Goal: Entertainment & Leisure: Consume media (video, audio)

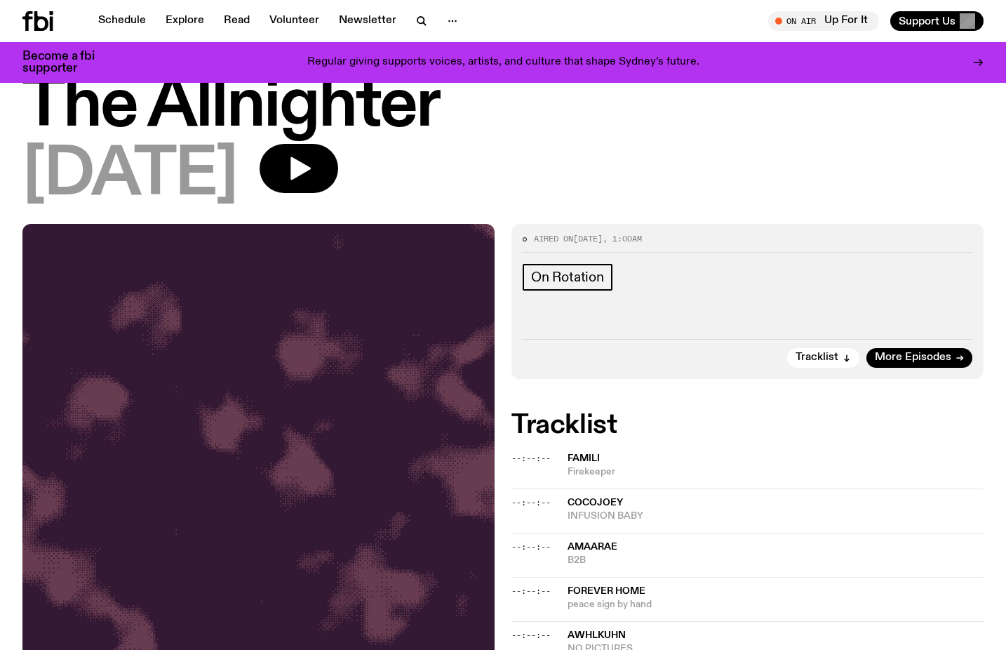
scroll to position [46, 0]
click at [313, 181] on icon "button" at bounding box center [299, 169] width 28 height 28
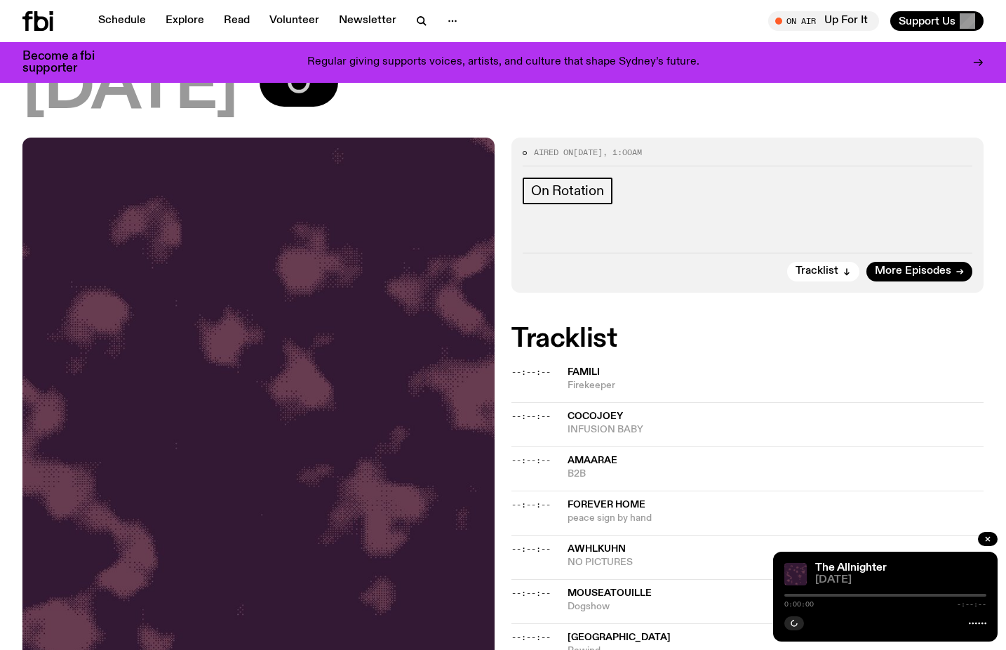
scroll to position [134, 0]
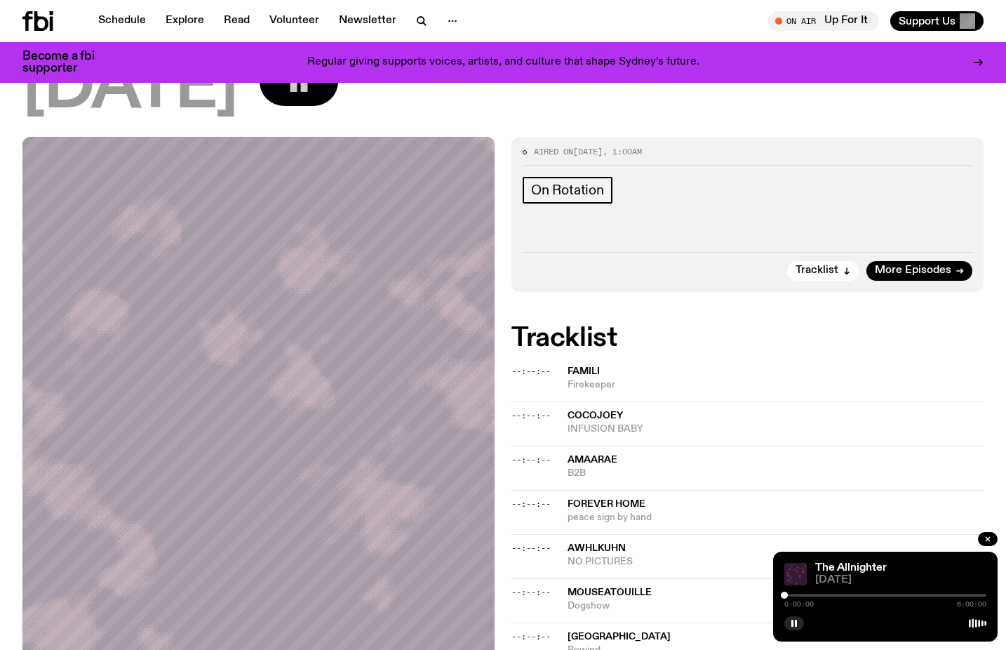
drag, startPoint x: 784, startPoint y: 594, endPoint x: 814, endPoint y: 594, distance: 30.2
click at [788, 594] on div at bounding box center [784, 595] width 7 height 7
drag, startPoint x: 814, startPoint y: 594, endPoint x: 827, endPoint y: 595, distance: 13.4
click at [827, 595] on div at bounding box center [826, 595] width 7 height 7
drag, startPoint x: 827, startPoint y: 595, endPoint x: 836, endPoint y: 595, distance: 8.4
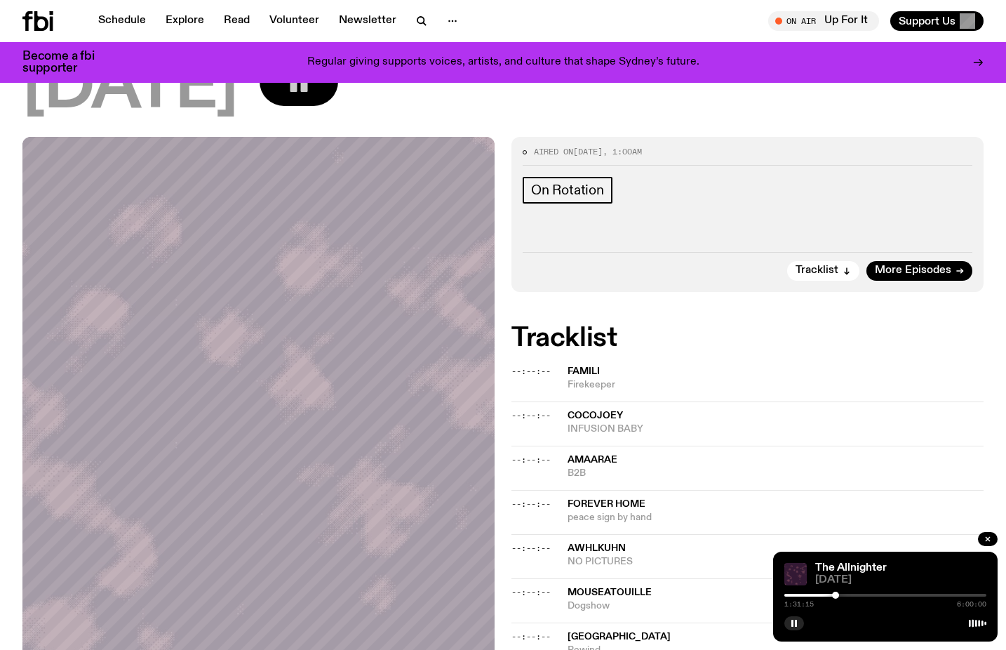
click at [836, 595] on div at bounding box center [835, 595] width 7 height 7
drag, startPoint x: 836, startPoint y: 595, endPoint x: 853, endPoint y: 595, distance: 16.8
click at [853, 595] on div at bounding box center [852, 595] width 7 height 7
drag, startPoint x: 853, startPoint y: 595, endPoint x: 885, endPoint y: 597, distance: 32.3
click at [885, 597] on div at bounding box center [885, 595] width 7 height 7
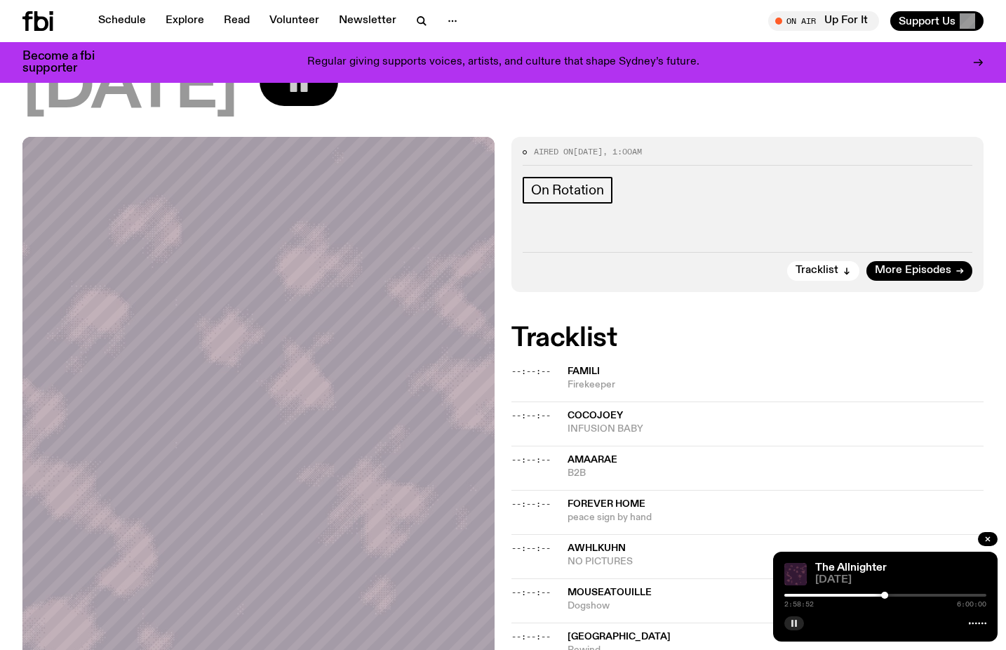
click at [792, 618] on button "button" at bounding box center [795, 623] width 20 height 14
click at [884, 596] on div at bounding box center [883, 595] width 7 height 7
click at [885, 594] on div at bounding box center [885, 595] width 7 height 7
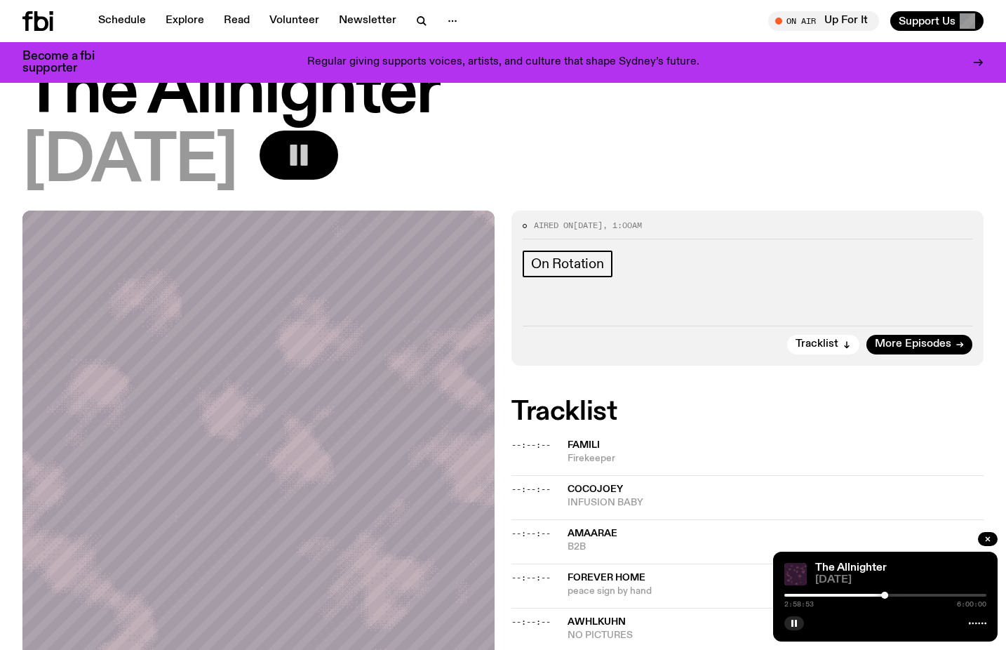
scroll to position [60, 0]
click at [886, 594] on div at bounding box center [886, 595] width 7 height 7
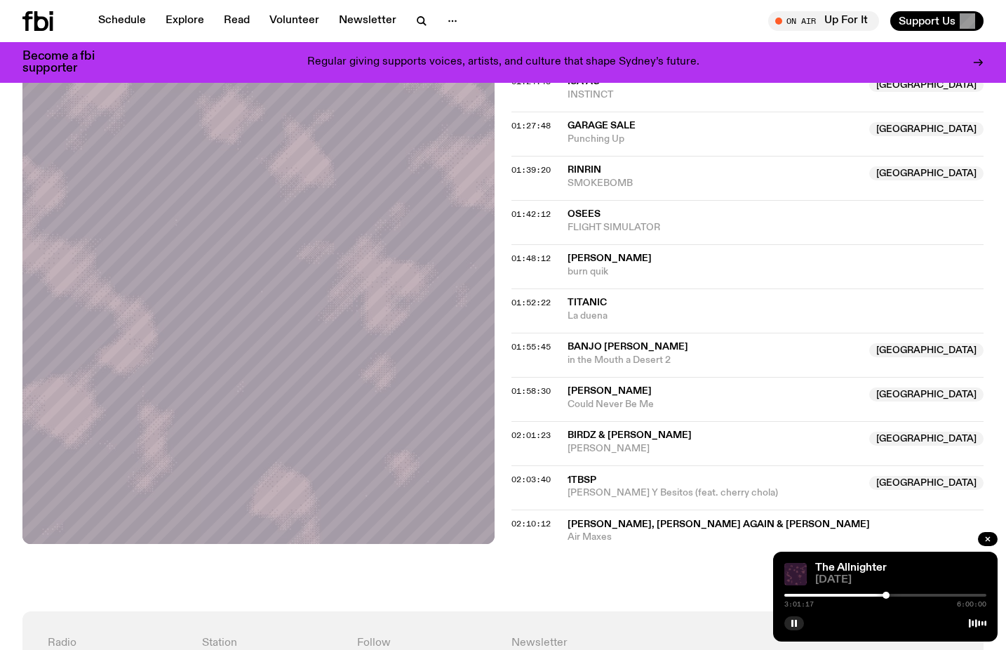
scroll to position [1979, 0]
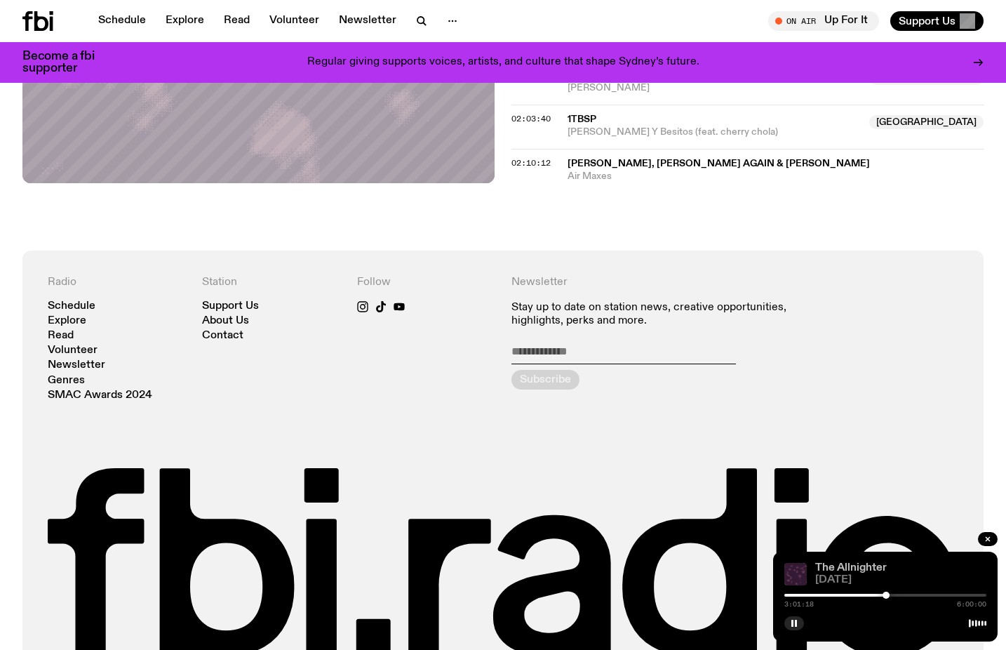
click at [857, 569] on link "The Allnighter" at bounding box center [852, 567] width 72 height 11
click at [870, 570] on link "The Allnighter" at bounding box center [852, 567] width 72 height 11
click at [885, 592] on div at bounding box center [885, 595] width 7 height 7
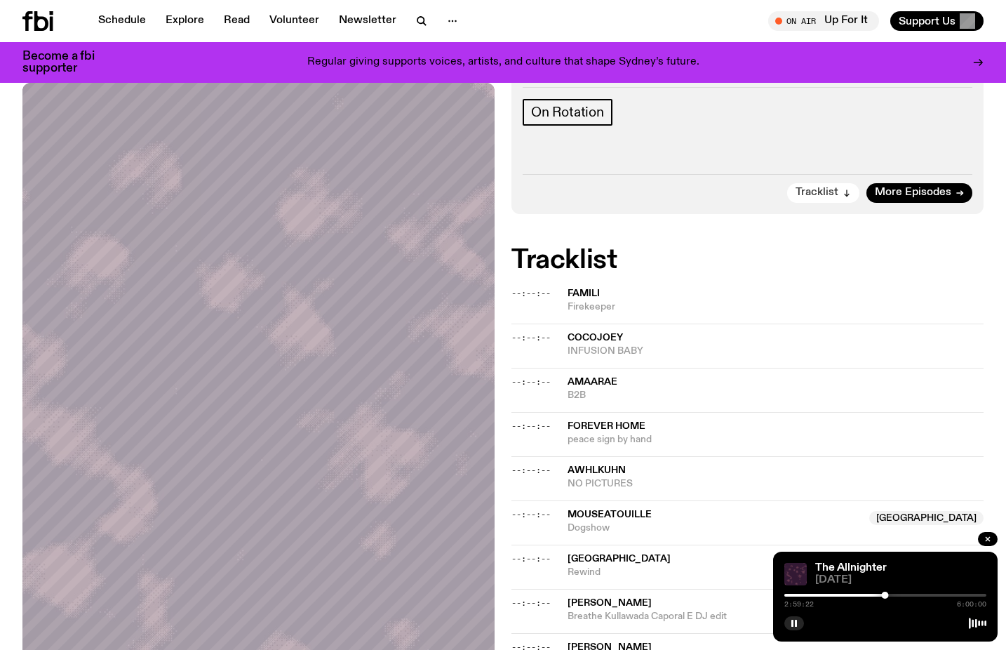
scroll to position [216, 0]
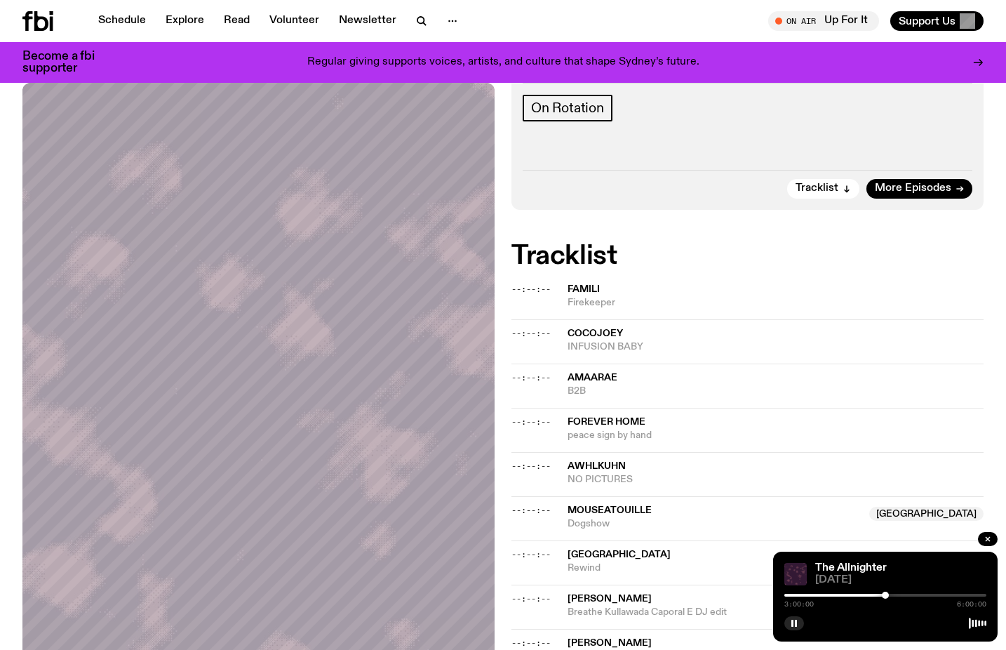
click at [886, 594] on div at bounding box center [885, 595] width 7 height 7
click at [890, 596] on div at bounding box center [886, 595] width 202 height 3
click at [885, 597] on div "3:07:31 6:00:00" at bounding box center [886, 599] width 202 height 17
click at [885, 595] on div at bounding box center [789, 595] width 202 height 3
click at [886, 598] on div at bounding box center [886, 595] width 7 height 7
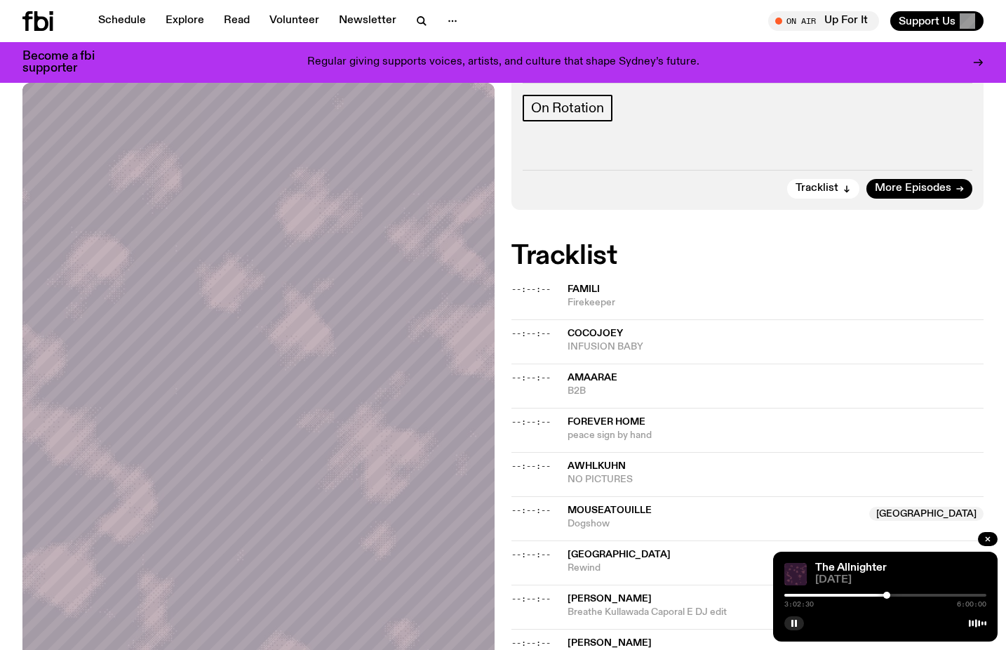
click at [887, 595] on div at bounding box center [887, 595] width 7 height 7
click at [792, 623] on rect "button" at bounding box center [793, 623] width 2 height 7
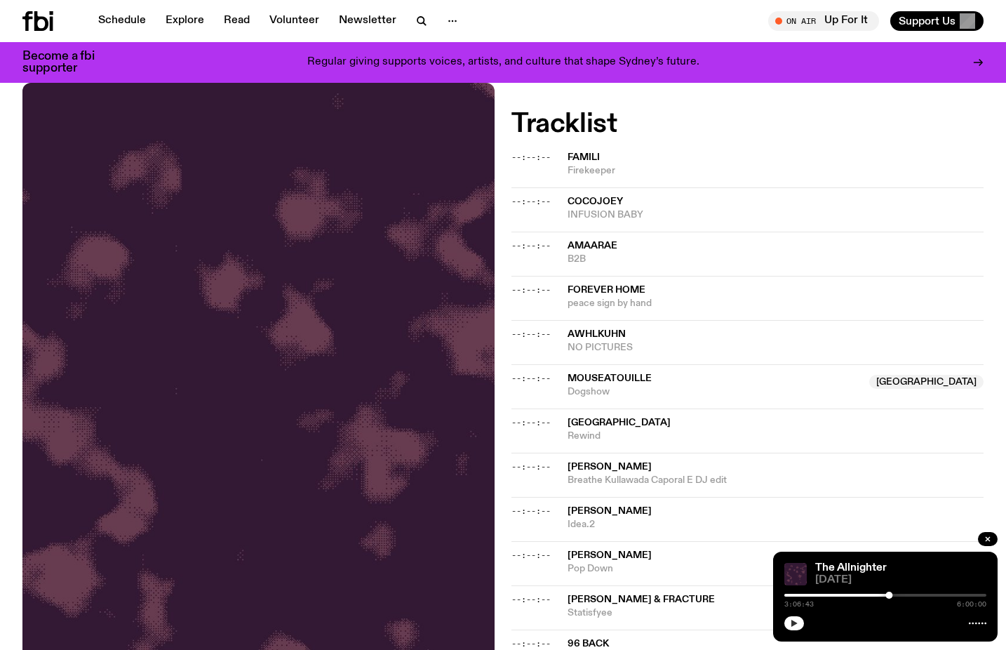
scroll to position [361, 0]
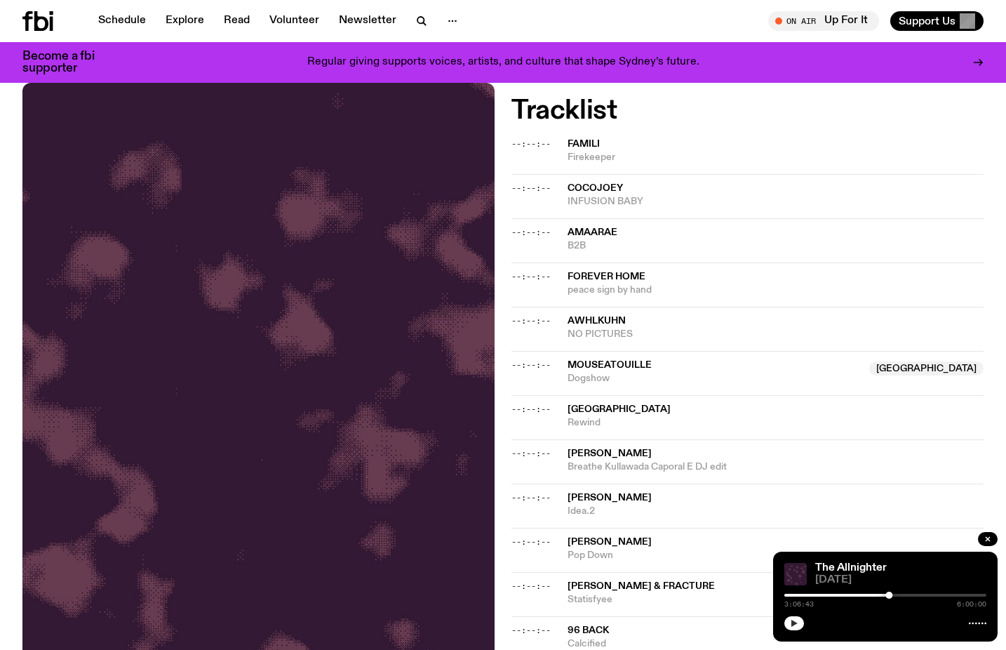
click at [791, 620] on icon "button" at bounding box center [794, 623] width 8 height 8
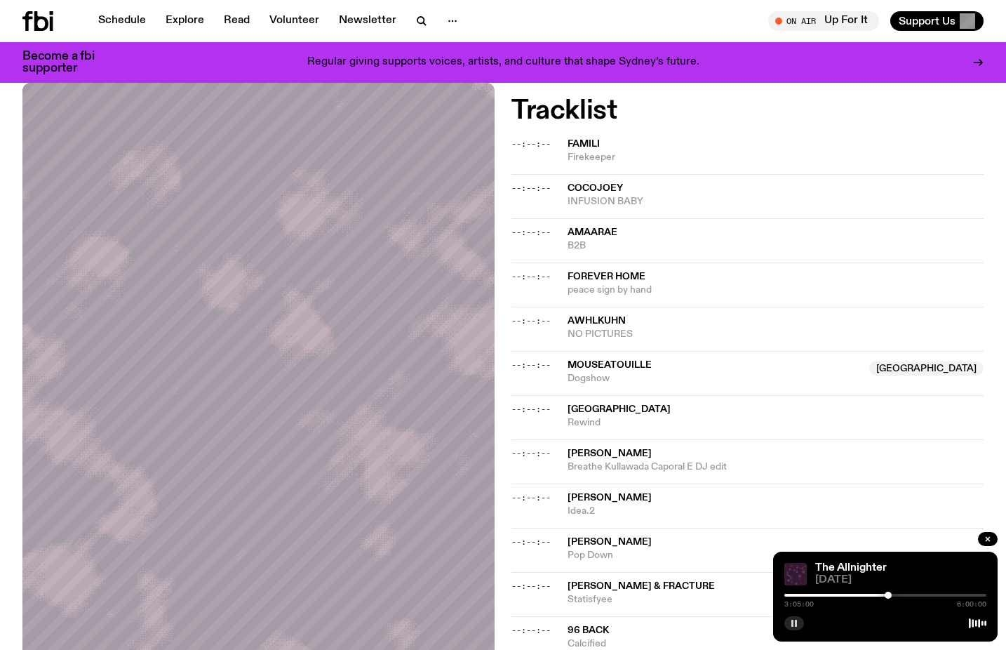
click at [889, 595] on div at bounding box center [888, 595] width 7 height 7
click at [888, 594] on div at bounding box center [887, 595] width 7 height 7
click at [797, 622] on rect "button" at bounding box center [796, 623] width 2 height 7
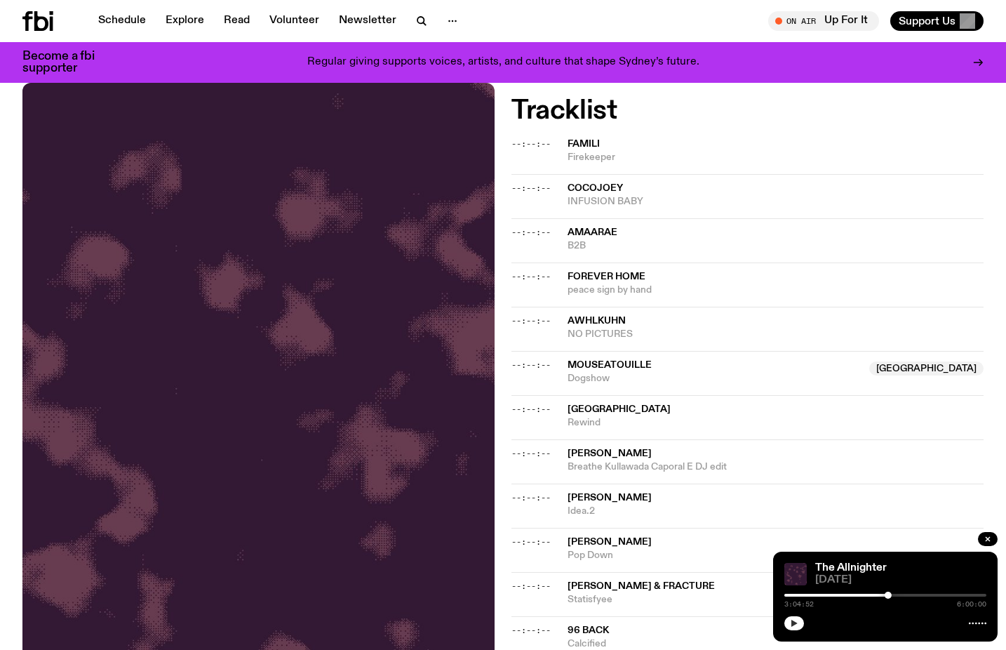
click at [797, 622] on icon "button" at bounding box center [794, 623] width 8 height 8
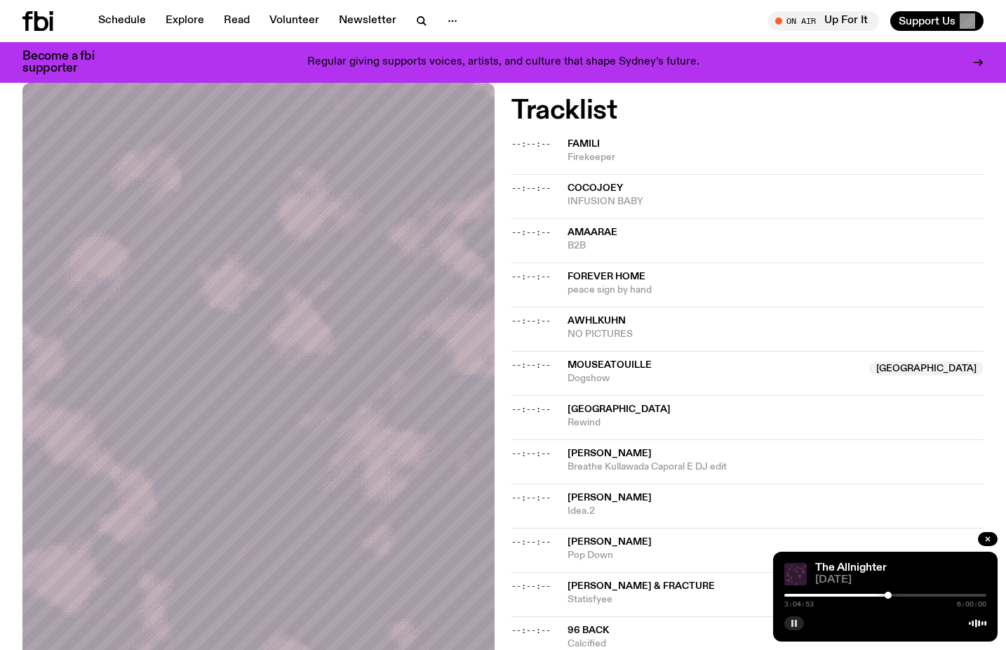
click at [797, 622] on rect "button" at bounding box center [796, 623] width 2 height 7
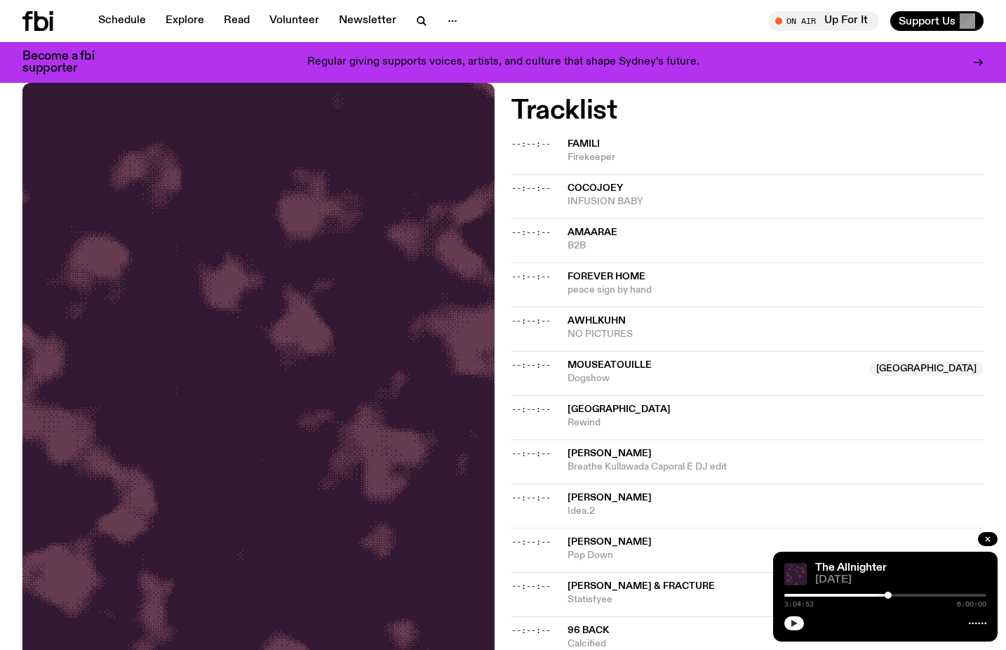
click at [804, 620] on button "button" at bounding box center [795, 623] width 20 height 14
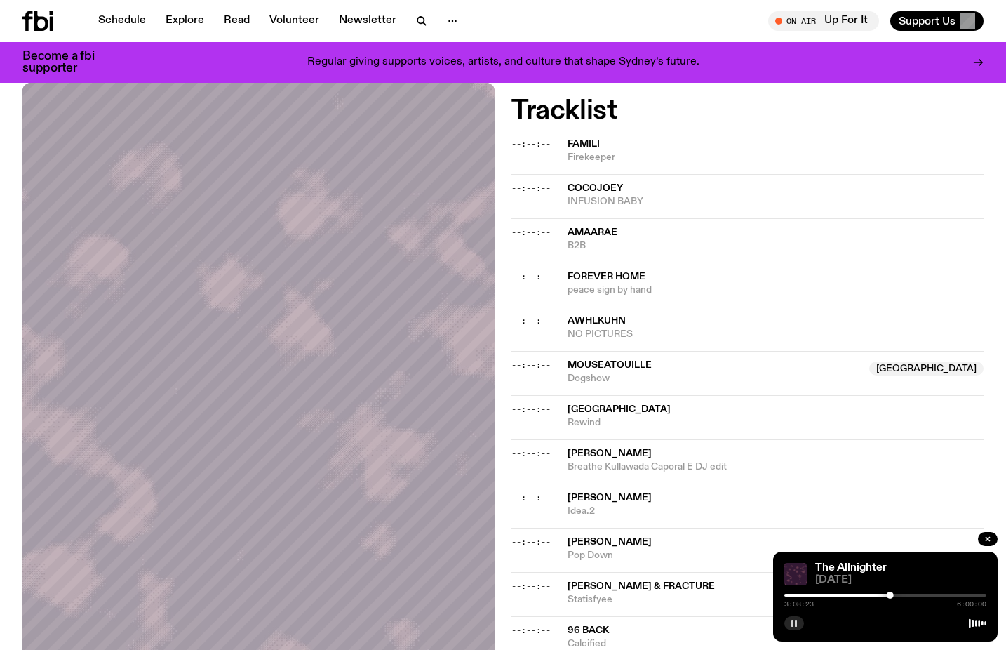
click at [797, 625] on icon "button" at bounding box center [794, 623] width 8 height 8
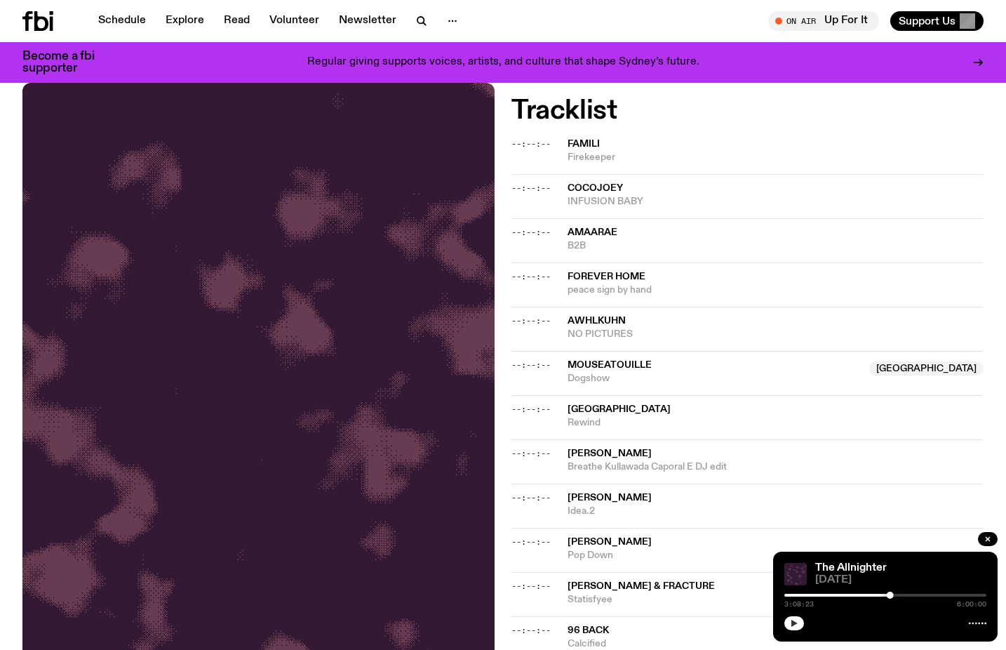
click at [794, 626] on icon "button" at bounding box center [794, 623] width 8 height 8
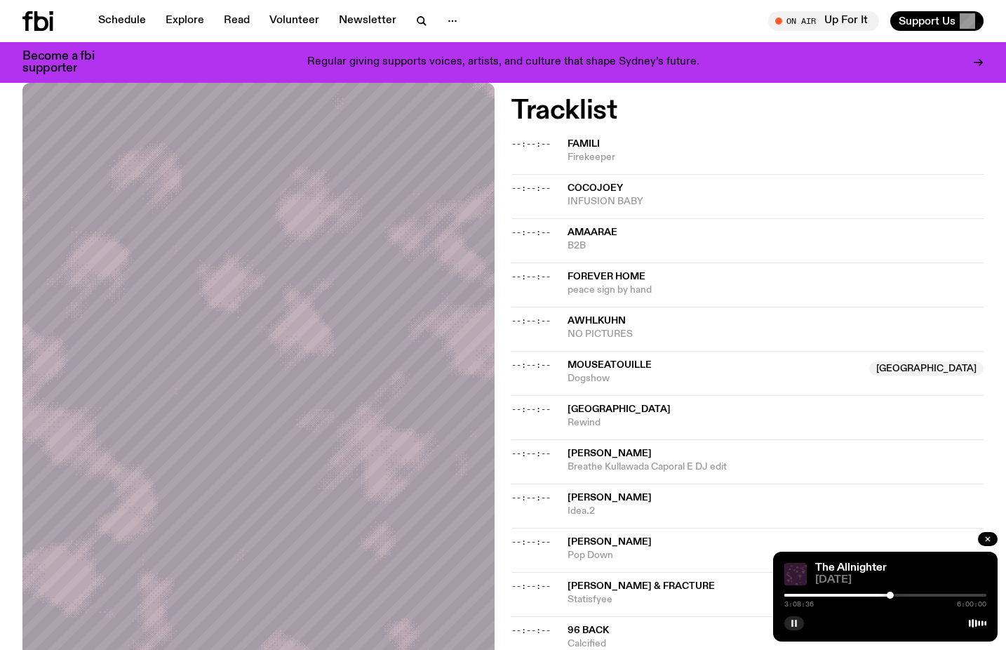
click at [795, 619] on icon "button" at bounding box center [794, 623] width 8 height 8
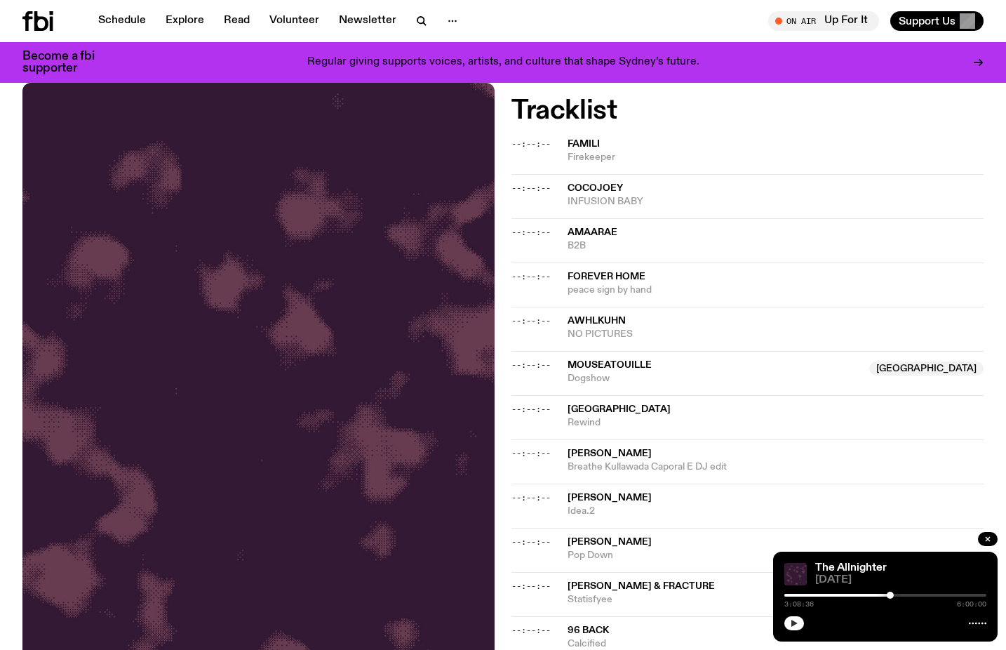
click at [800, 625] on button "button" at bounding box center [795, 623] width 20 height 14
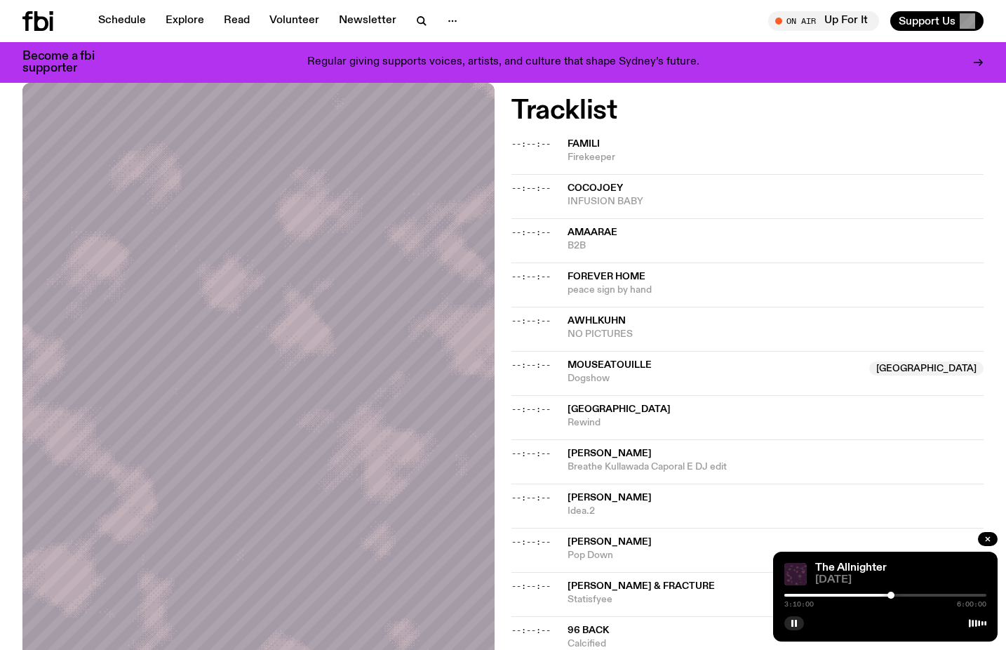
click at [891, 594] on div at bounding box center [891, 595] width 7 height 7
click at [892, 595] on div at bounding box center [892, 595] width 7 height 7
click at [893, 595] on div at bounding box center [892, 595] width 7 height 7
click at [794, 627] on button "button" at bounding box center [795, 623] width 20 height 14
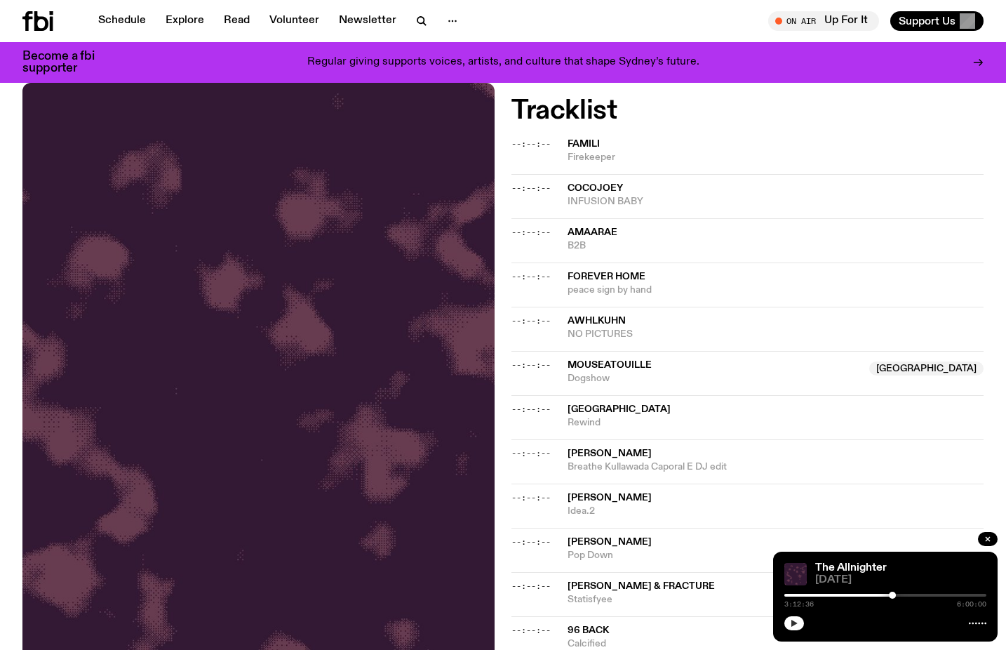
click at [794, 627] on button "button" at bounding box center [795, 623] width 20 height 14
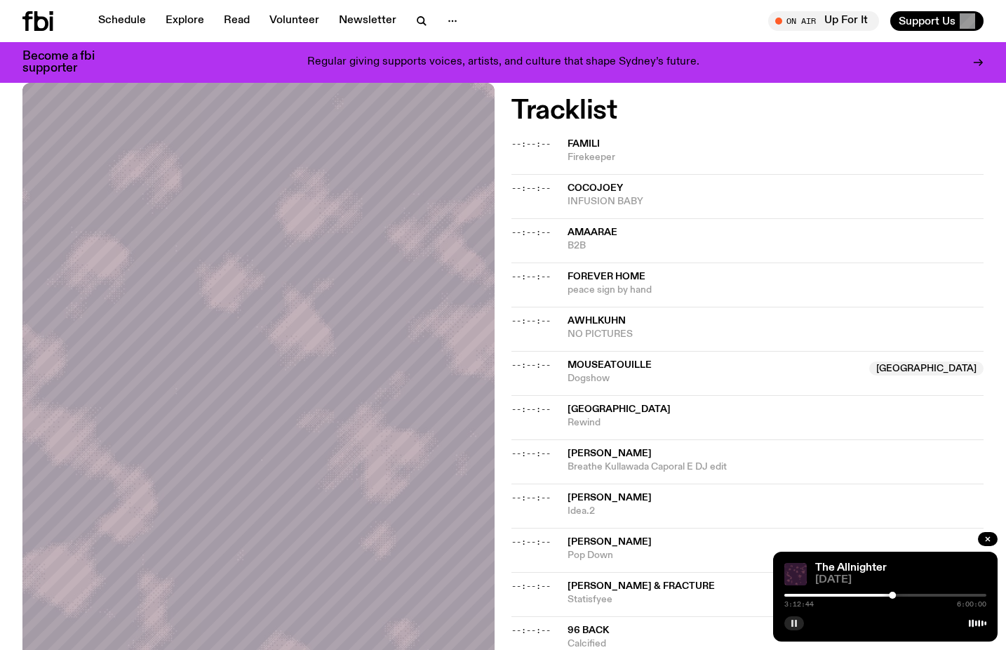
click at [794, 627] on button "button" at bounding box center [795, 623] width 20 height 14
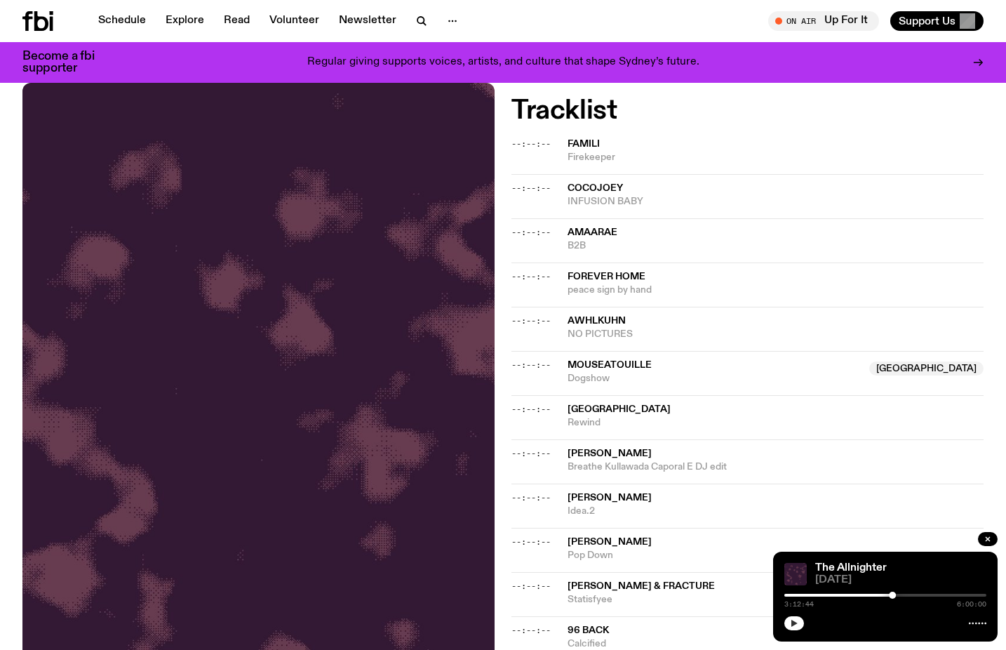
click at [795, 620] on icon "button" at bounding box center [794, 623] width 8 height 8
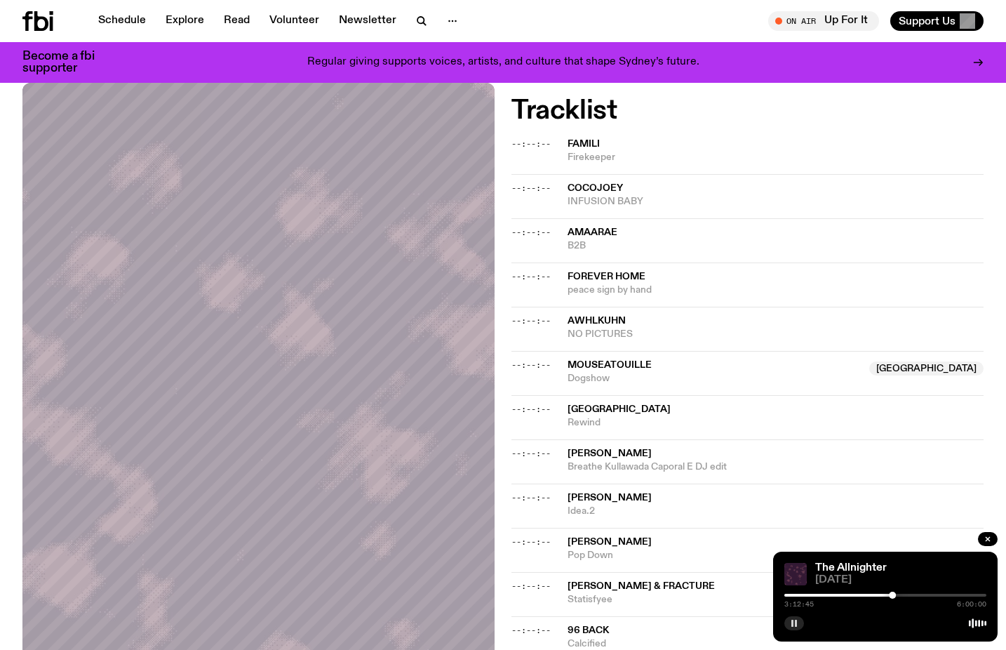
click at [896, 594] on div at bounding box center [886, 595] width 202 height 3
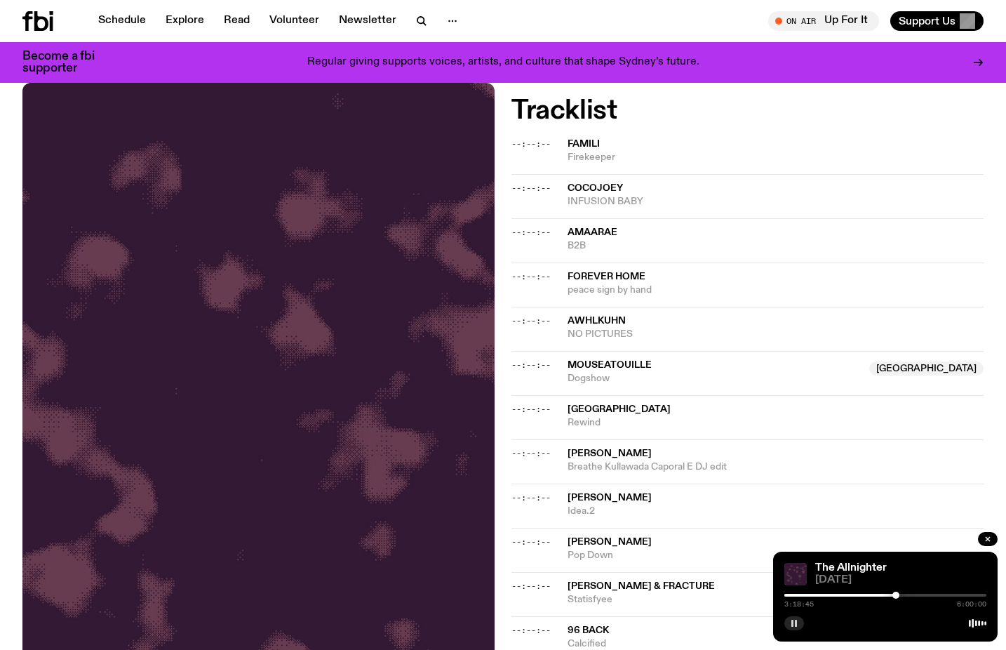
click at [896, 594] on div at bounding box center [896, 595] width 7 height 7
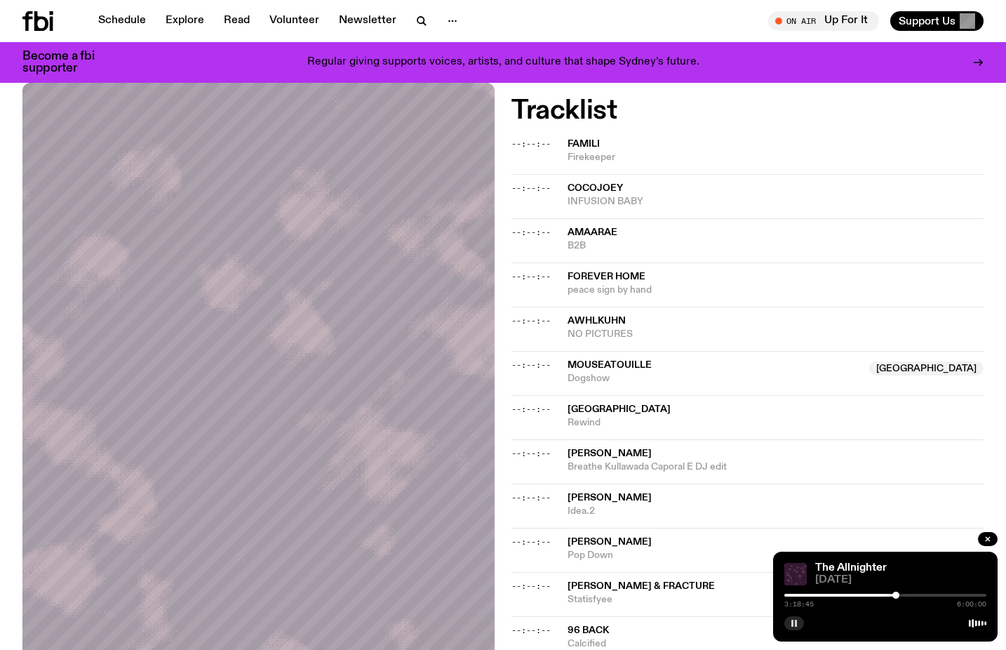
click at [895, 594] on div at bounding box center [896, 595] width 7 height 7
click at [895, 594] on div at bounding box center [894, 595] width 7 height 7
click at [894, 594] on div at bounding box center [894, 595] width 7 height 7
click at [892, 595] on div at bounding box center [892, 595] width 7 height 7
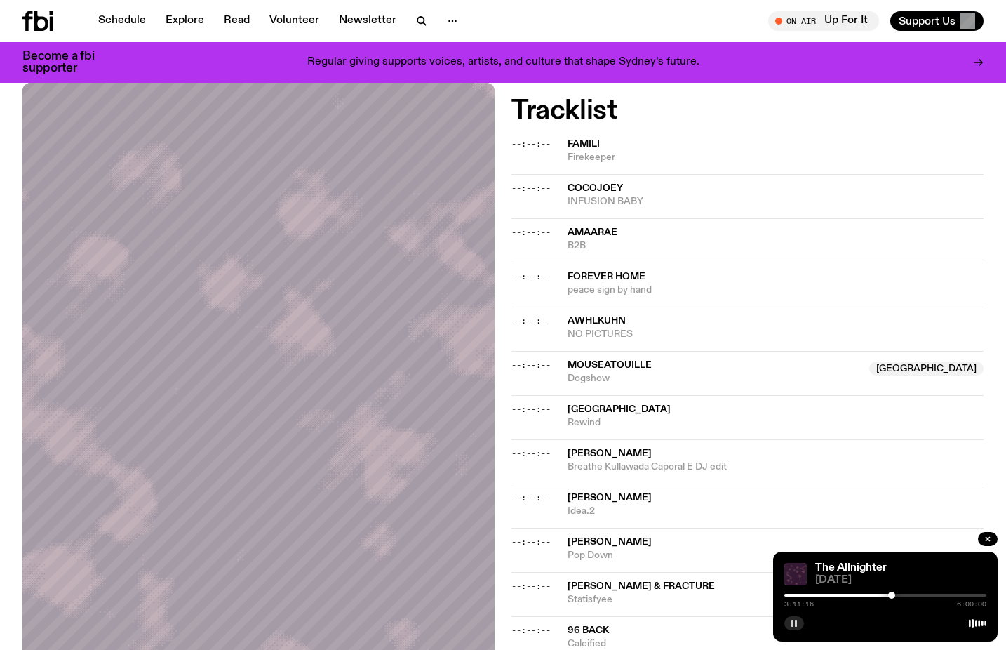
click at [892, 596] on div at bounding box center [892, 595] width 7 height 7
click at [893, 595] on div at bounding box center [893, 595] width 7 height 7
click at [795, 623] on rect "button" at bounding box center [796, 623] width 2 height 7
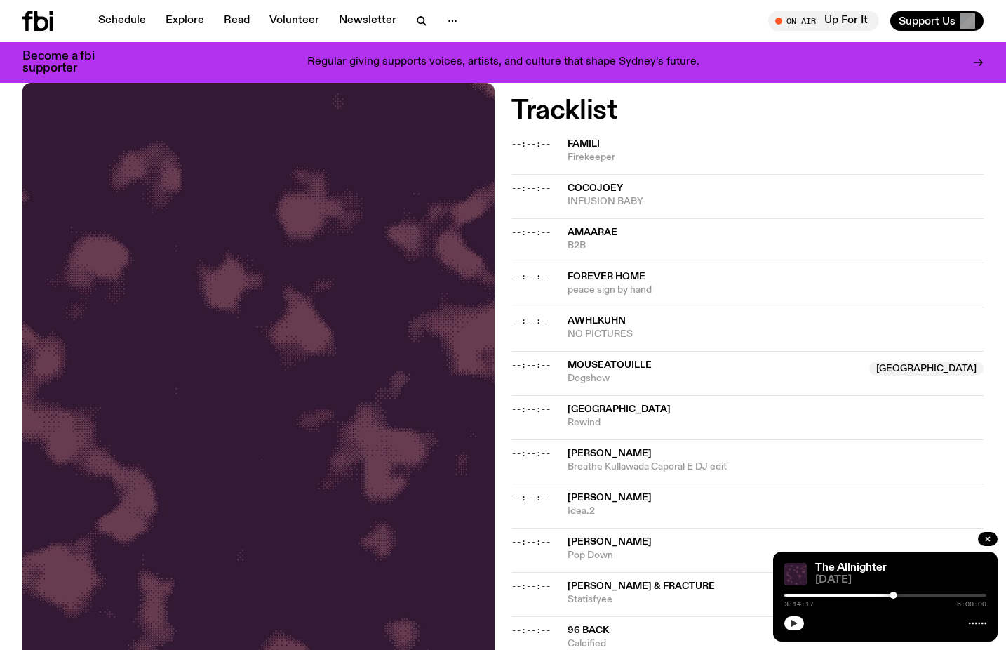
click at [795, 623] on icon "button" at bounding box center [795, 623] width 6 height 7
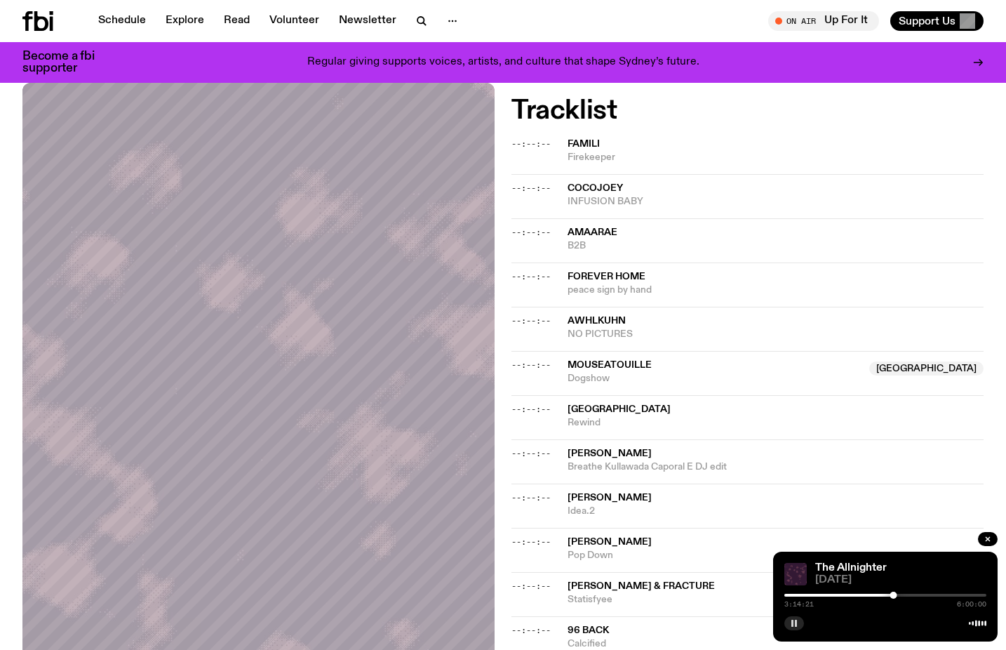
click at [798, 623] on icon "button" at bounding box center [794, 623] width 8 height 8
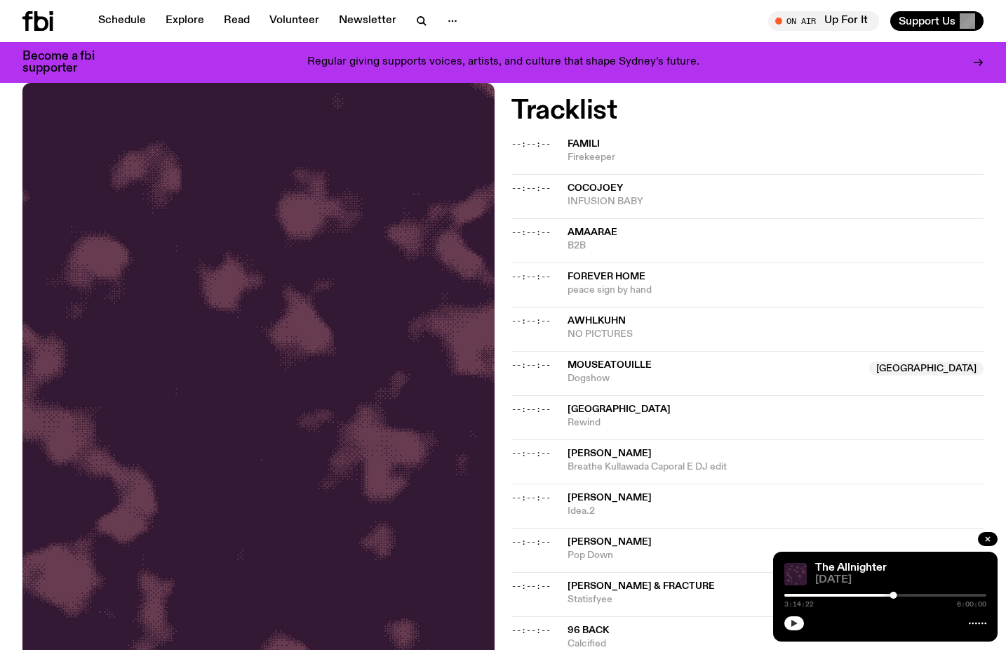
click at [797, 623] on icon "button" at bounding box center [795, 623] width 6 height 7
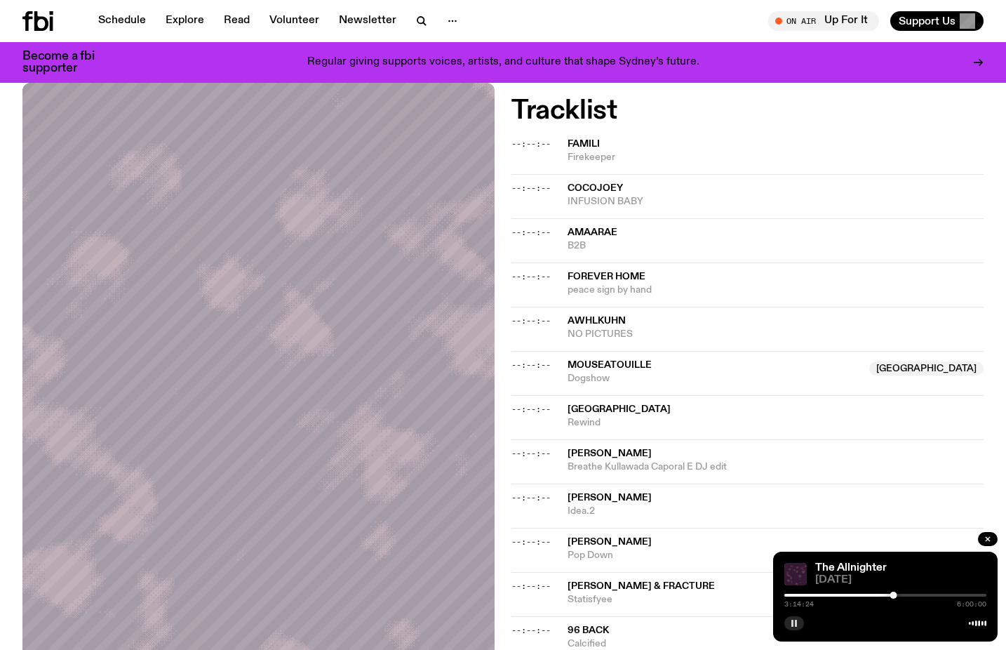
click at [900, 594] on div at bounding box center [886, 595] width 202 height 3
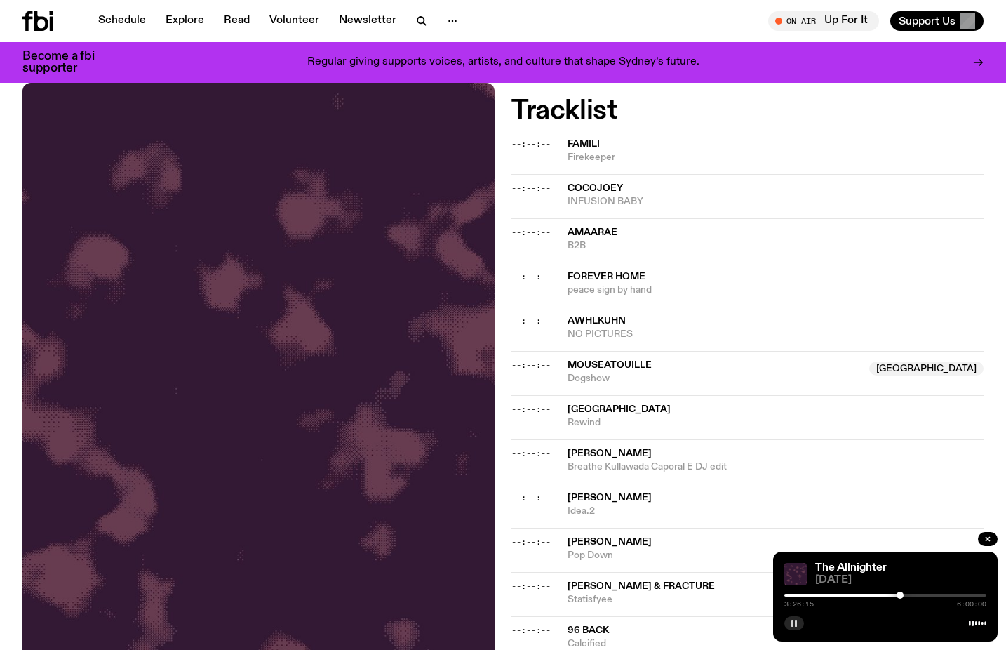
click at [893, 592] on div "3:26:15 6:00:00" at bounding box center [886, 599] width 202 height 17
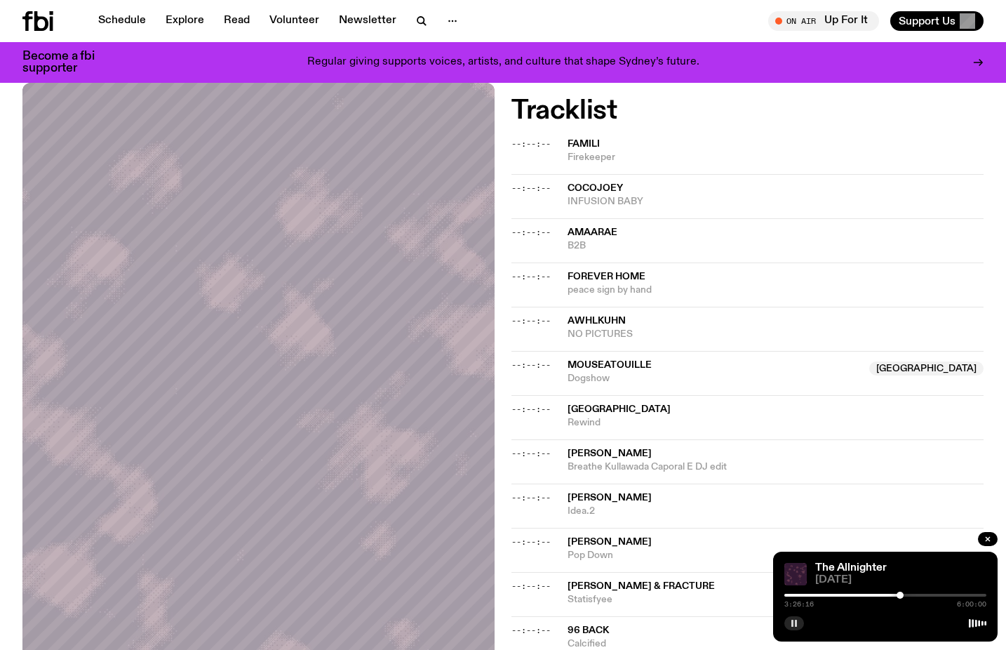
click at [891, 592] on div "3:26:16 6:00:00" at bounding box center [886, 599] width 202 height 17
click at [893, 596] on div at bounding box center [799, 595] width 202 height 3
click at [898, 594] on div at bounding box center [886, 595] width 202 height 3
click at [896, 596] on div at bounding box center [897, 595] width 7 height 7
click at [795, 623] on icon "button" at bounding box center [794, 623] width 8 height 8
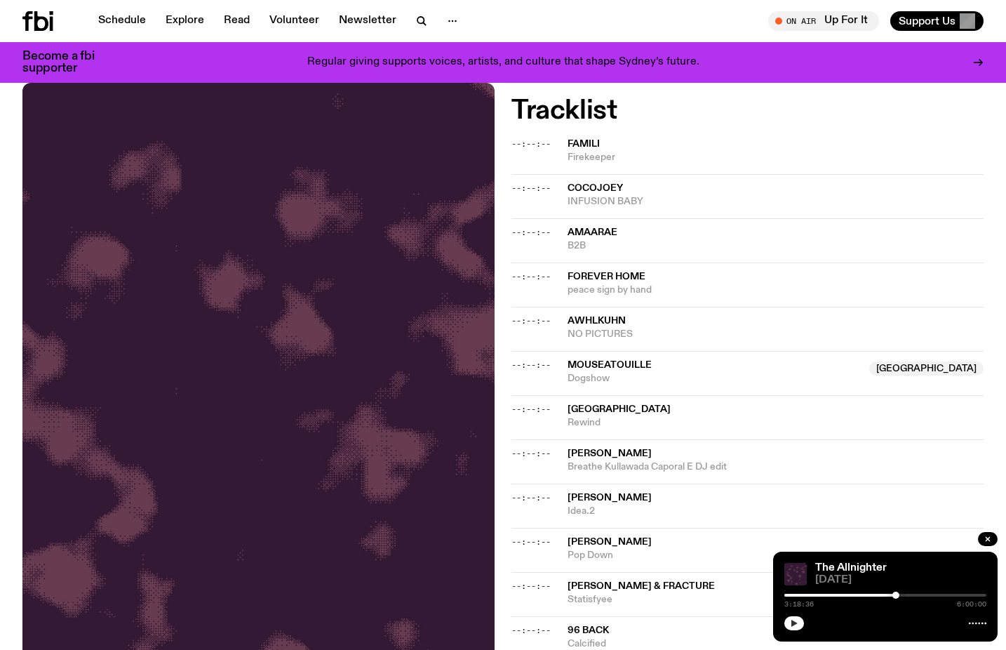
click at [797, 623] on icon "button" at bounding box center [795, 623] width 6 height 7
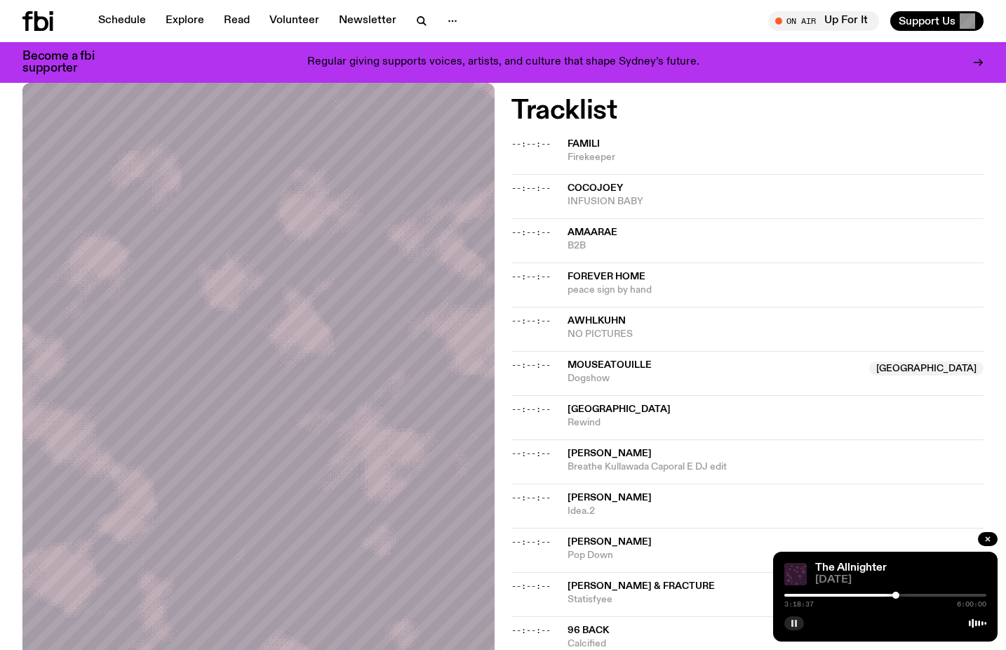
click at [797, 623] on rect "button" at bounding box center [796, 623] width 2 height 7
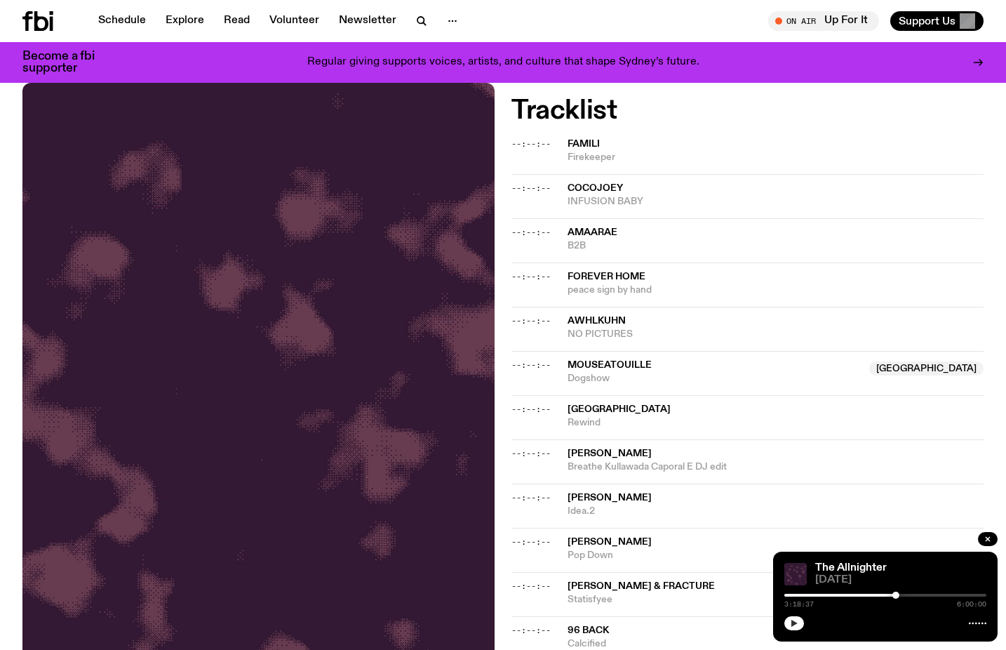
click at [801, 624] on button "button" at bounding box center [795, 623] width 20 height 14
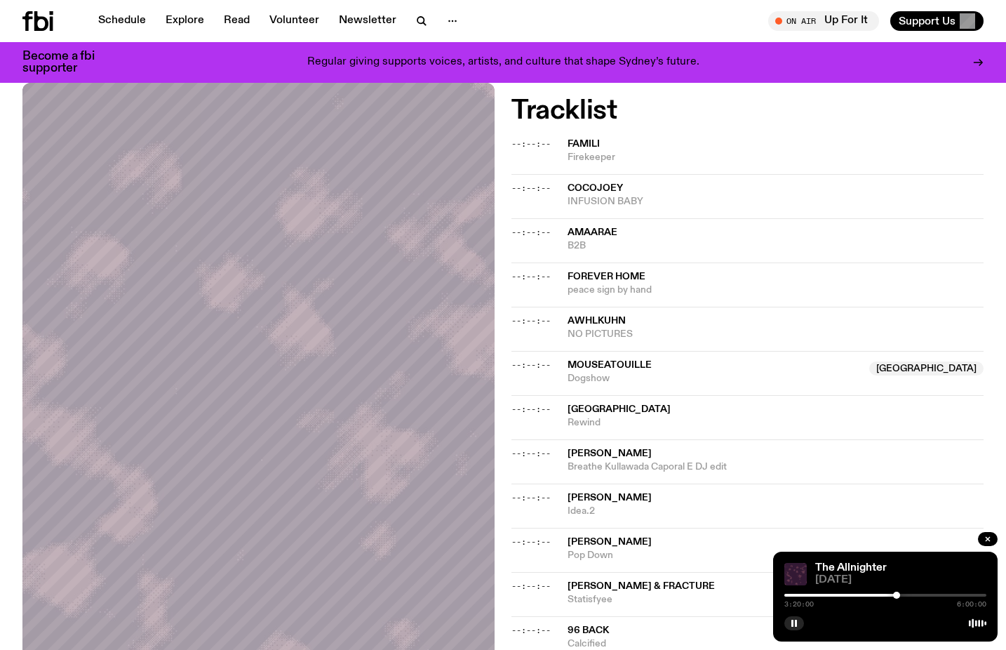
click at [897, 594] on div at bounding box center [896, 595] width 7 height 7
click at [898, 595] on div at bounding box center [898, 595] width 7 height 7
click at [897, 594] on div at bounding box center [898, 595] width 7 height 7
click at [898, 594] on div at bounding box center [896, 595] width 7 height 7
click at [794, 627] on icon "button" at bounding box center [794, 623] width 8 height 8
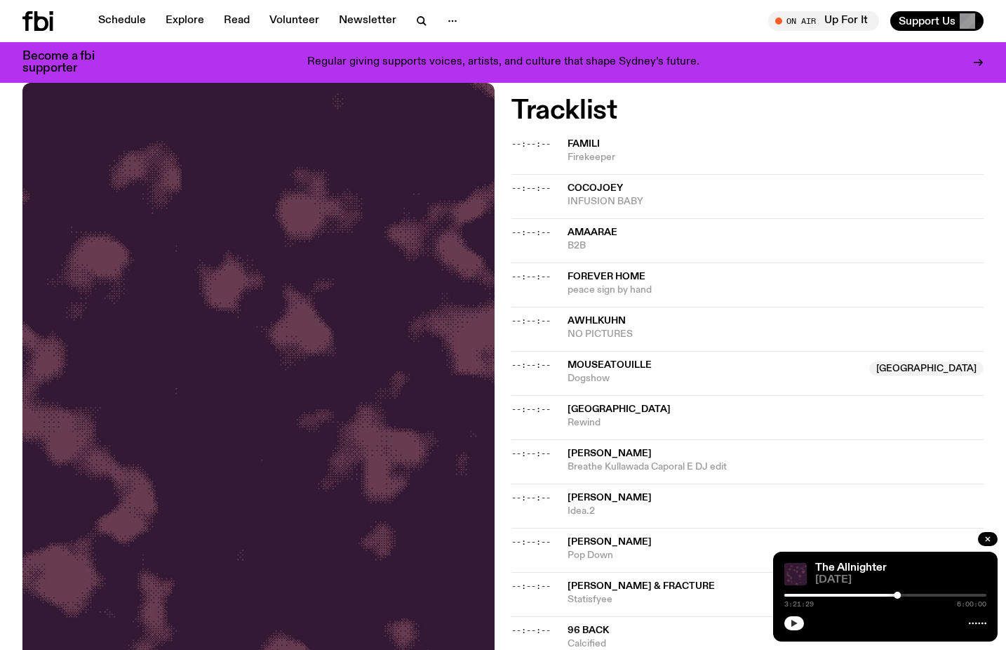
click at [800, 623] on button "button" at bounding box center [795, 623] width 20 height 14
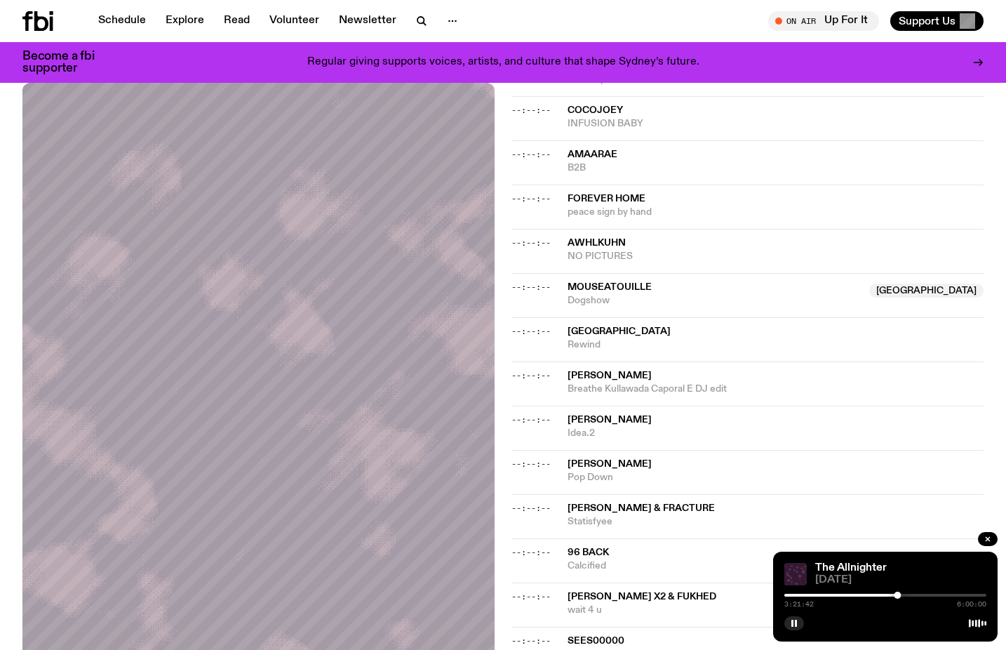
scroll to position [443, 0]
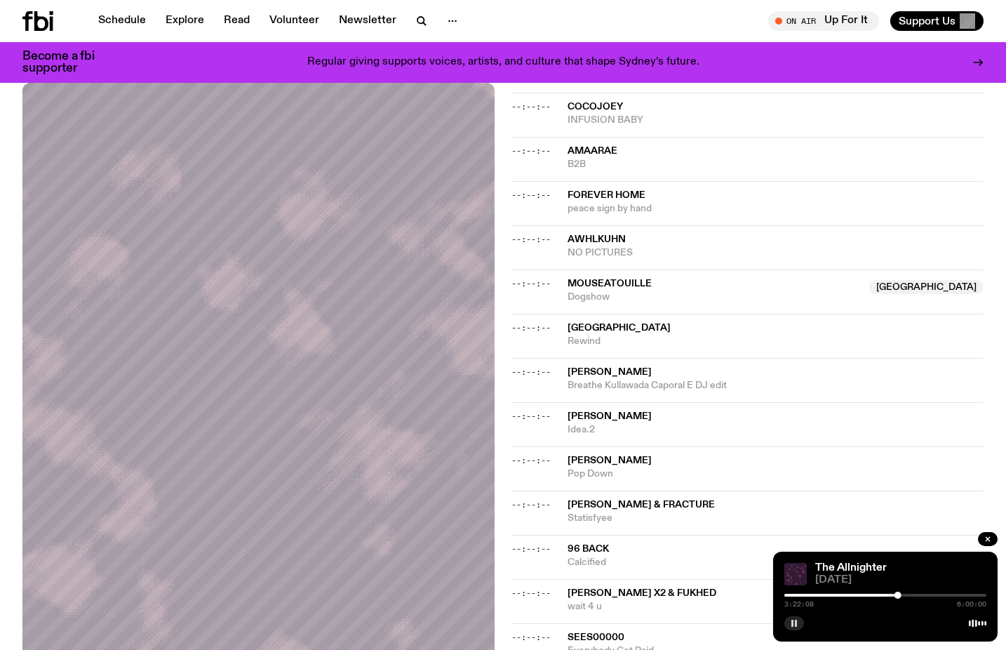
click at [793, 629] on button "button" at bounding box center [795, 623] width 20 height 14
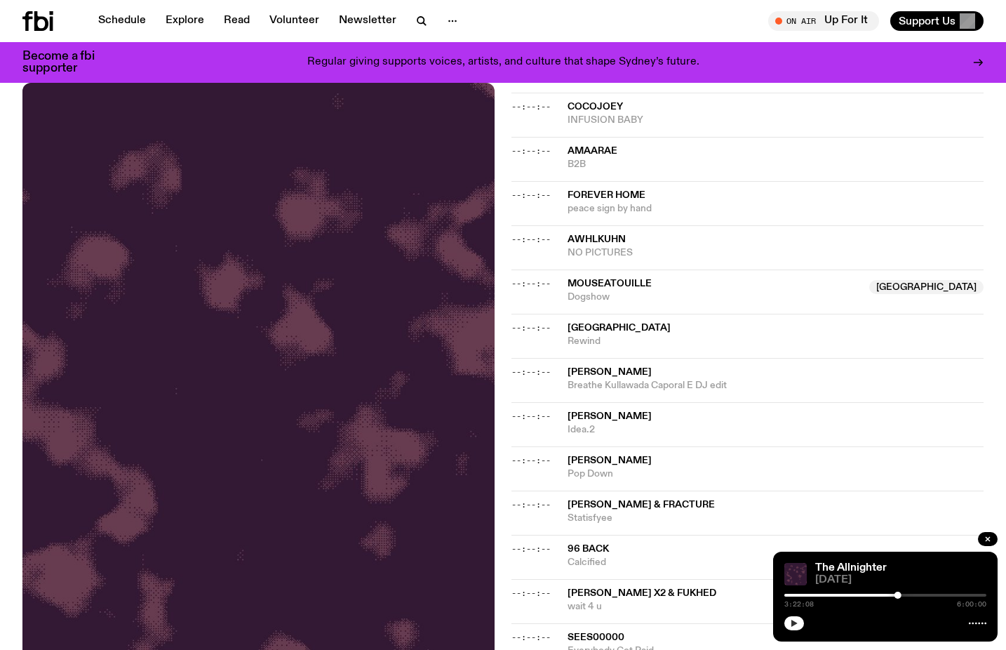
click at [795, 626] on icon "button" at bounding box center [794, 623] width 8 height 8
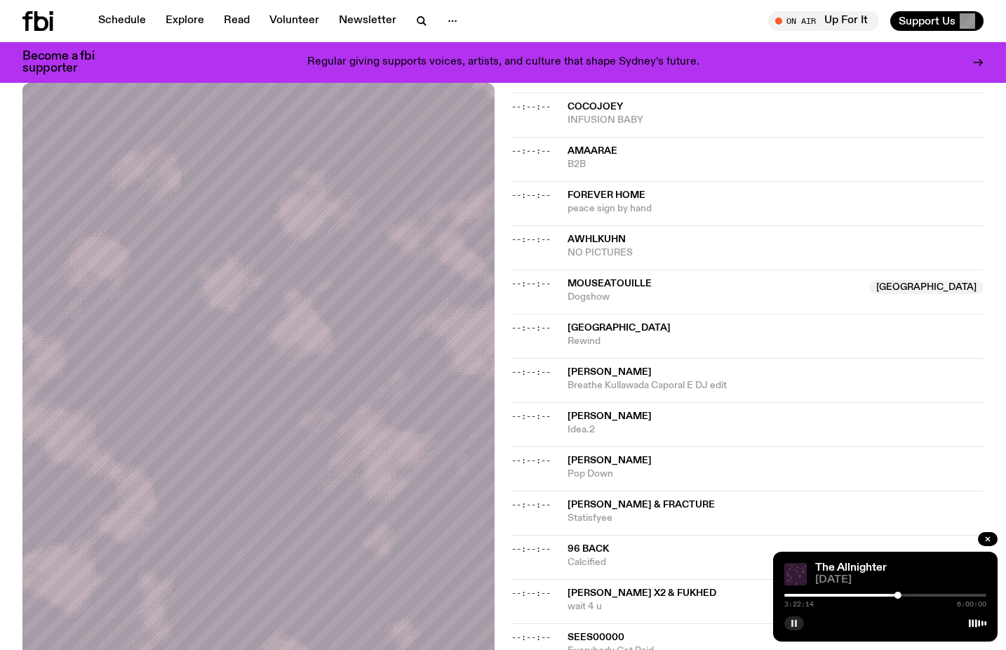
click at [900, 597] on div at bounding box center [898, 595] width 7 height 7
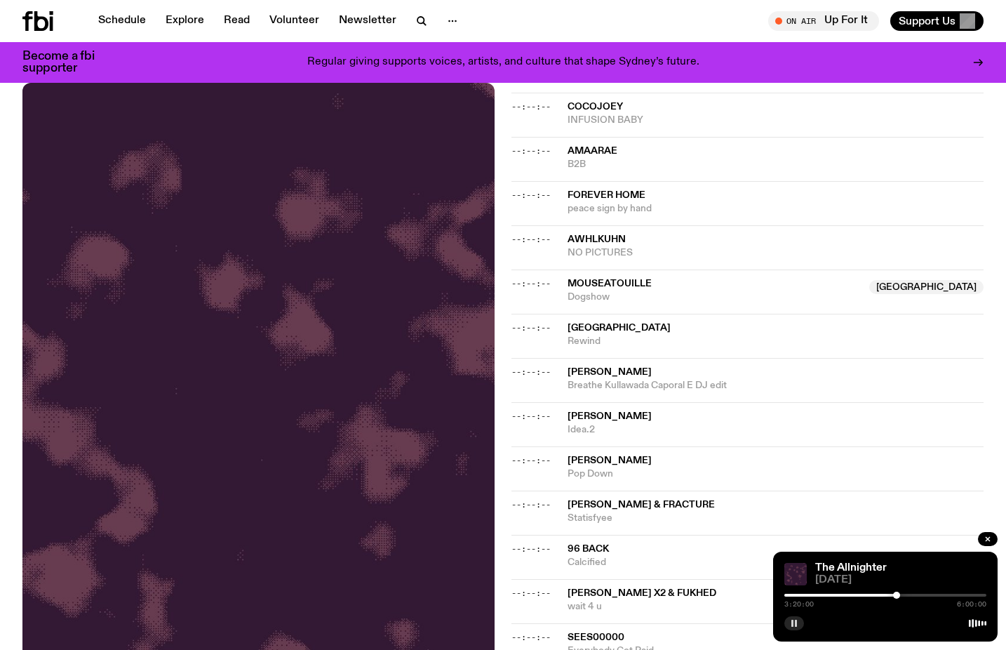
click at [897, 597] on div at bounding box center [896, 595] width 7 height 7
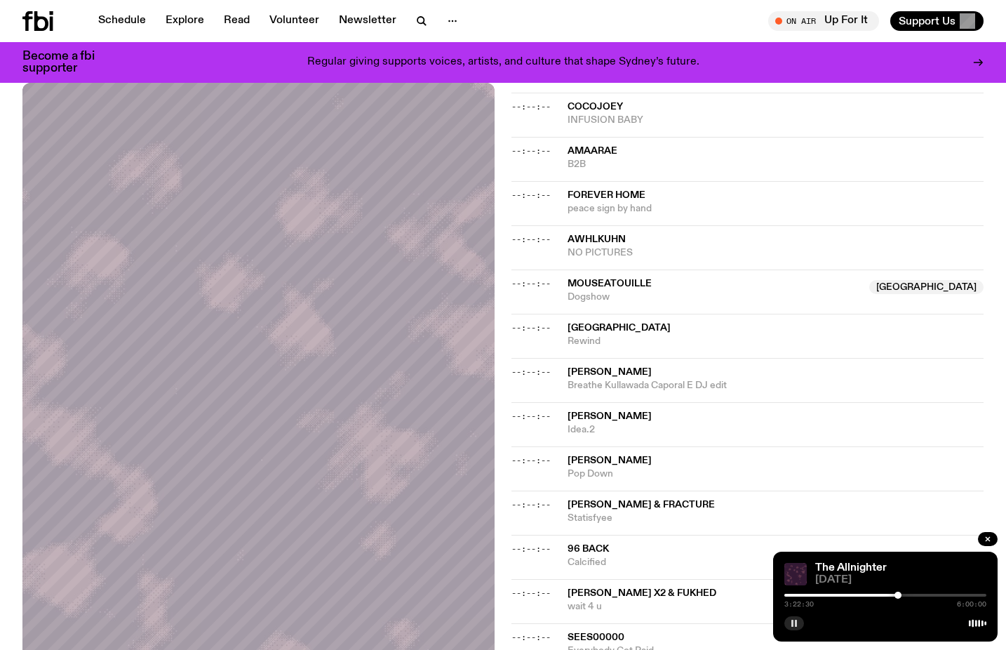
click at [898, 597] on div at bounding box center [898, 595] width 7 height 7
click at [900, 596] on div at bounding box center [898, 595] width 7 height 7
click at [898, 595] on div at bounding box center [900, 595] width 7 height 7
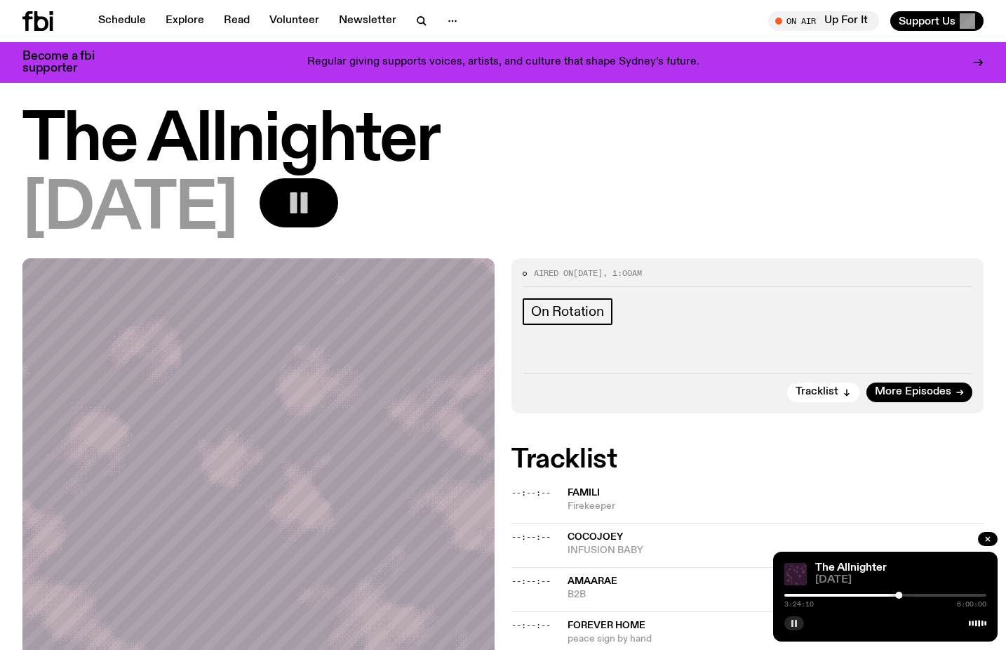
scroll to position [0, 0]
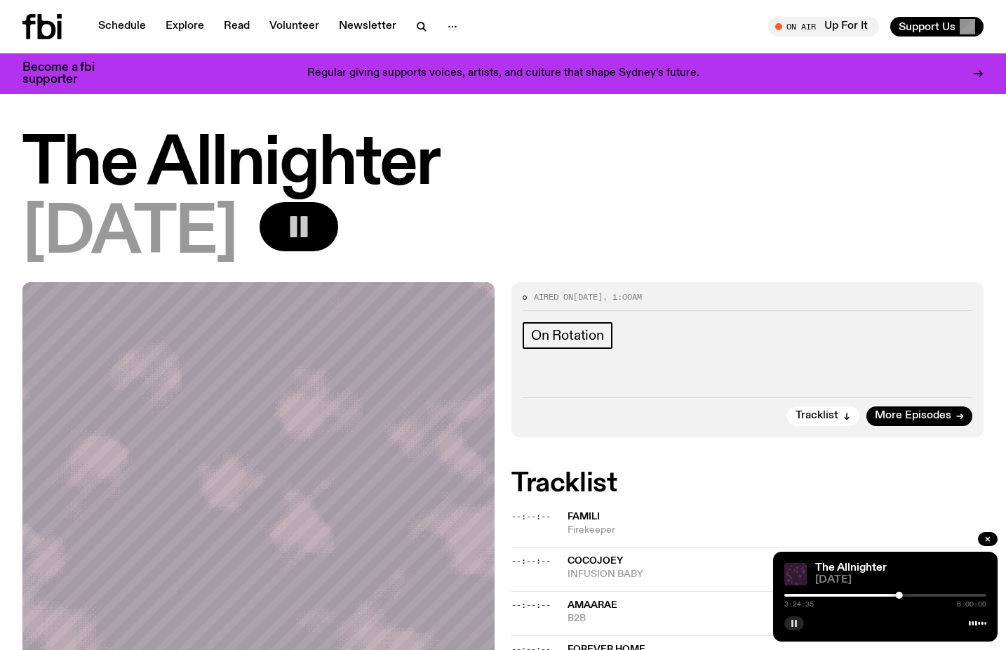
click at [797, 625] on icon "button" at bounding box center [794, 623] width 8 height 8
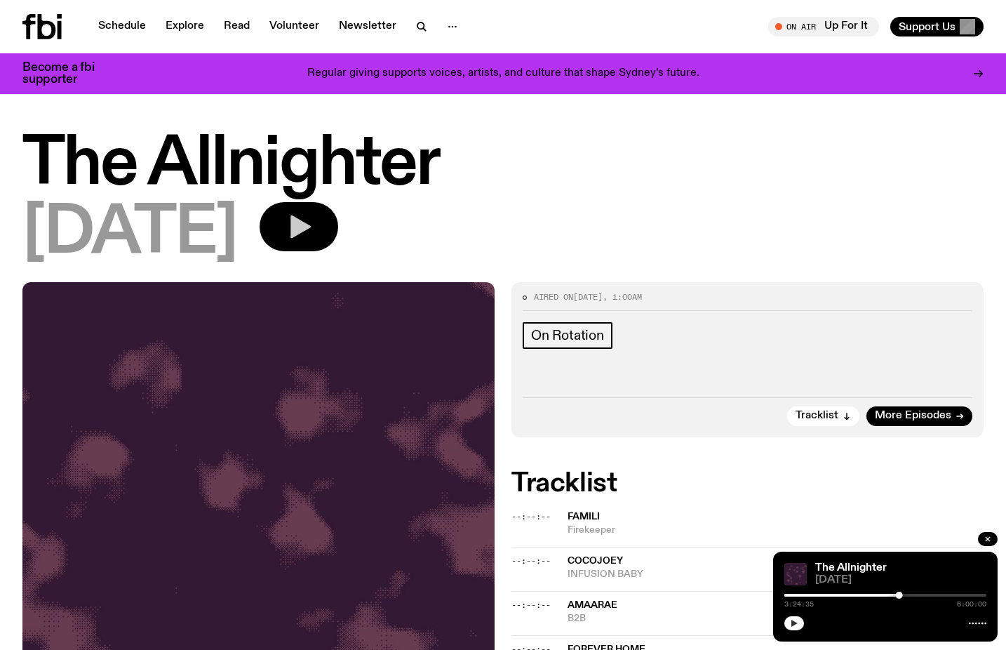
click at [791, 625] on icon "button" at bounding box center [794, 623] width 8 height 8
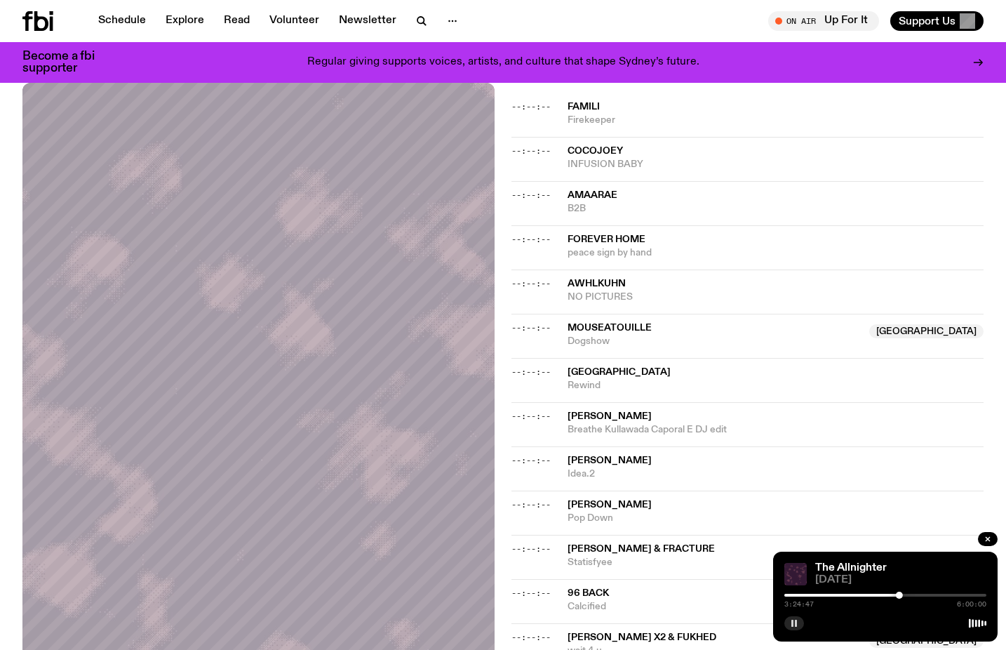
scroll to position [421, 0]
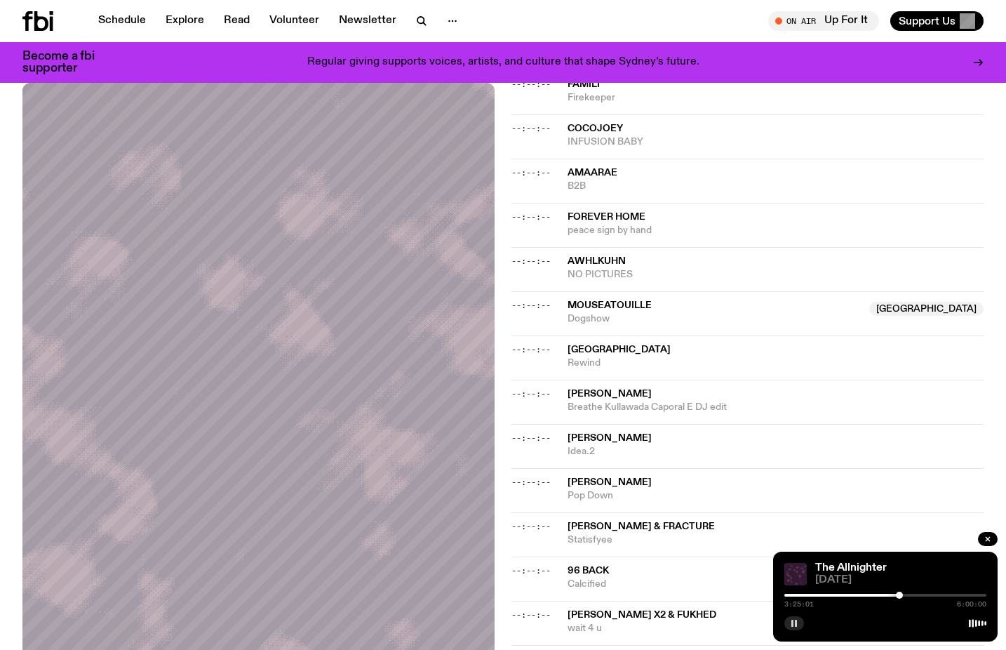
click at [795, 624] on icon "button" at bounding box center [794, 623] width 8 height 8
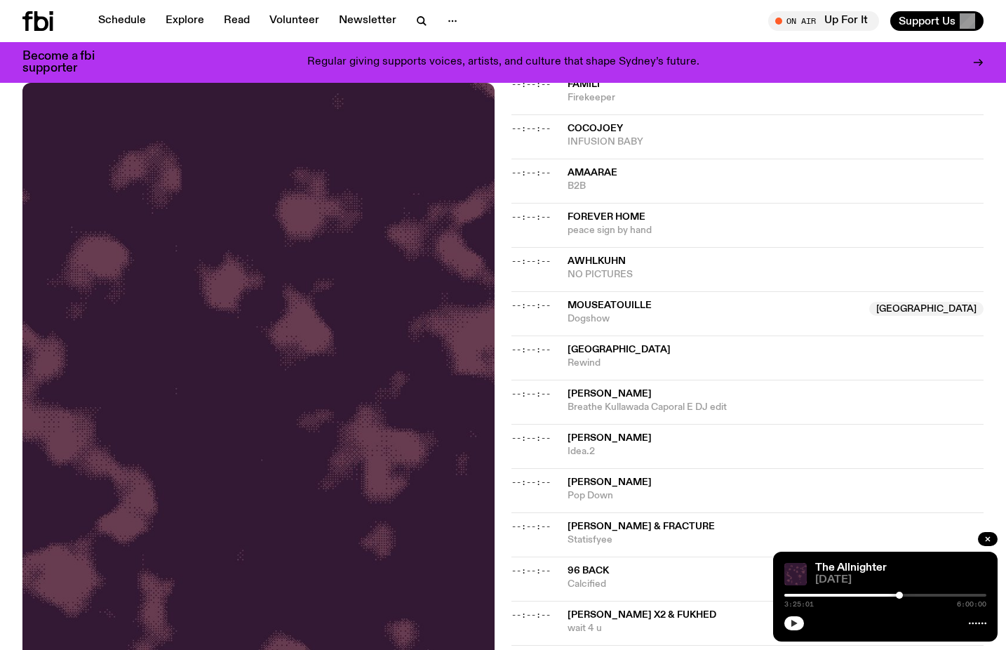
click at [790, 620] on icon "button" at bounding box center [794, 623] width 8 height 8
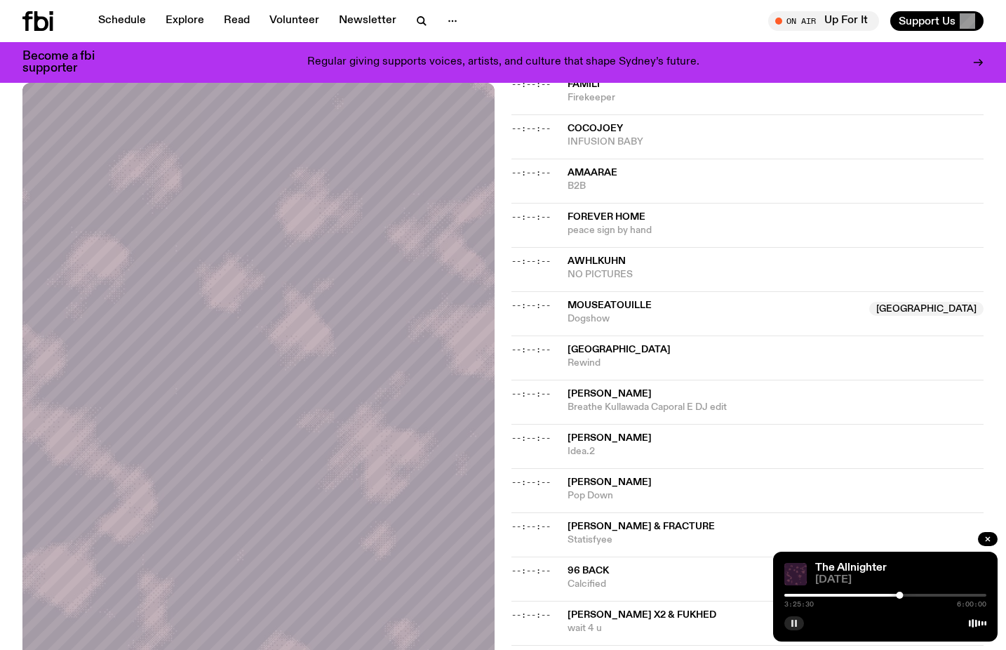
click at [903, 595] on div at bounding box center [899, 595] width 7 height 7
click at [903, 595] on div at bounding box center [902, 595] width 7 height 7
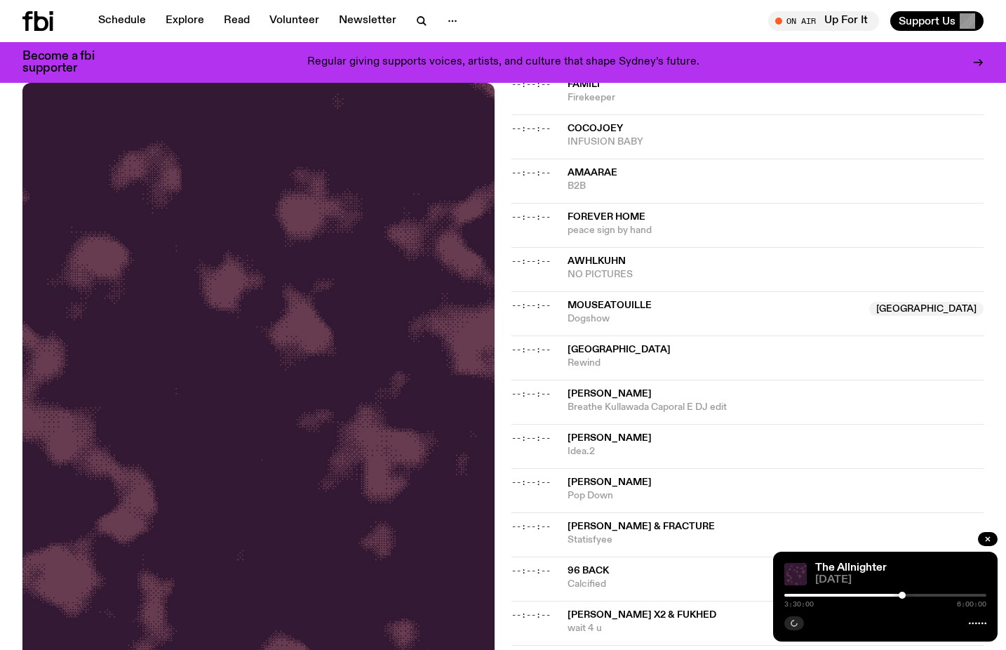
click at [899, 597] on div "3:30:00 6:00:00" at bounding box center [886, 599] width 202 height 17
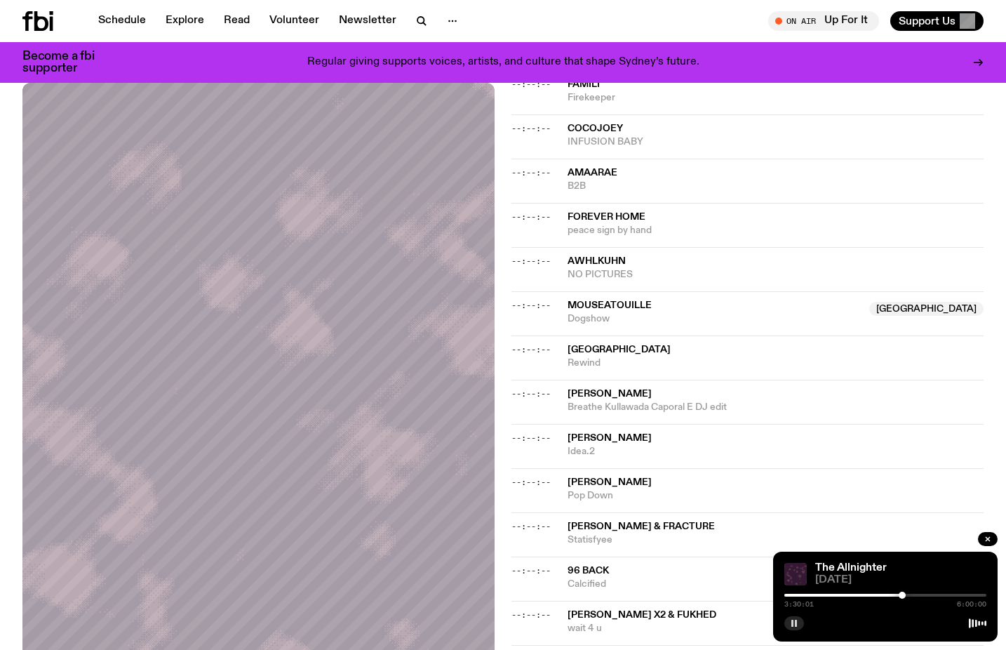
click at [899, 596] on div at bounding box center [902, 595] width 7 height 7
click at [900, 596] on div at bounding box center [899, 595] width 7 height 7
click at [901, 596] on div at bounding box center [901, 595] width 7 height 7
click at [792, 624] on rect "button" at bounding box center [793, 623] width 2 height 7
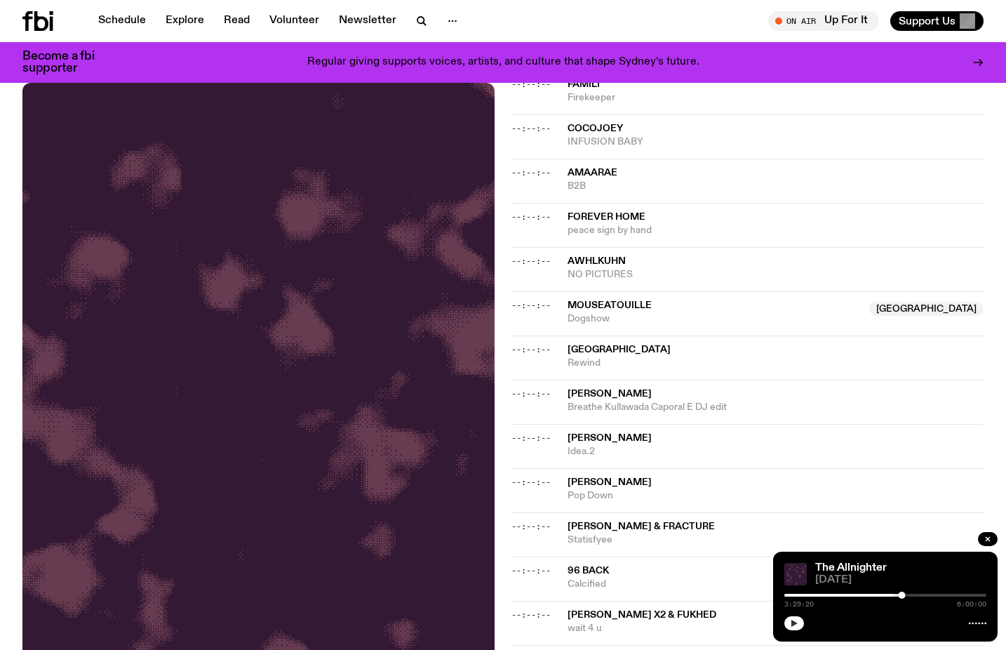
click at [792, 624] on icon "button" at bounding box center [795, 623] width 6 height 7
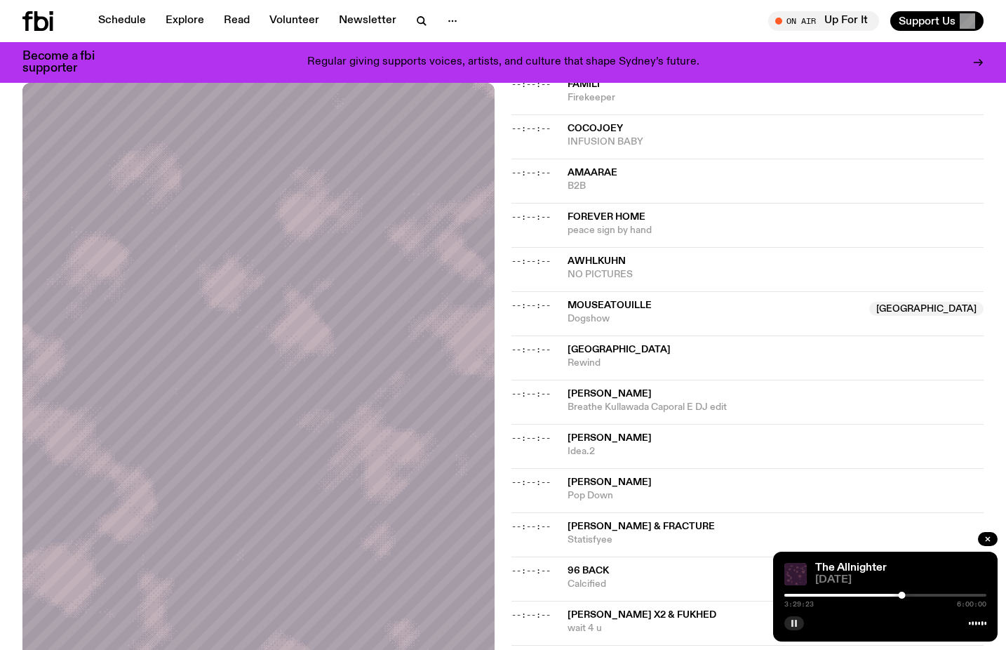
click at [792, 624] on rect "button" at bounding box center [793, 623] width 2 height 7
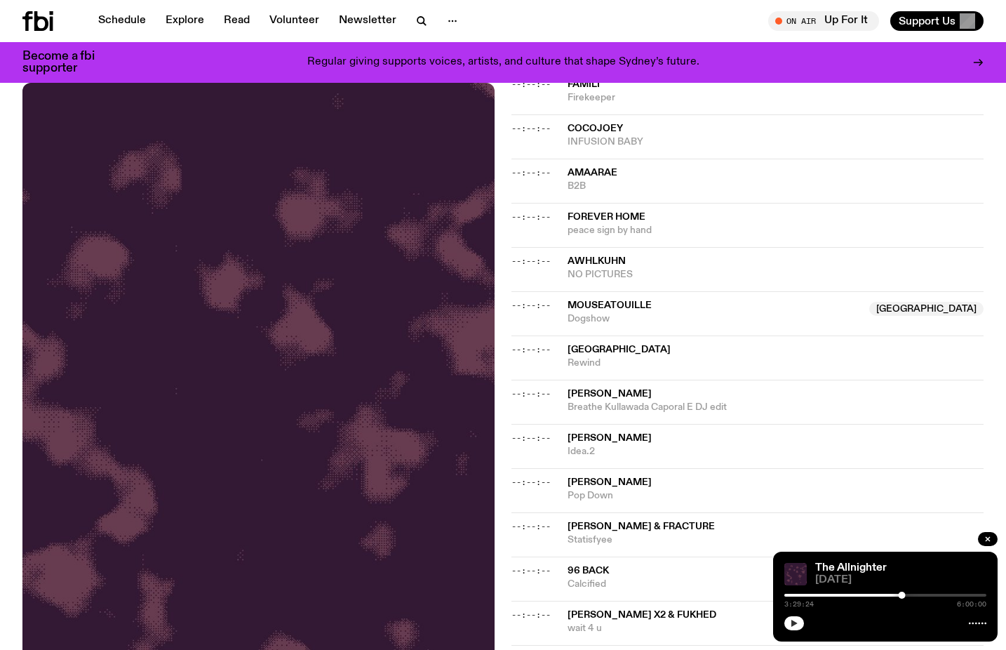
click at [798, 619] on icon "button" at bounding box center [794, 623] width 8 height 8
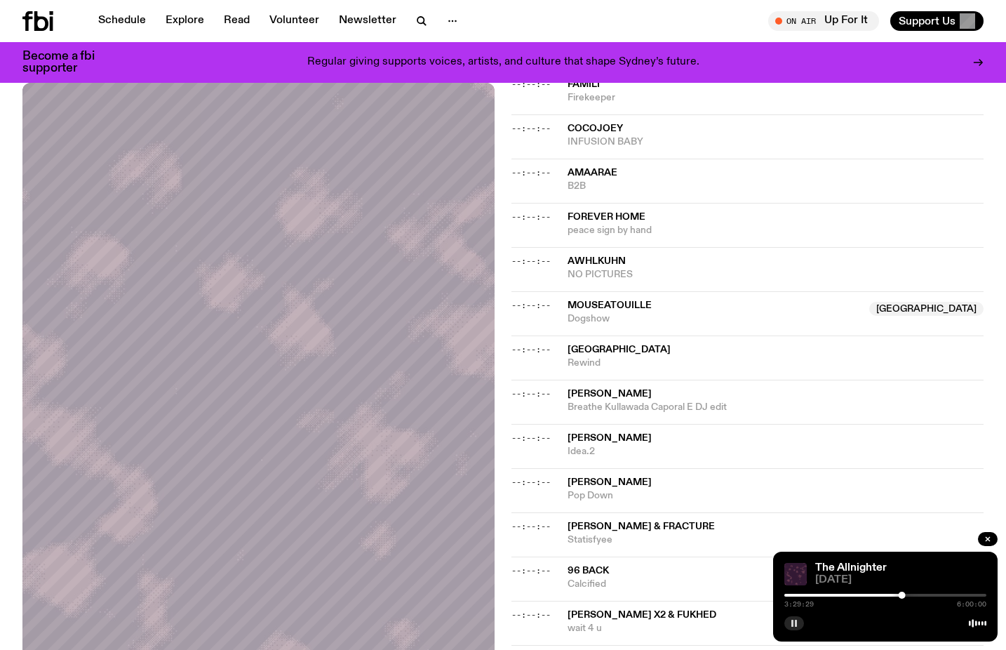
click at [798, 625] on icon "button" at bounding box center [794, 623] width 8 height 8
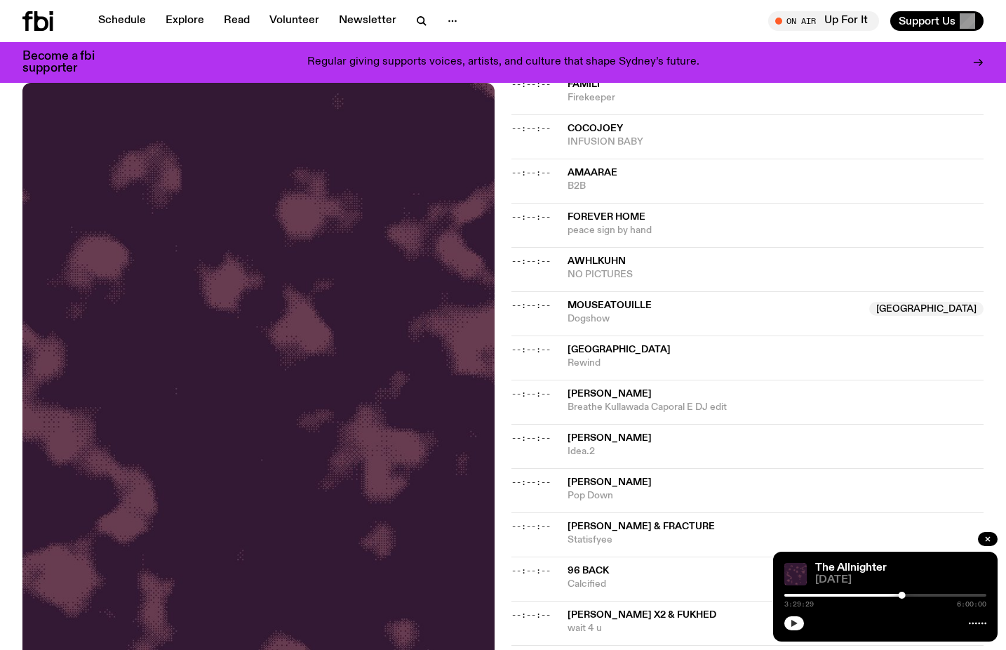
click at [798, 625] on icon "button" at bounding box center [794, 623] width 8 height 8
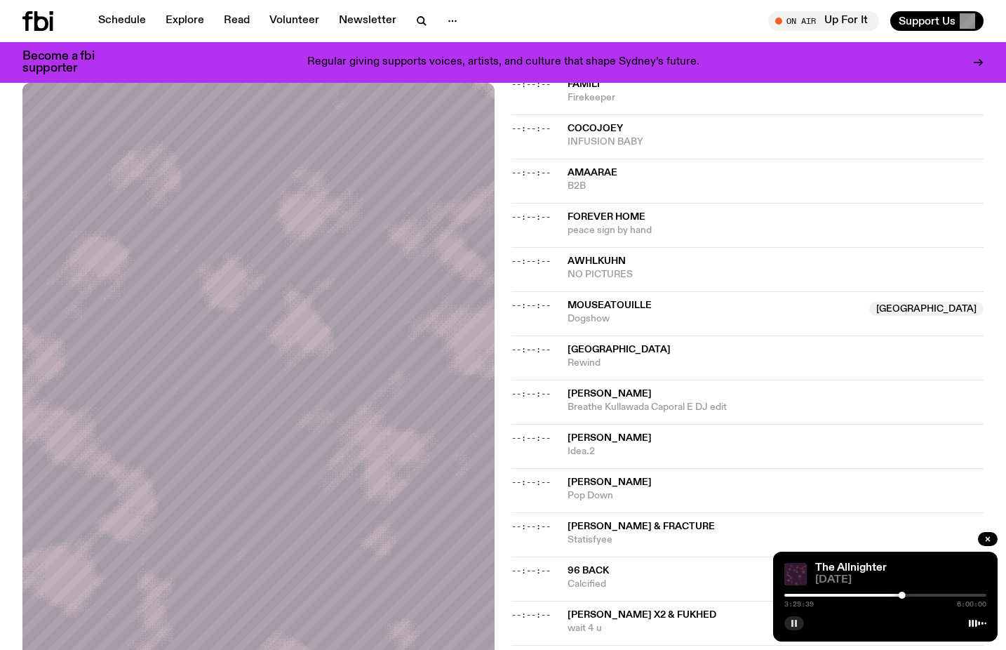
click at [905, 594] on div at bounding box center [902, 595] width 7 height 7
click at [908, 595] on div at bounding box center [886, 595] width 202 height 3
click at [907, 595] on div at bounding box center [908, 595] width 7 height 7
click at [906, 596] on div at bounding box center [906, 595] width 7 height 7
click at [905, 597] on div at bounding box center [905, 595] width 7 height 7
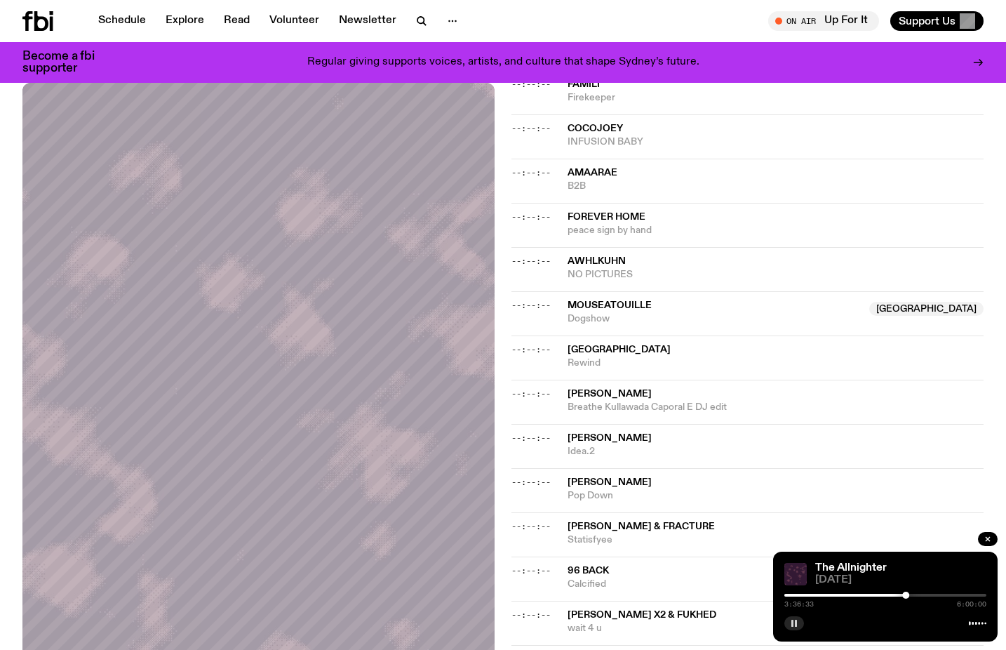
click at [795, 626] on icon "button" at bounding box center [794, 623] width 8 height 8
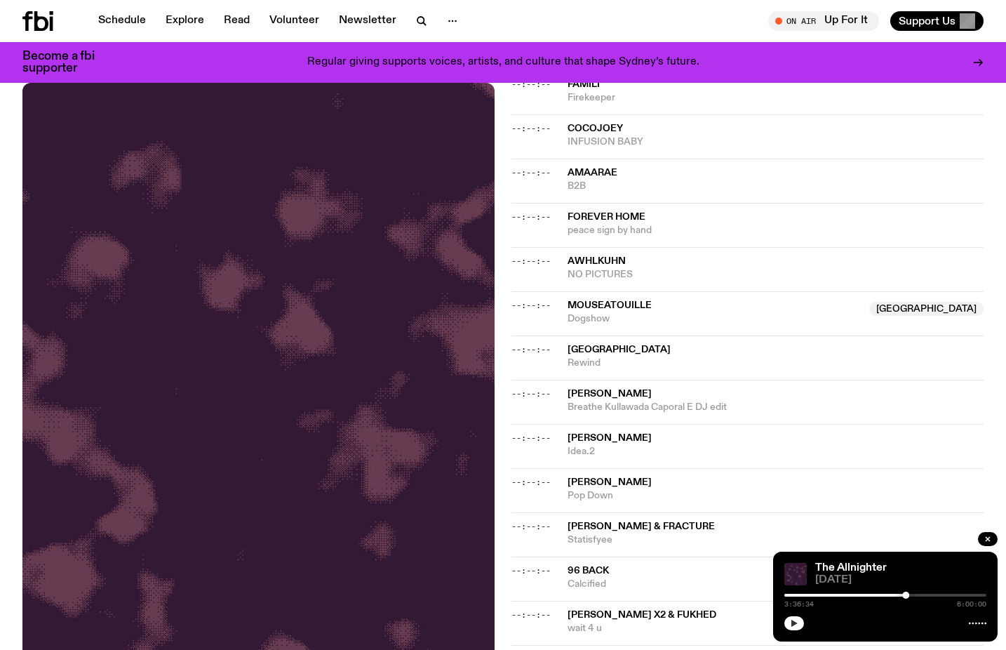
click at [795, 626] on icon "button" at bounding box center [794, 623] width 8 height 8
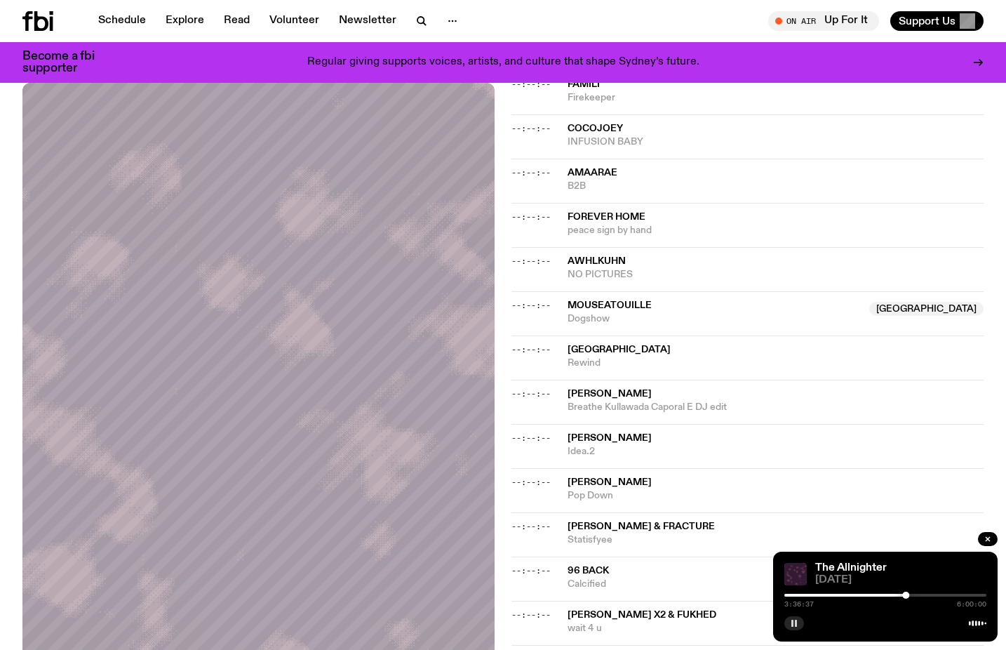
click at [795, 626] on icon "button" at bounding box center [794, 623] width 8 height 8
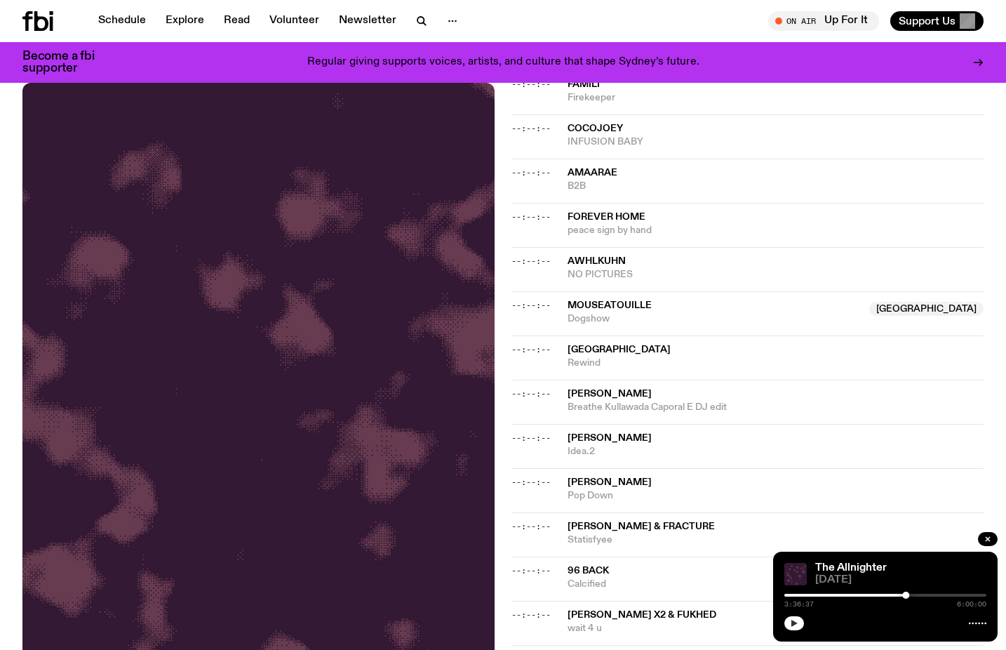
click at [795, 626] on icon "button" at bounding box center [794, 623] width 8 height 8
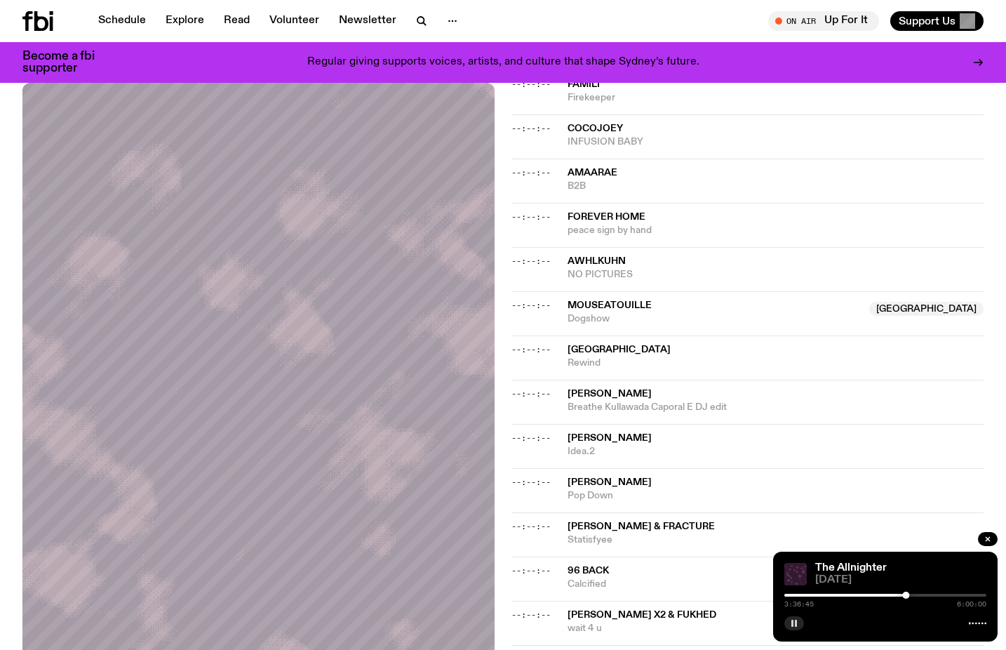
click at [795, 626] on icon "button" at bounding box center [794, 623] width 8 height 8
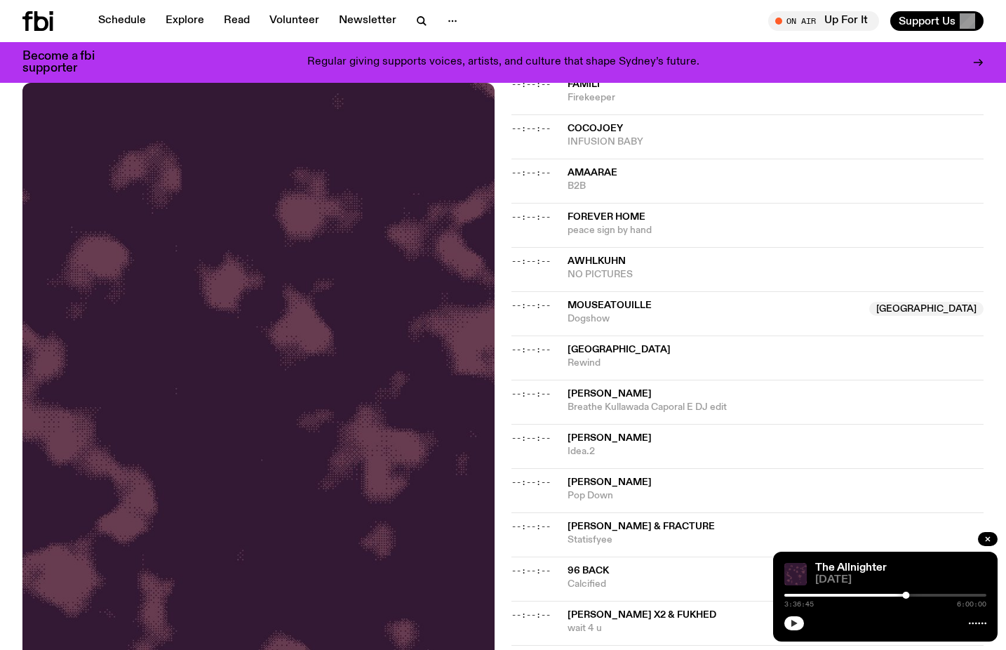
click at [795, 626] on icon "button" at bounding box center [794, 623] width 8 height 8
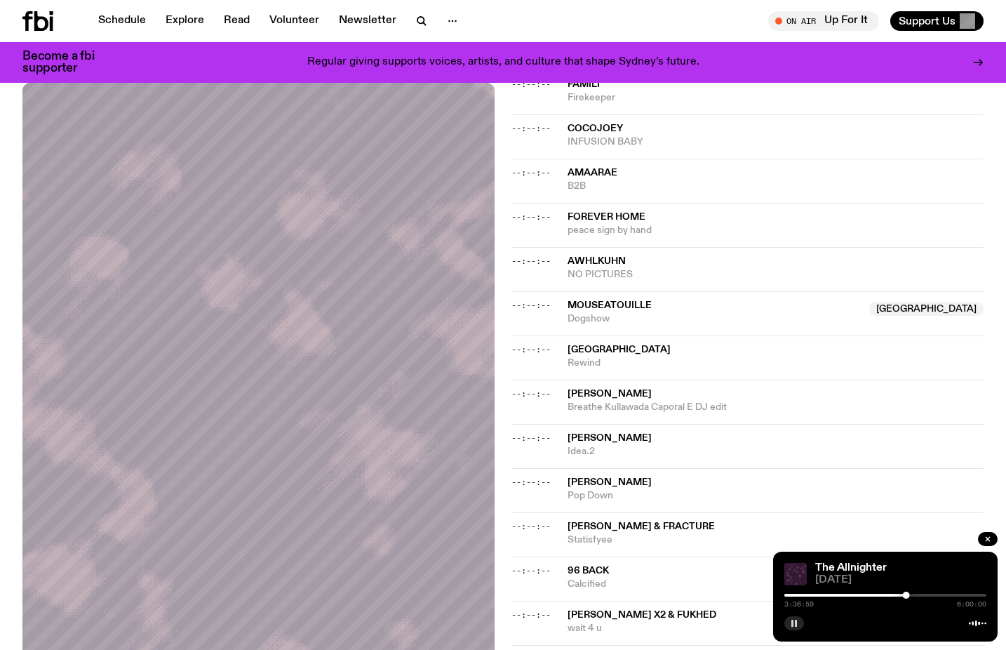
click at [795, 626] on icon "button" at bounding box center [794, 623] width 8 height 8
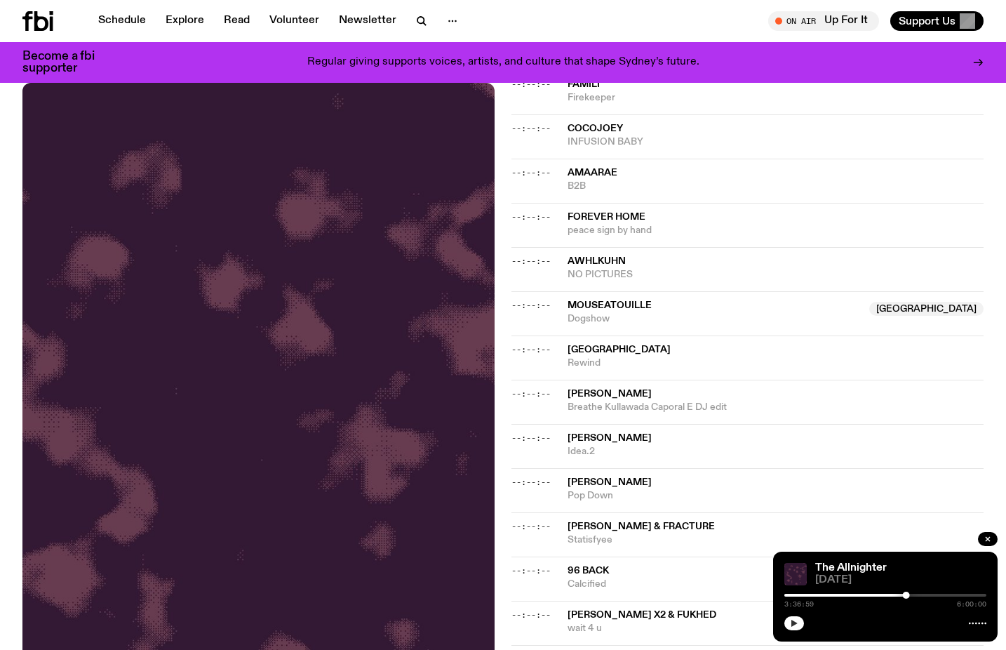
click at [795, 626] on icon "button" at bounding box center [794, 623] width 8 height 8
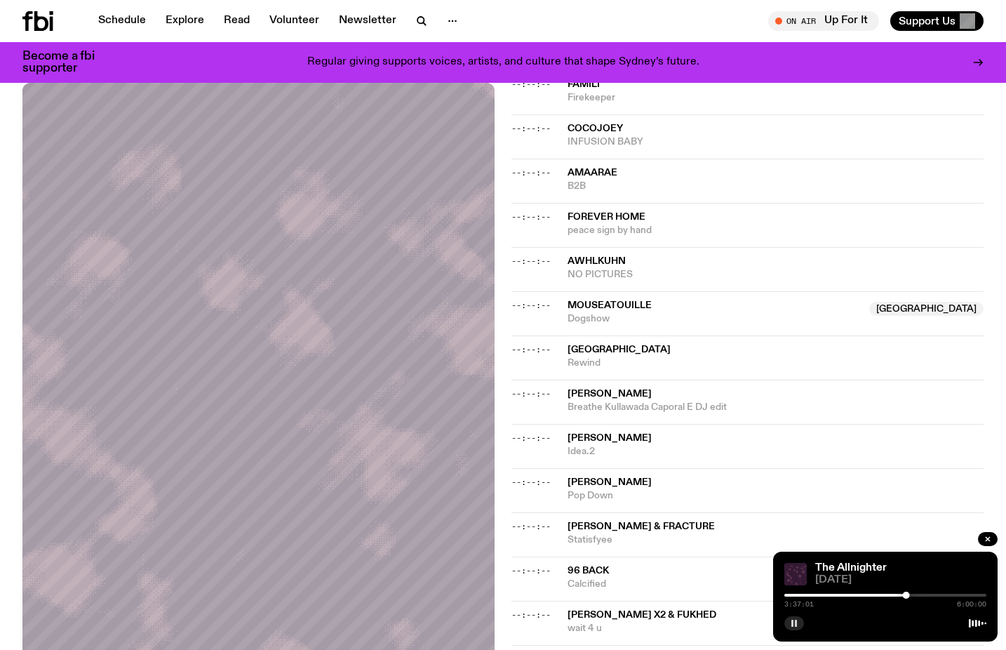
click at [795, 626] on icon "button" at bounding box center [794, 623] width 8 height 8
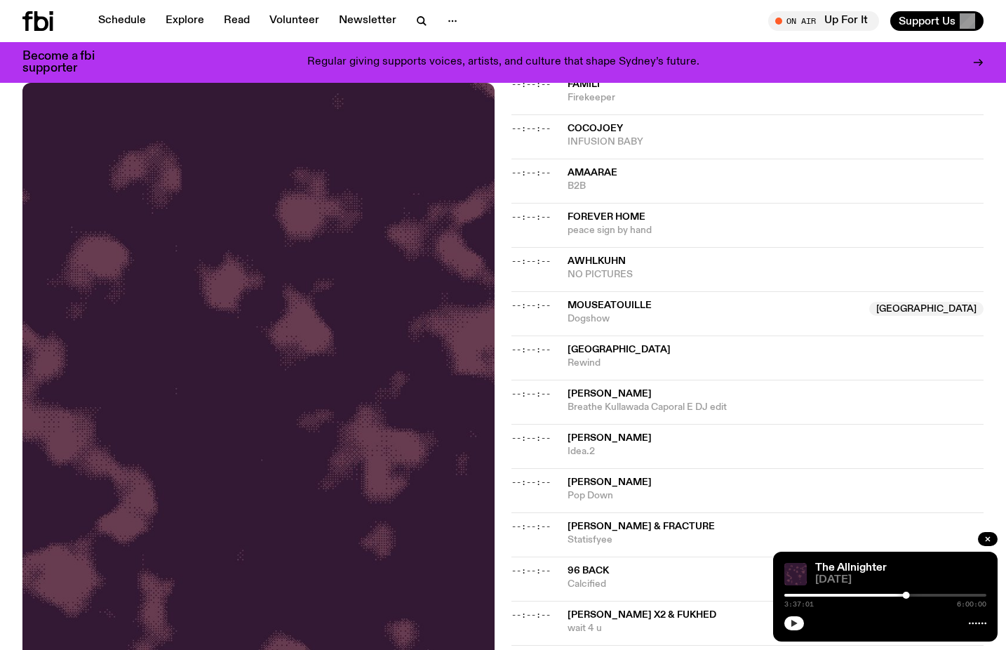
click at [785, 616] on button "button" at bounding box center [795, 623] width 20 height 14
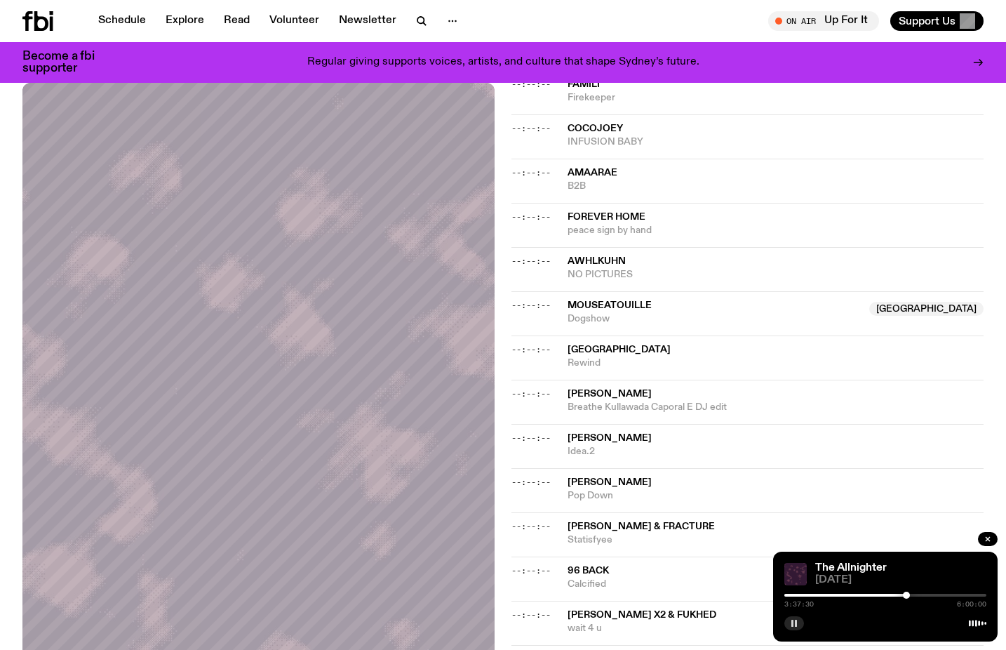
click at [907, 592] on div at bounding box center [906, 595] width 7 height 7
click at [799, 625] on button "button" at bounding box center [795, 623] width 20 height 14
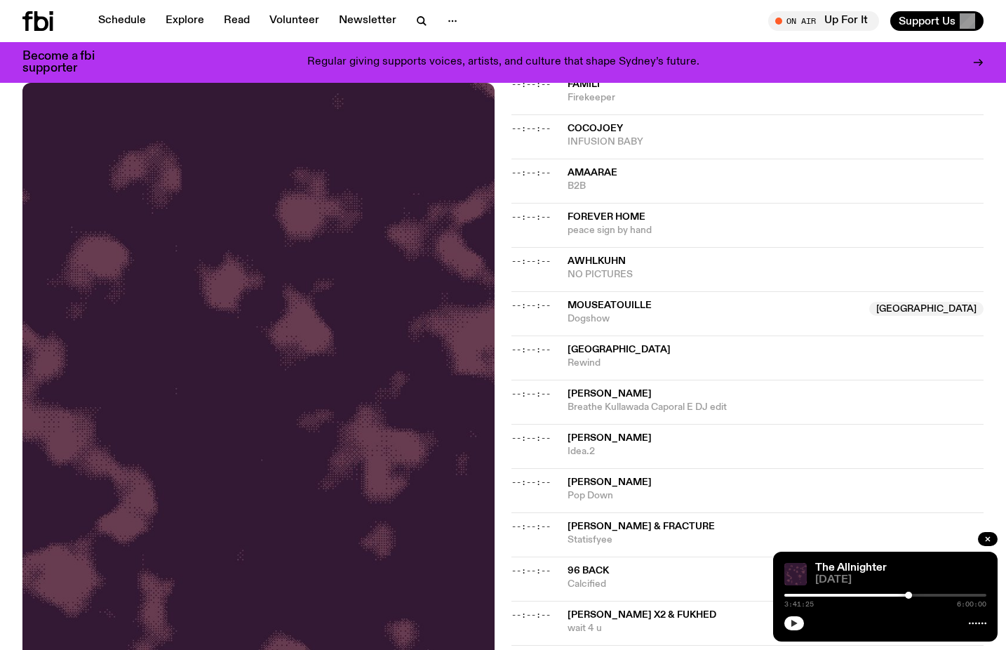
click at [788, 623] on button "button" at bounding box center [795, 623] width 20 height 14
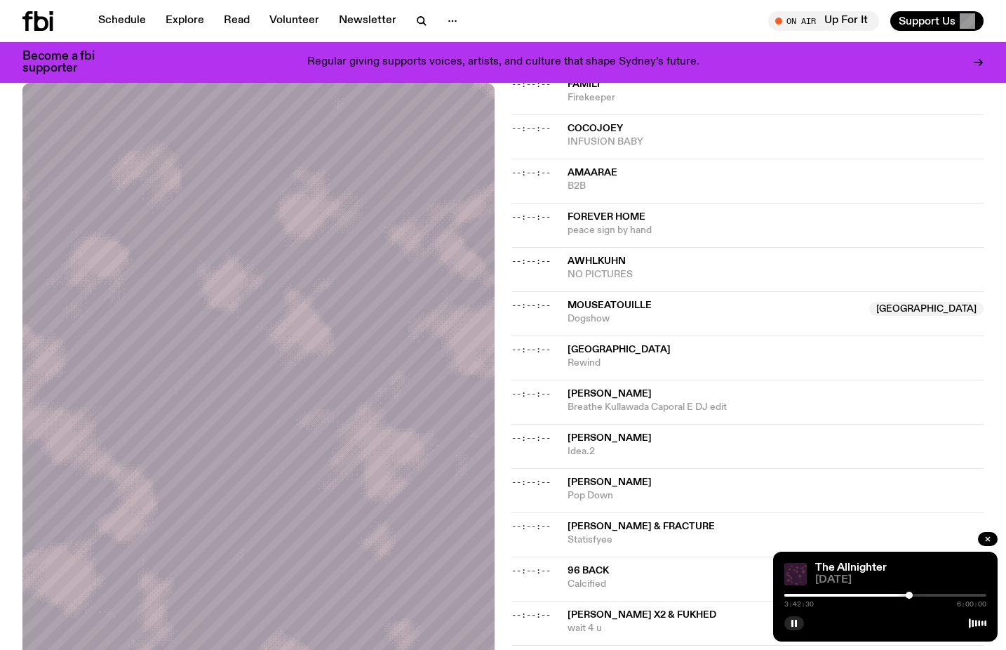
click at [910, 596] on div at bounding box center [909, 595] width 7 height 7
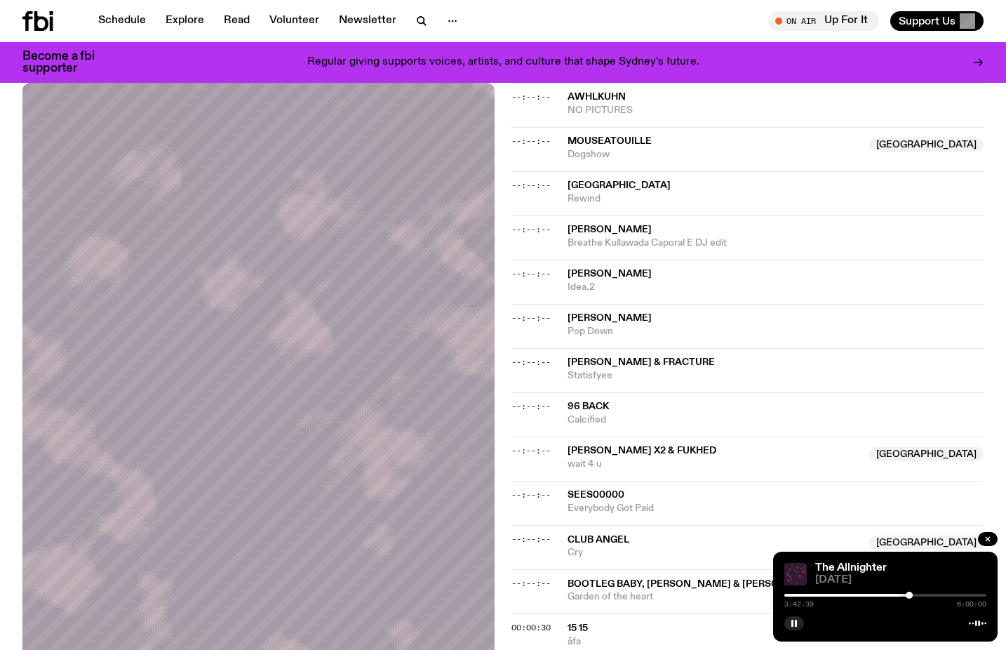
scroll to position [589, 0]
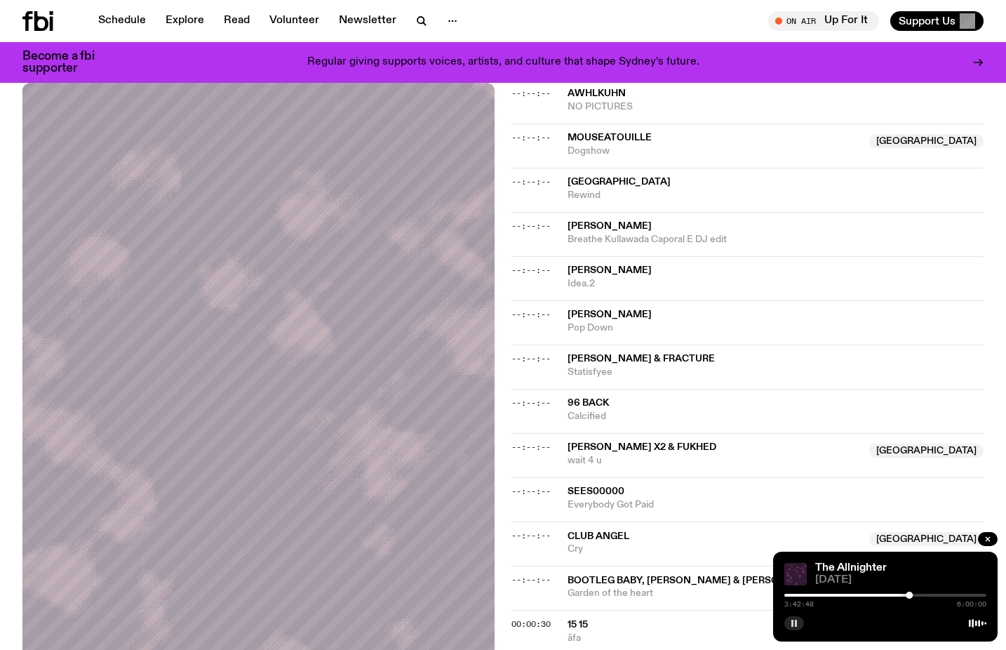
click at [795, 622] on rect "button" at bounding box center [796, 623] width 2 height 7
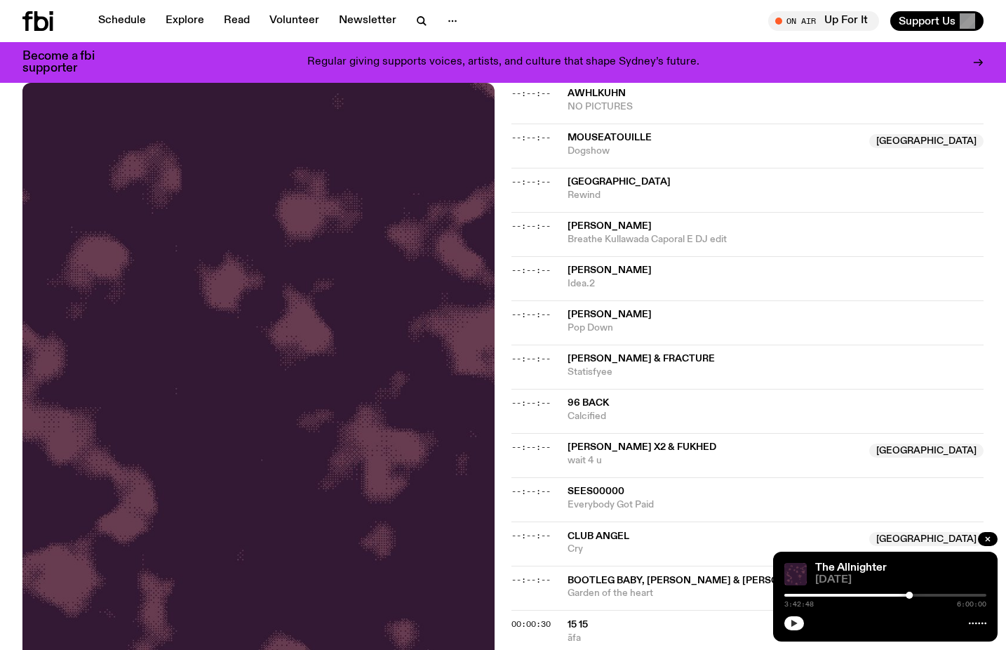
click at [795, 624] on icon "button" at bounding box center [795, 623] width 6 height 7
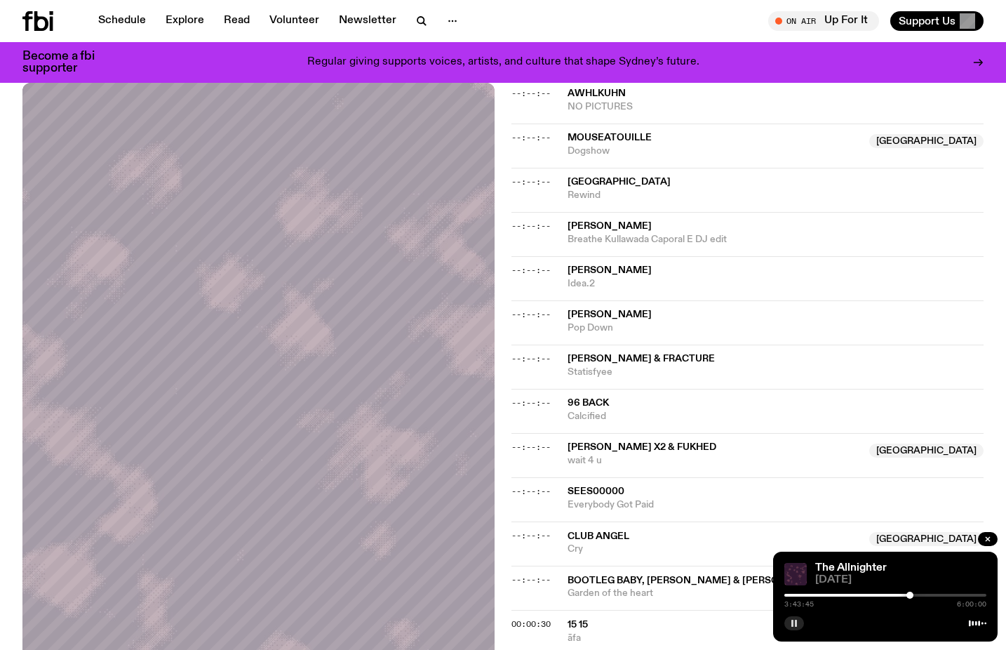
click at [910, 594] on div at bounding box center [910, 595] width 7 height 7
click at [911, 594] on div at bounding box center [910, 595] width 7 height 7
click at [797, 625] on rect "button" at bounding box center [796, 623] width 2 height 7
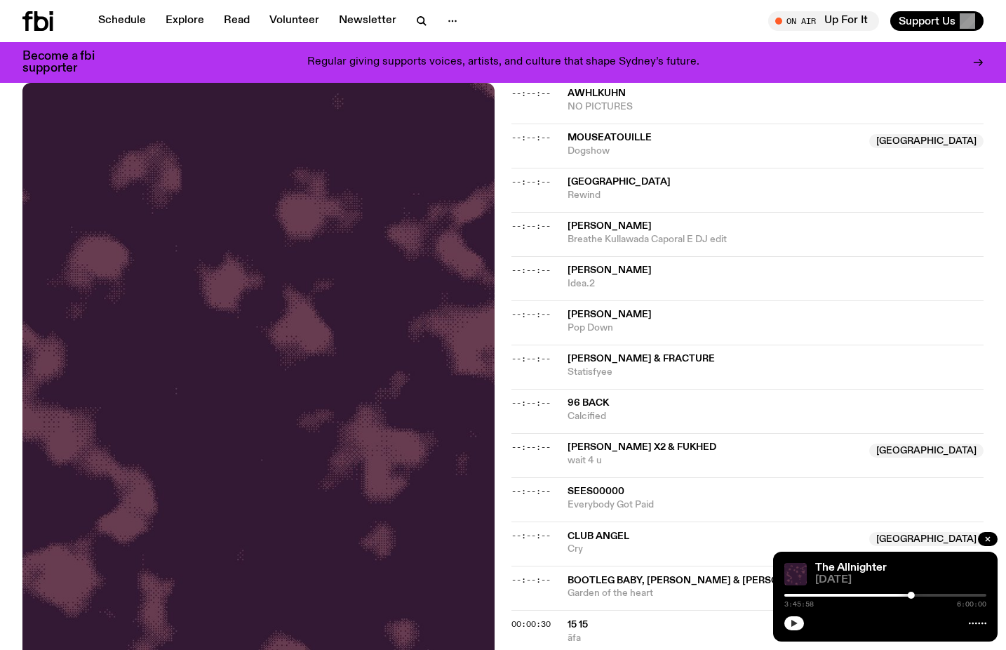
click at [802, 626] on button "button" at bounding box center [795, 623] width 20 height 14
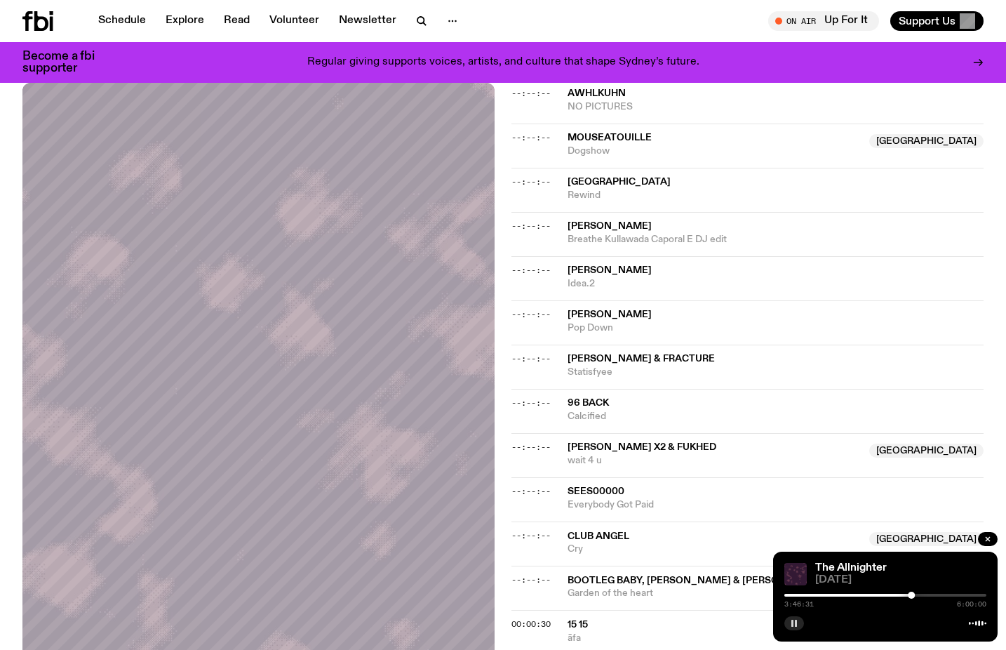
click at [798, 623] on icon "button" at bounding box center [794, 623] width 8 height 8
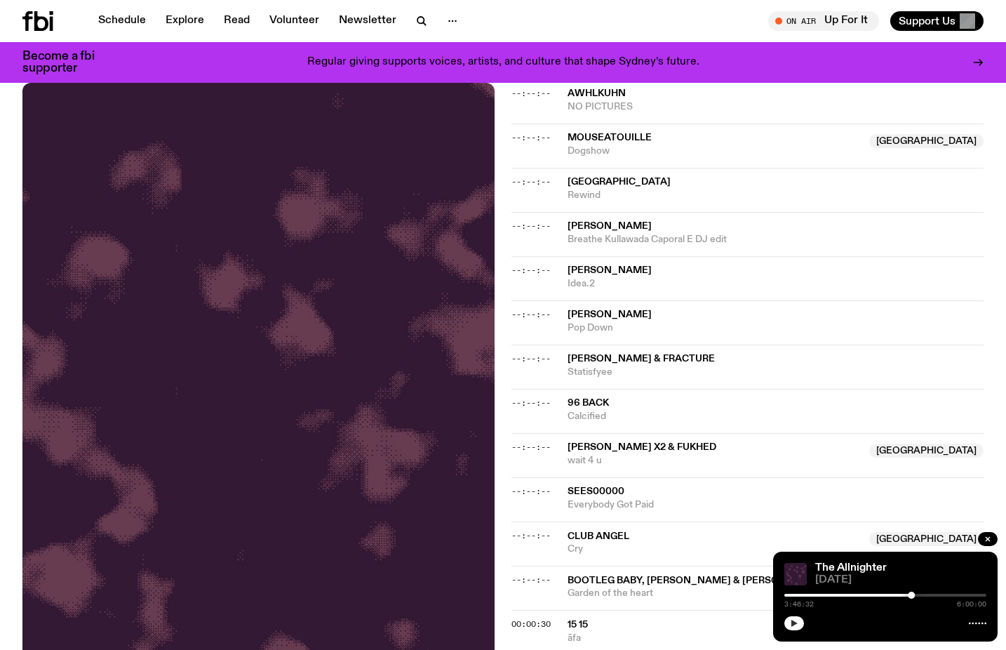
click at [793, 621] on icon "button" at bounding box center [795, 623] width 6 height 7
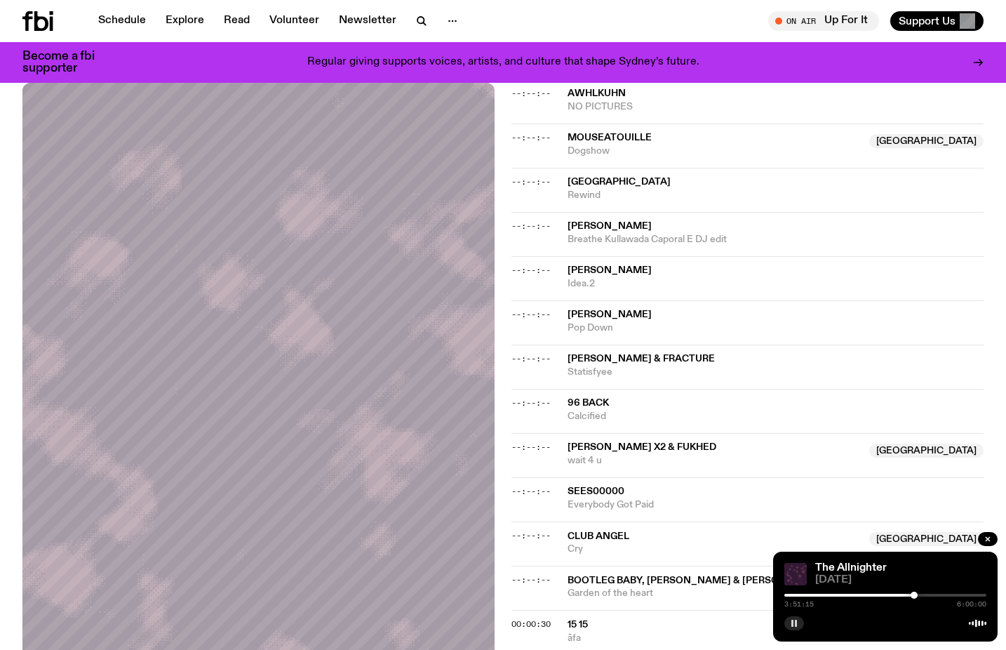
click at [915, 596] on div at bounding box center [914, 595] width 7 height 7
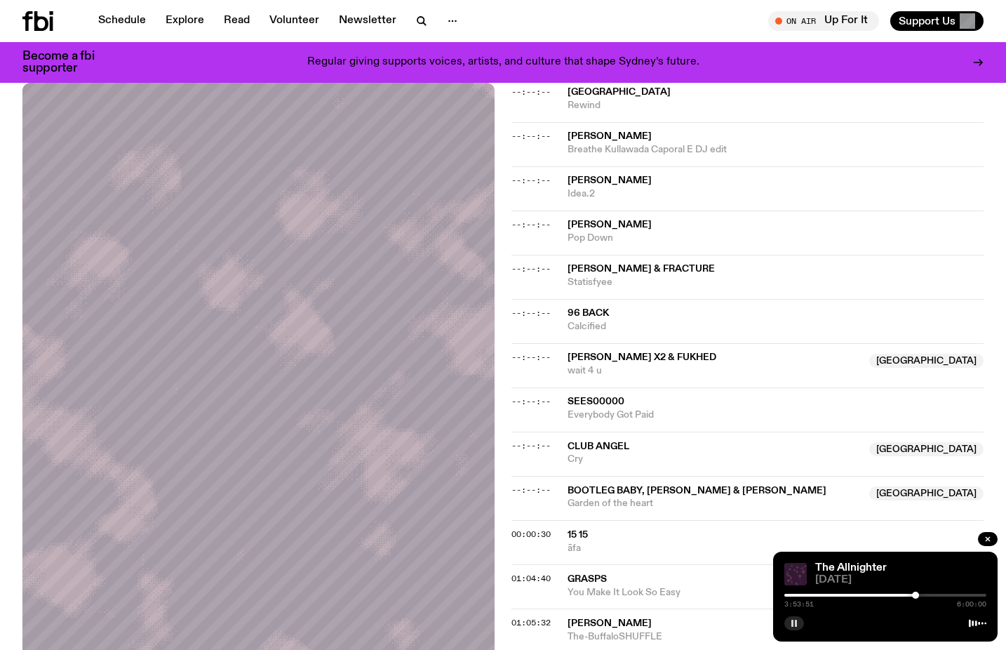
scroll to position [679, 0]
click at [917, 595] on div at bounding box center [916, 595] width 7 height 7
click at [917, 594] on div at bounding box center [917, 595] width 7 height 7
click at [917, 594] on div at bounding box center [916, 595] width 7 height 7
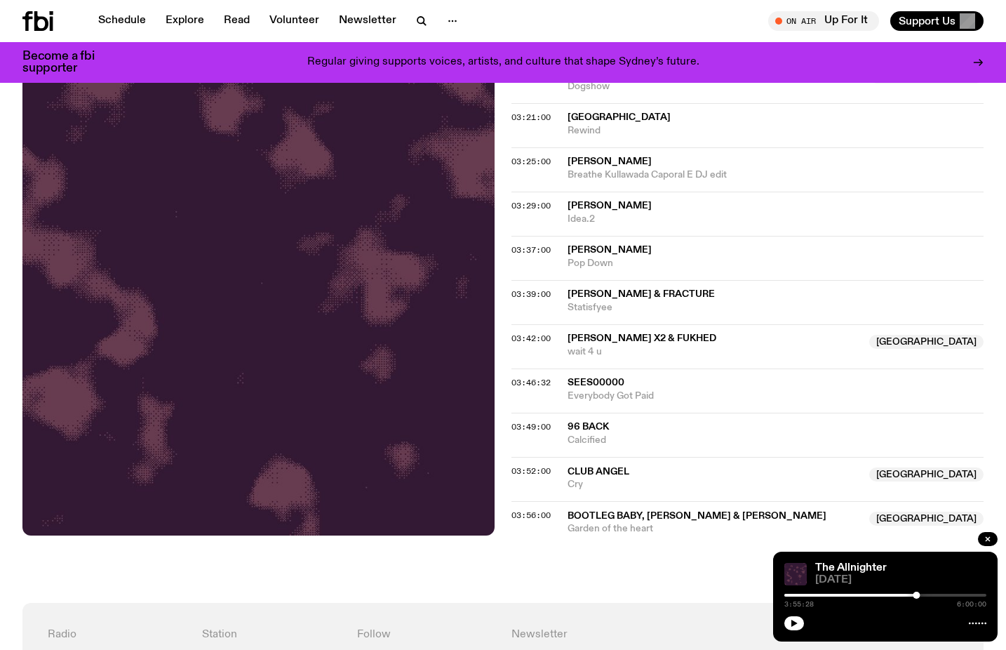
scroll to position [1558, 0]
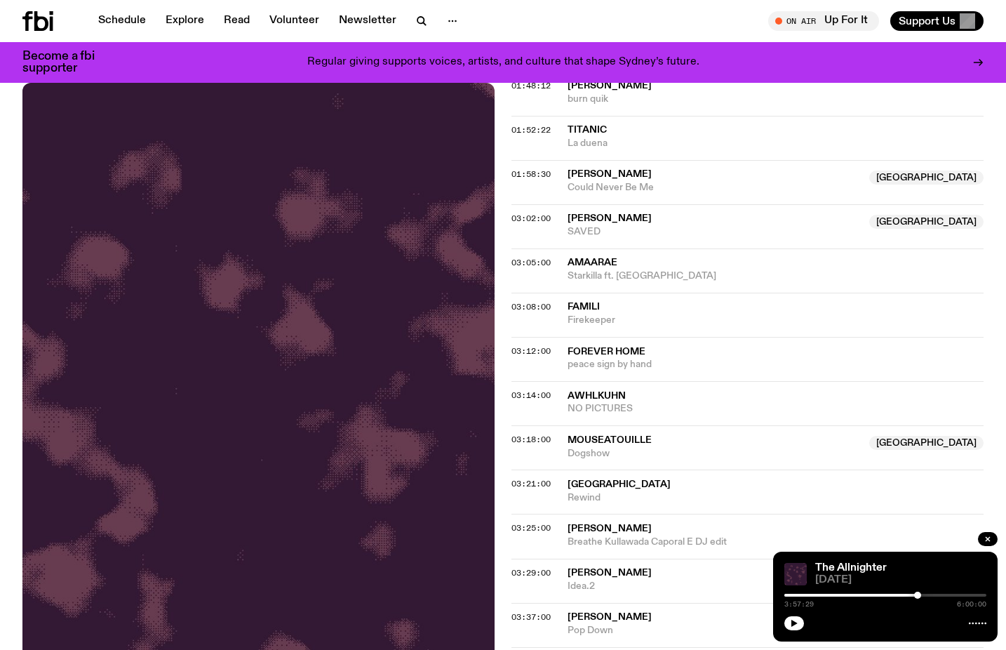
scroll to position [827, 0]
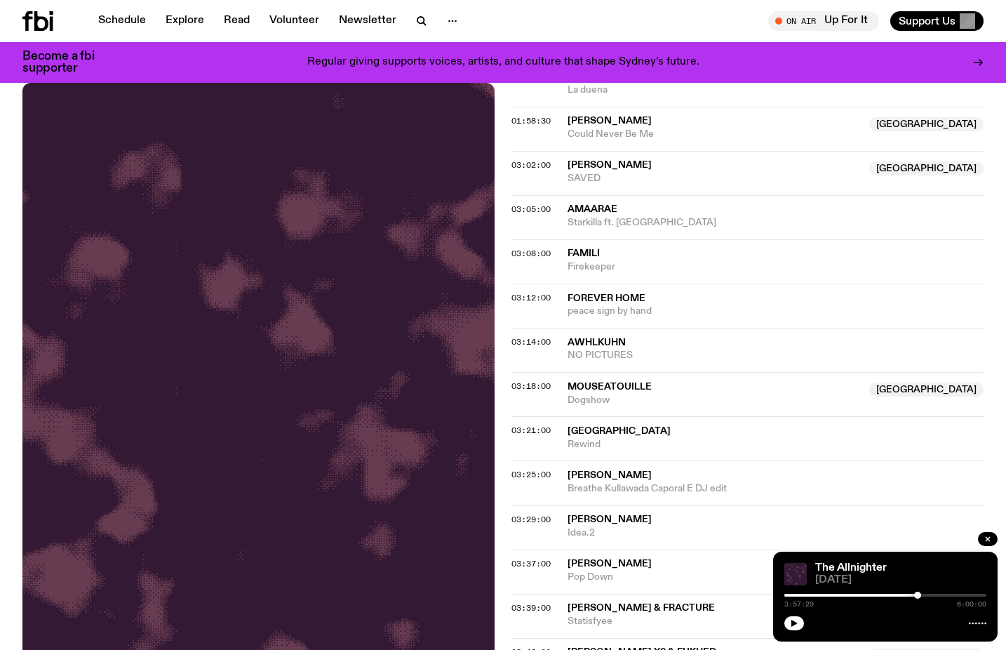
click at [645, 299] on span "forever home" at bounding box center [776, 298] width 416 height 13
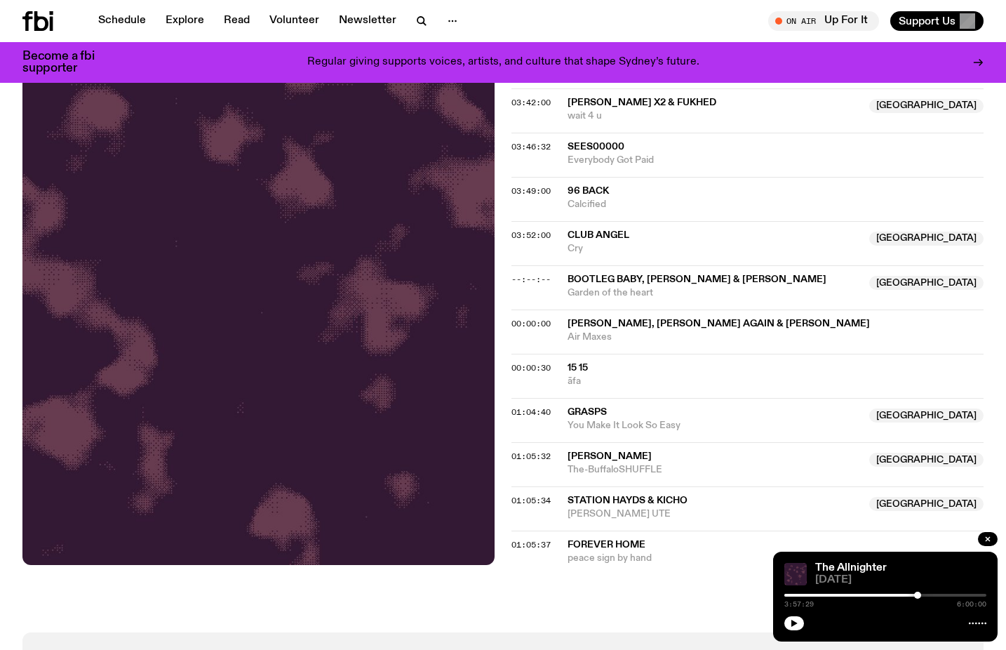
scroll to position [1379, 0]
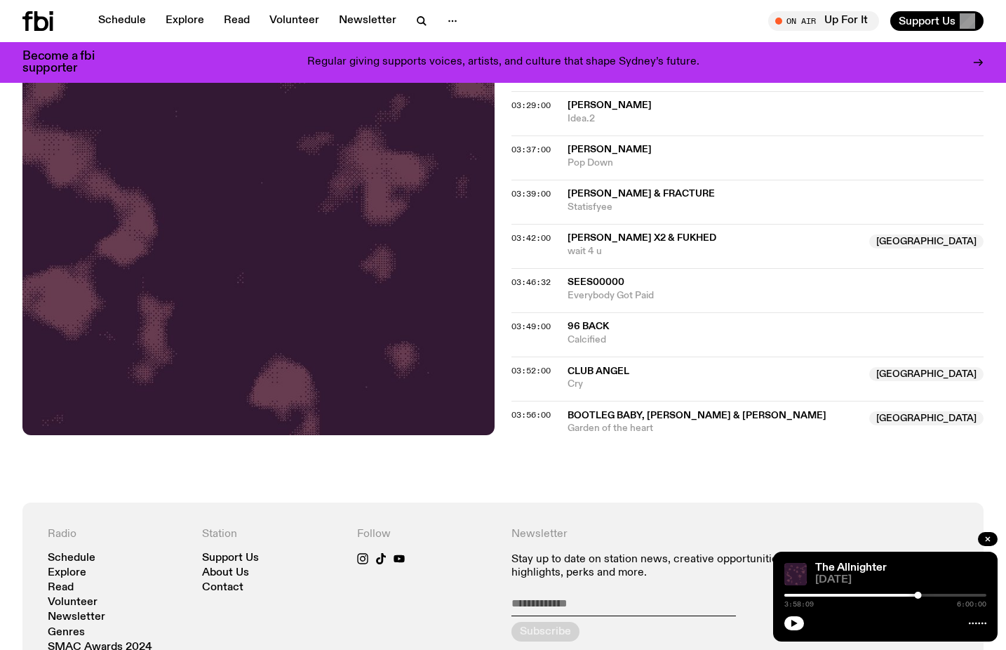
scroll to position [1727, 0]
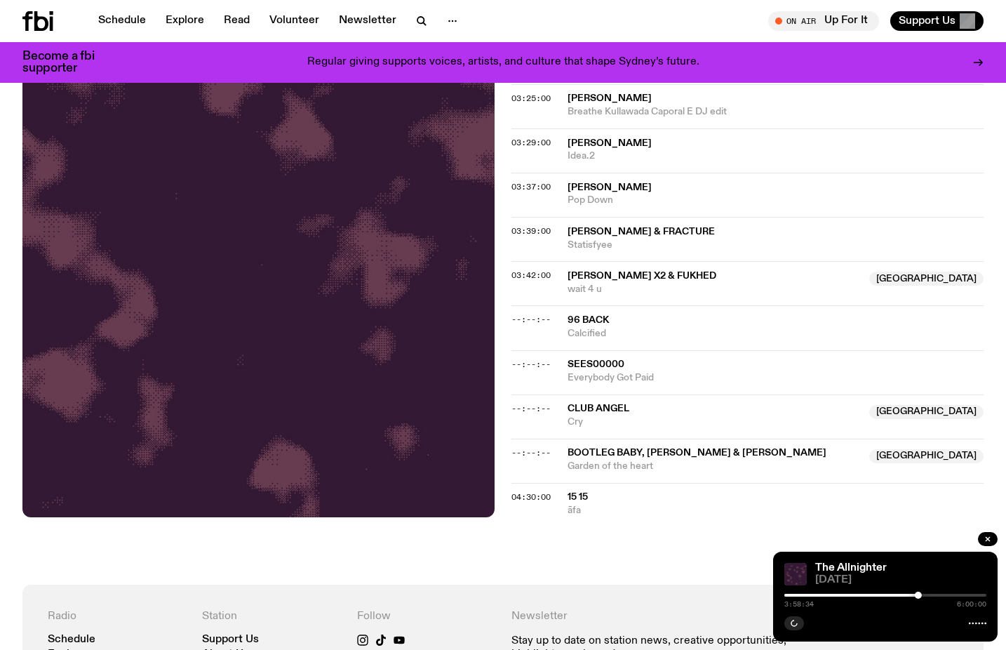
scroll to position [981, 0]
click at [914, 595] on div at bounding box center [913, 595] width 7 height 7
click at [795, 625] on icon "button" at bounding box center [794, 623] width 8 height 8
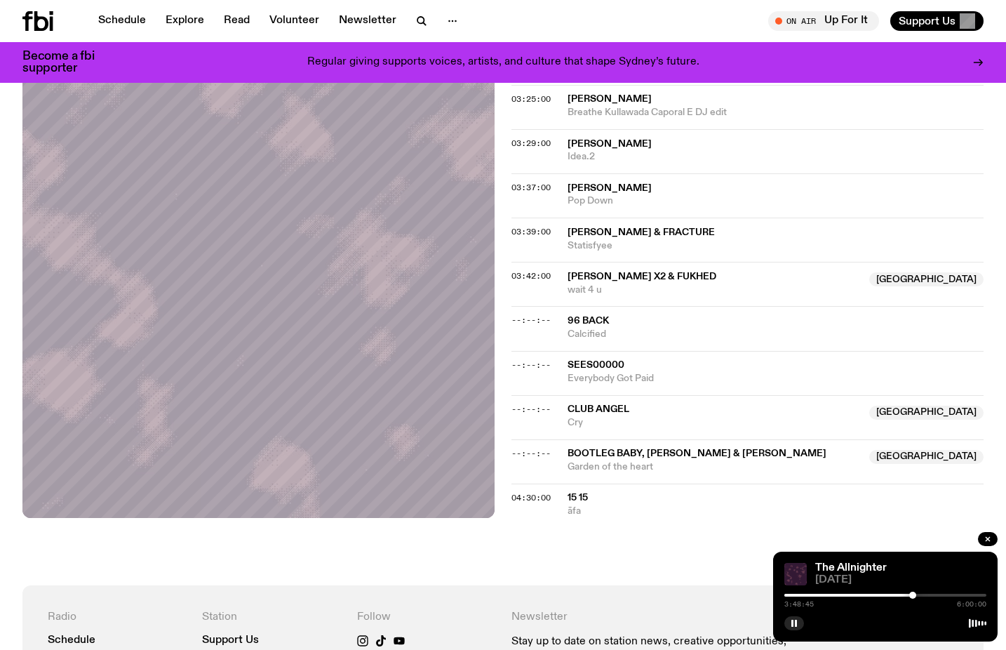
click at [913, 597] on div at bounding box center [913, 595] width 7 height 7
click at [912, 595] on div at bounding box center [911, 595] width 7 height 7
click at [917, 594] on div at bounding box center [916, 595] width 7 height 7
click at [914, 594] on div at bounding box center [913, 595] width 7 height 7
click at [915, 598] on div at bounding box center [914, 595] width 7 height 7
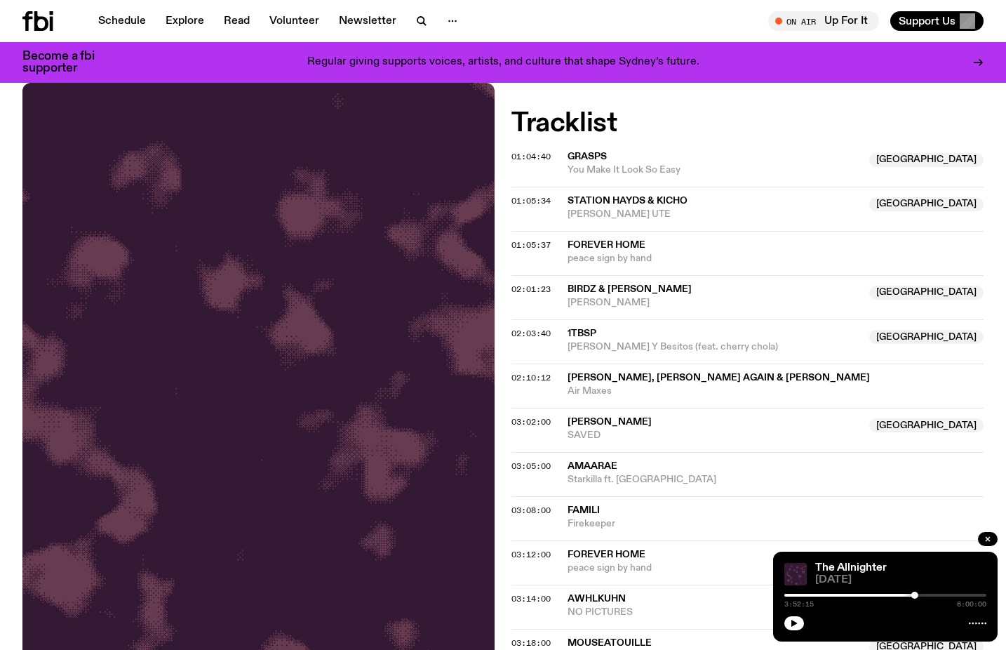
scroll to position [347, 0]
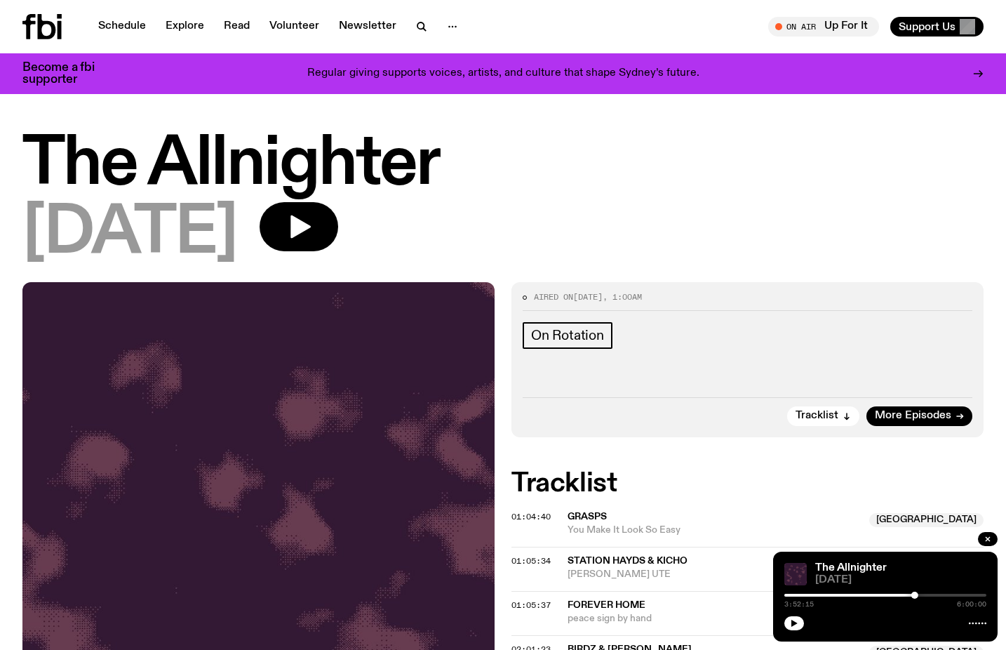
click at [377, 153] on h1 "The Allnighter" at bounding box center [503, 164] width 962 height 63
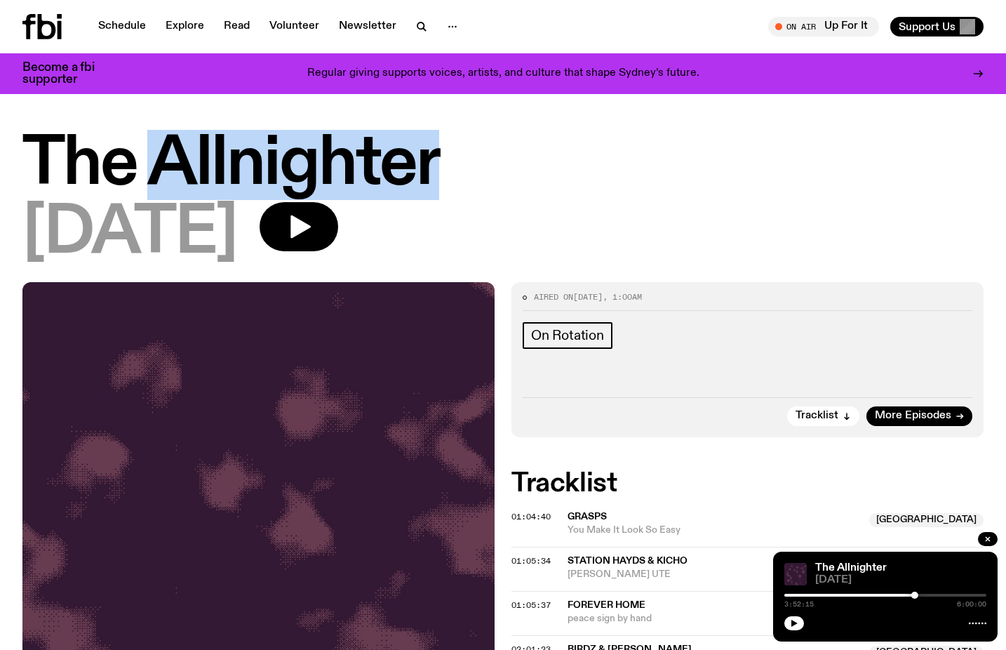
click at [377, 153] on h1 "The Allnighter" at bounding box center [503, 164] width 962 height 63
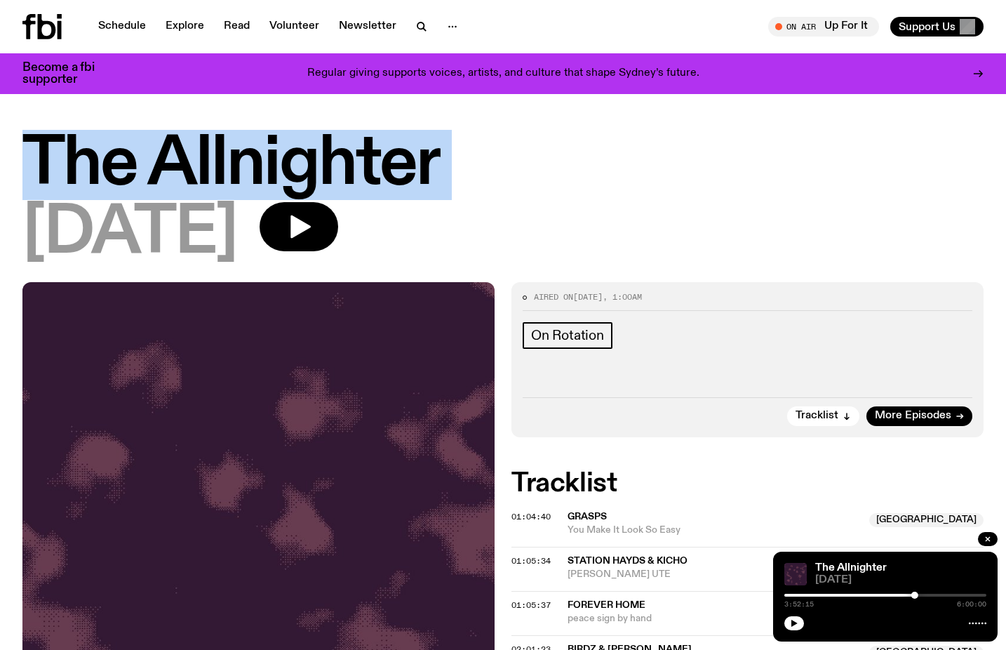
drag, startPoint x: 377, startPoint y: 153, endPoint x: 554, endPoint y: 134, distance: 178.6
click at [554, 134] on h1 "The Allnighter" at bounding box center [503, 164] width 962 height 63
click at [407, 157] on h1 "The Allnighter" at bounding box center [503, 164] width 962 height 63
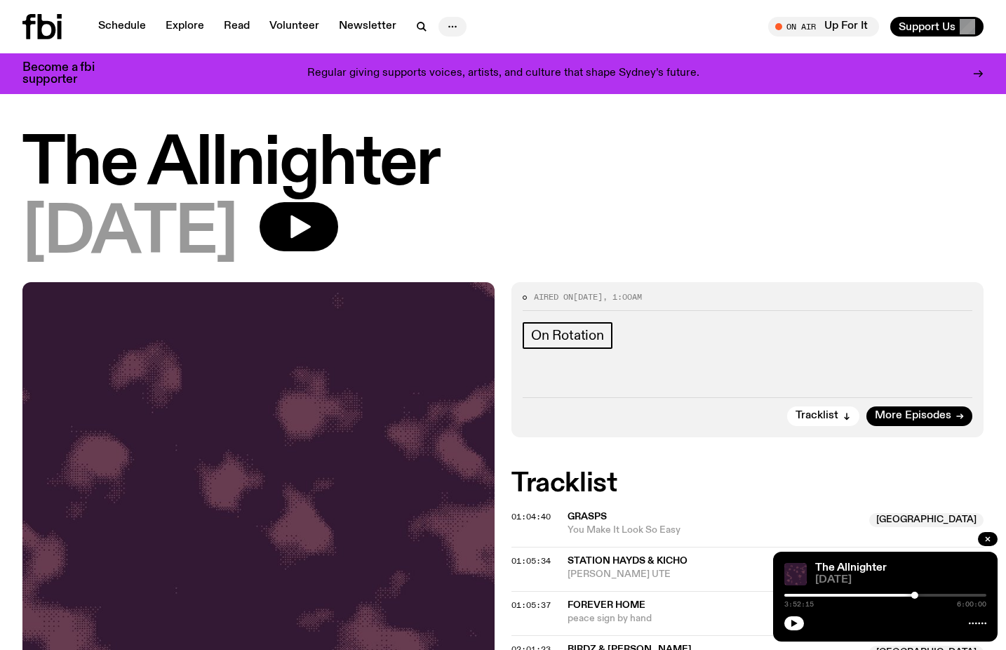
click at [453, 22] on icon "button" at bounding box center [452, 26] width 17 height 17
click at [715, 194] on h1 "The Allnighter" at bounding box center [503, 164] width 962 height 63
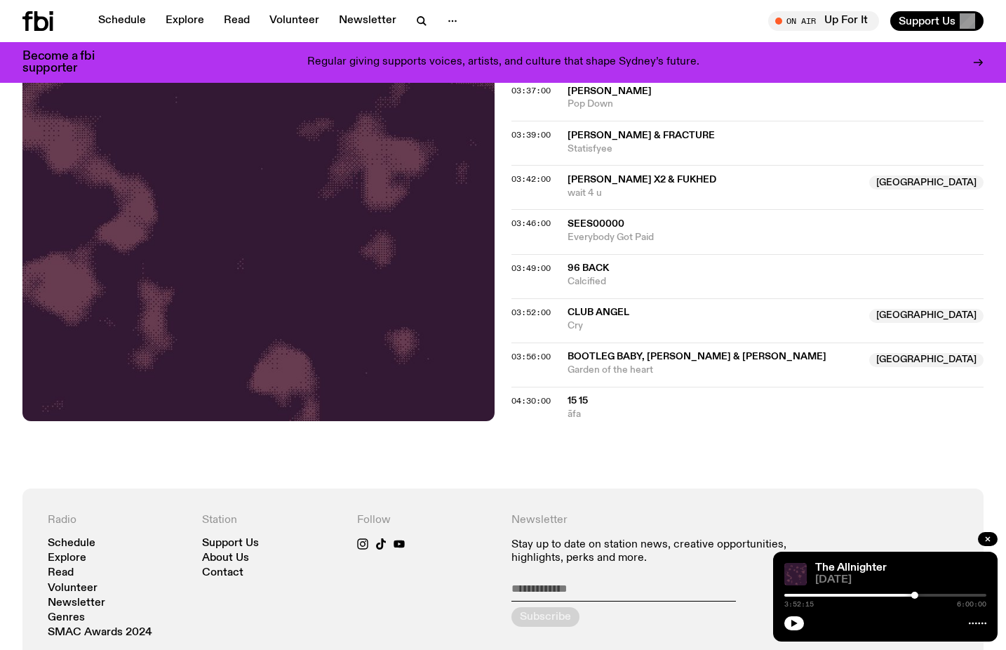
scroll to position [1407, 0]
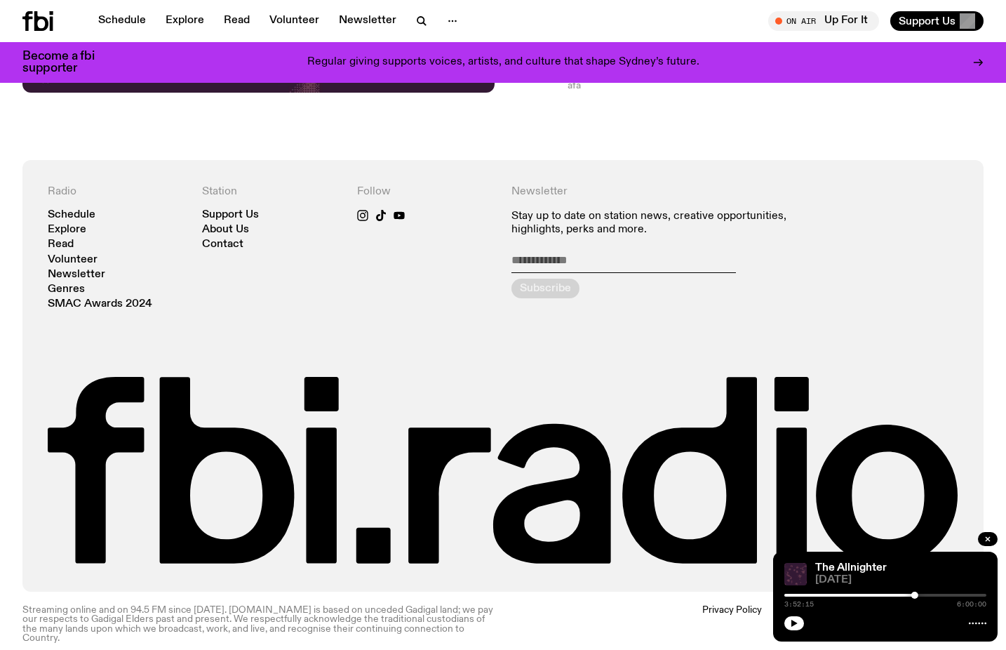
click at [232, 190] on h4 "Station" at bounding box center [271, 191] width 138 height 13
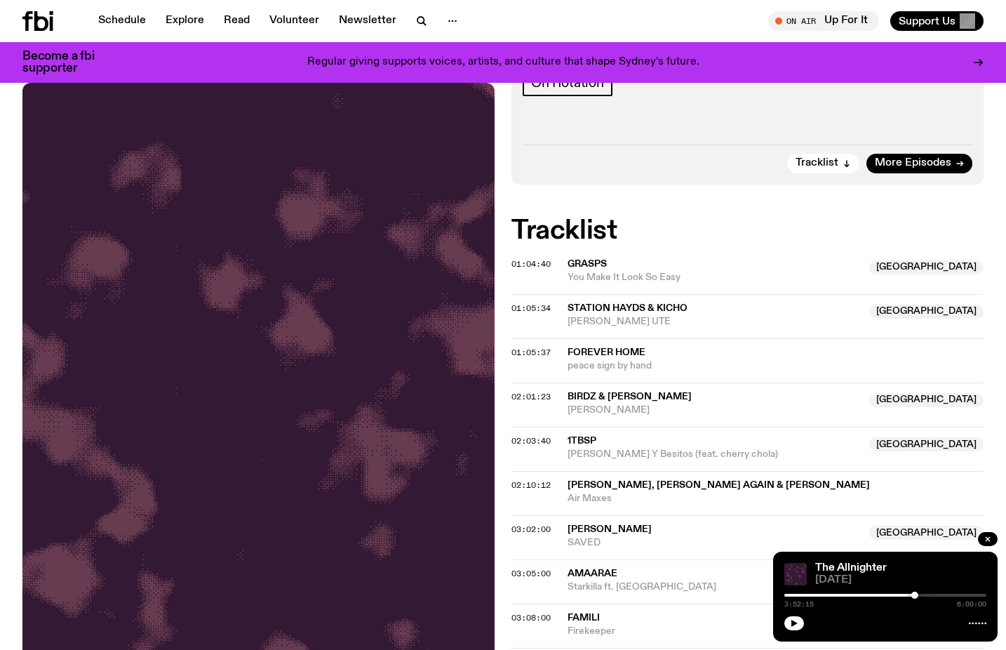
scroll to position [0, 0]
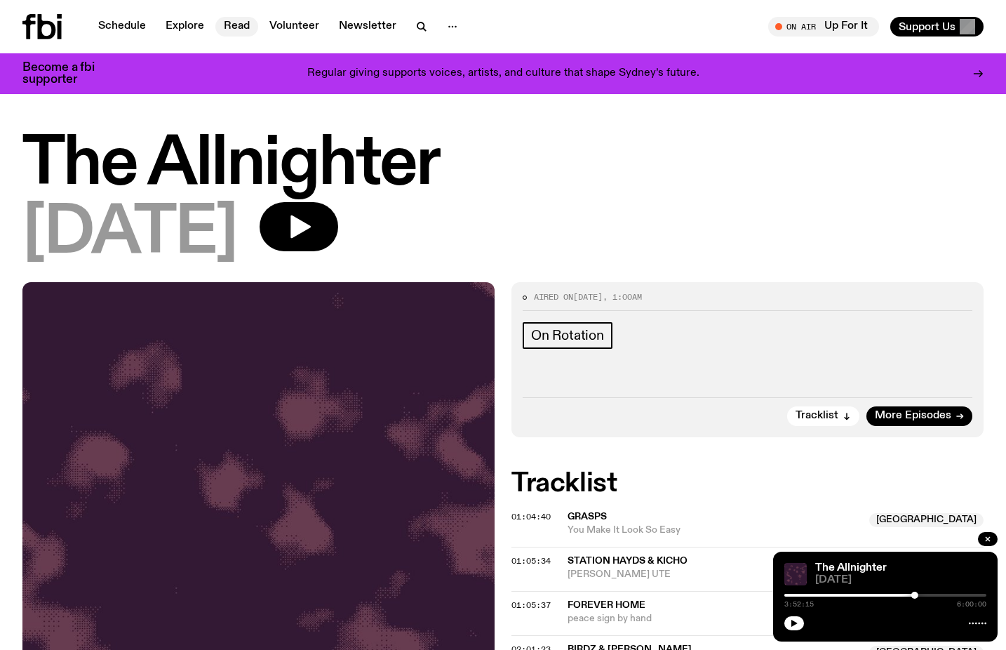
click at [243, 25] on link "Read" at bounding box center [236, 27] width 43 height 20
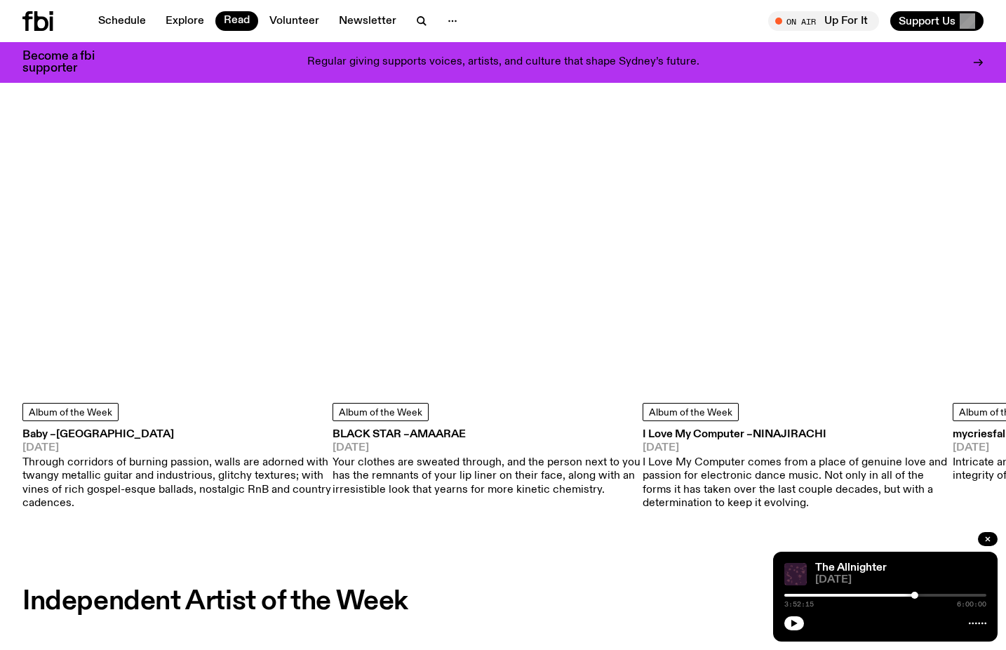
scroll to position [651, 0]
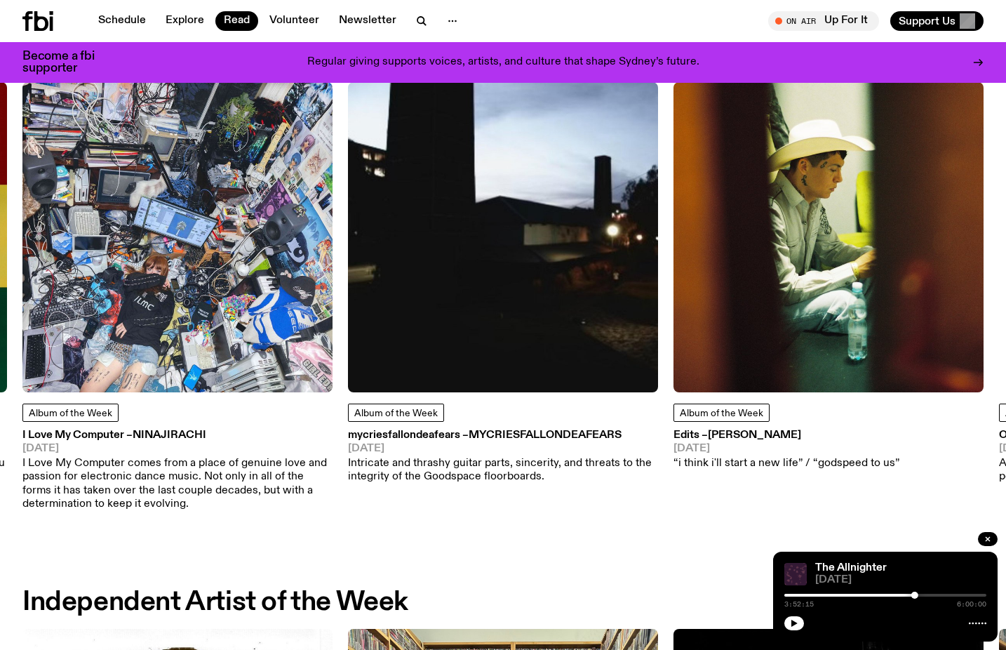
click at [496, 384] on img at bounding box center [503, 237] width 310 height 310
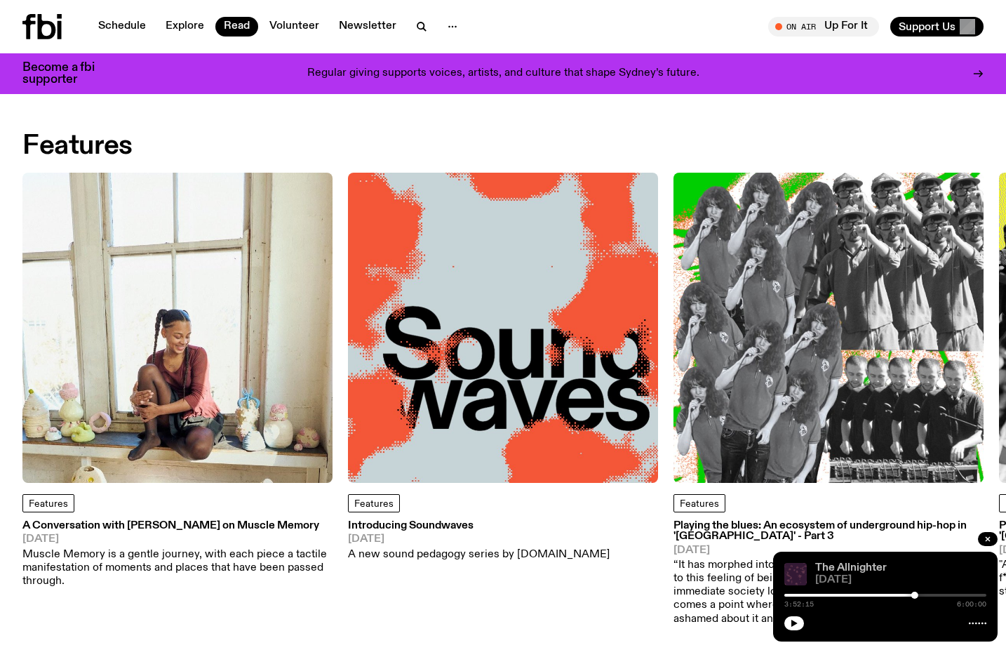
click at [872, 566] on link "The Allnighter" at bounding box center [852, 567] width 72 height 11
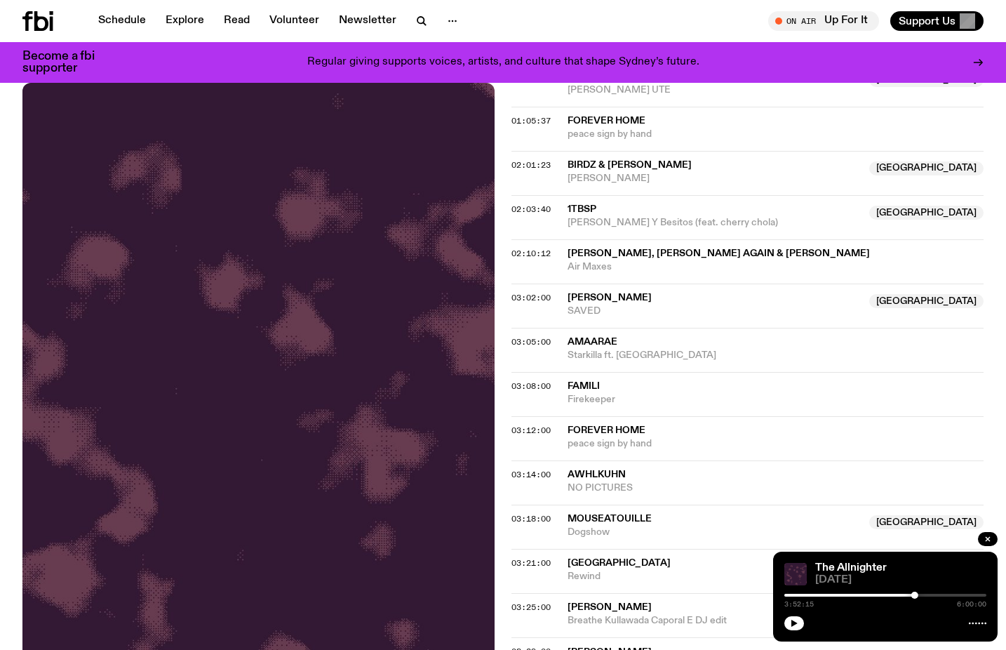
scroll to position [533, 0]
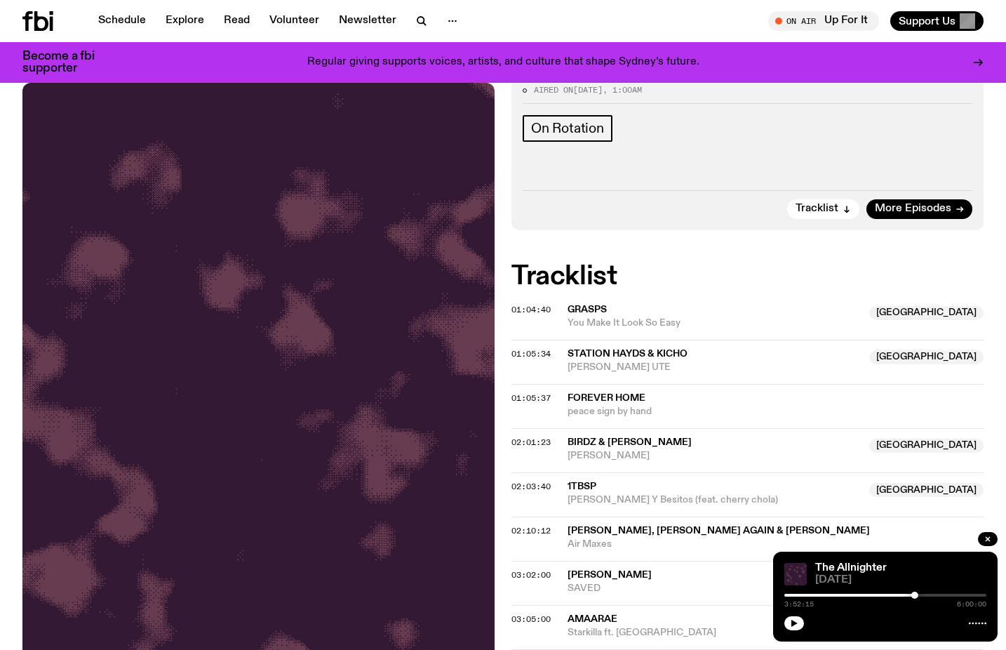
scroll to position [197, 0]
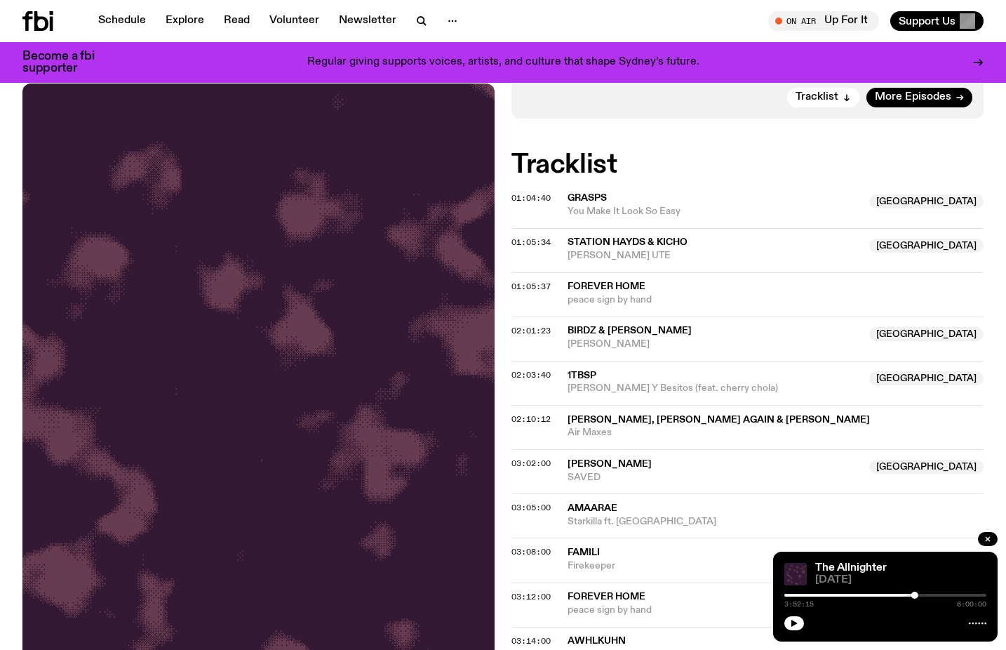
scroll to position [393, 0]
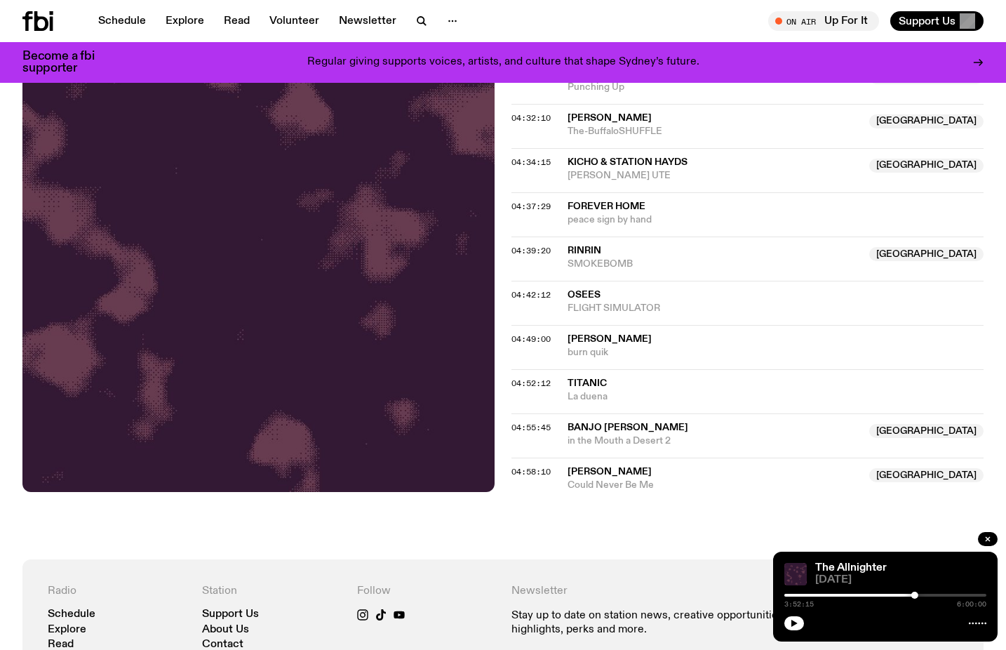
scroll to position [1447, 0]
